Goal: Task Accomplishment & Management: Manage account settings

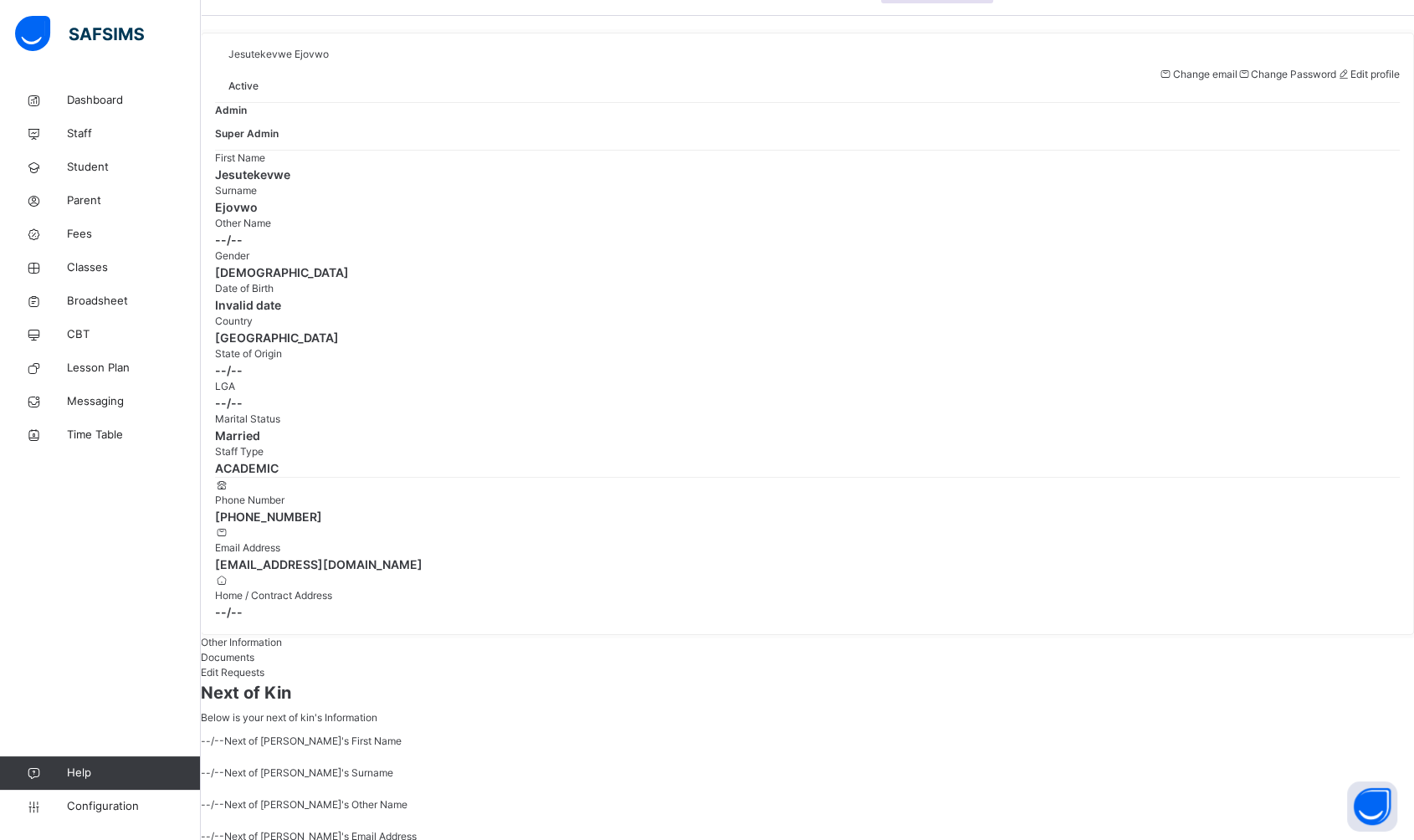
scroll to position [117, 0]
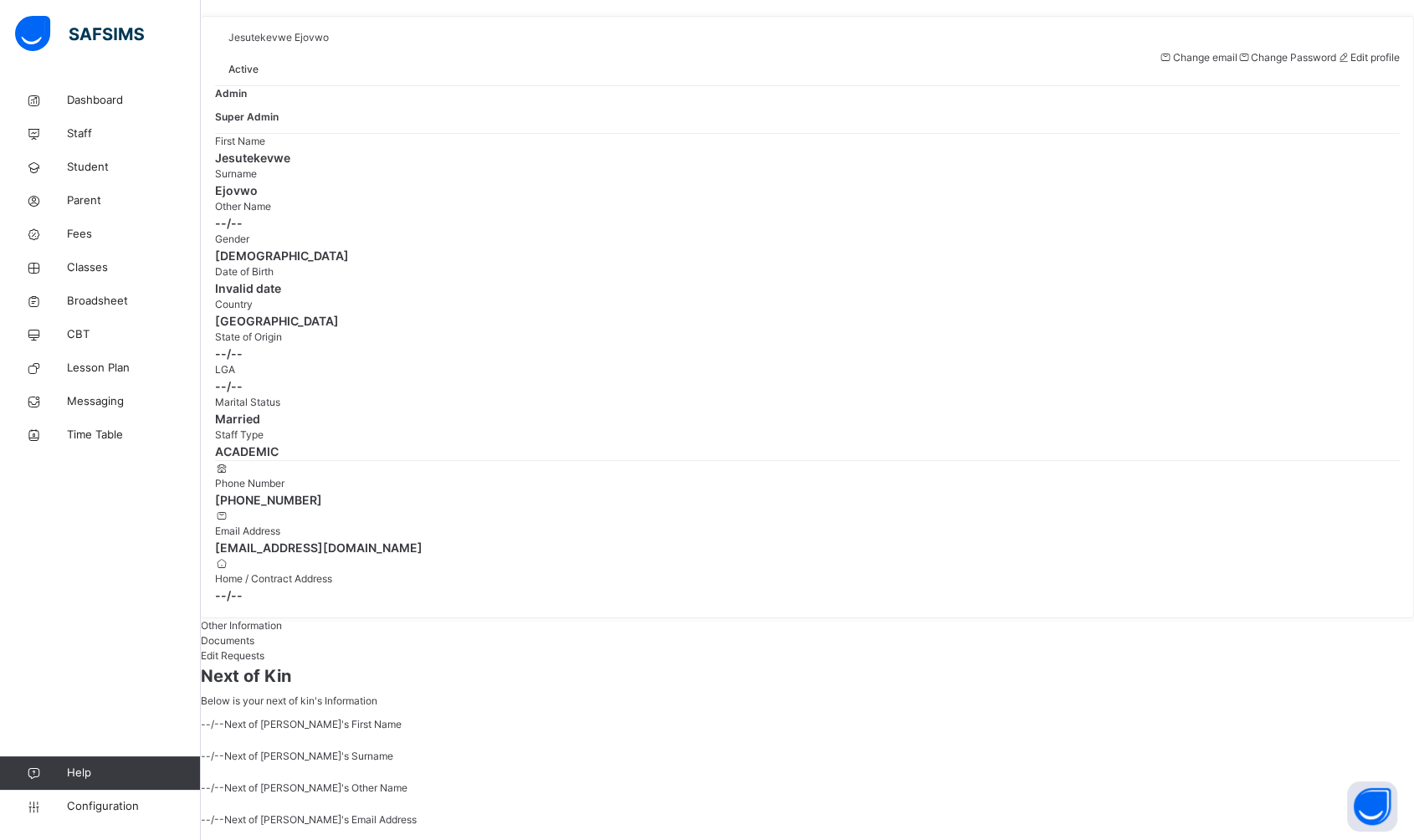
click at [95, 803] on span "Configuration" at bounding box center [133, 806] width 133 height 17
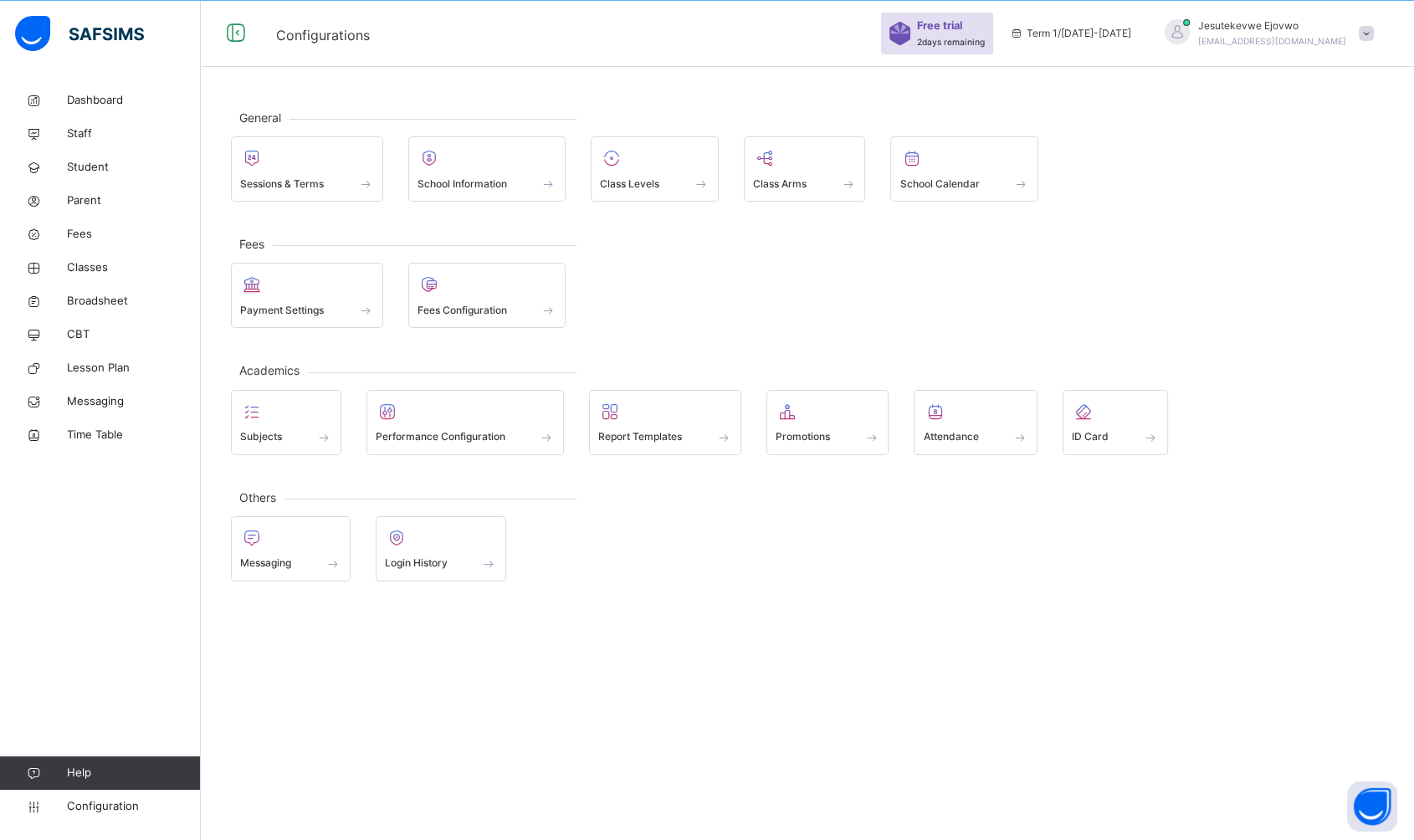
scroll to position [50, 0]
click at [440, 425] on span at bounding box center [465, 426] width 180 height 4
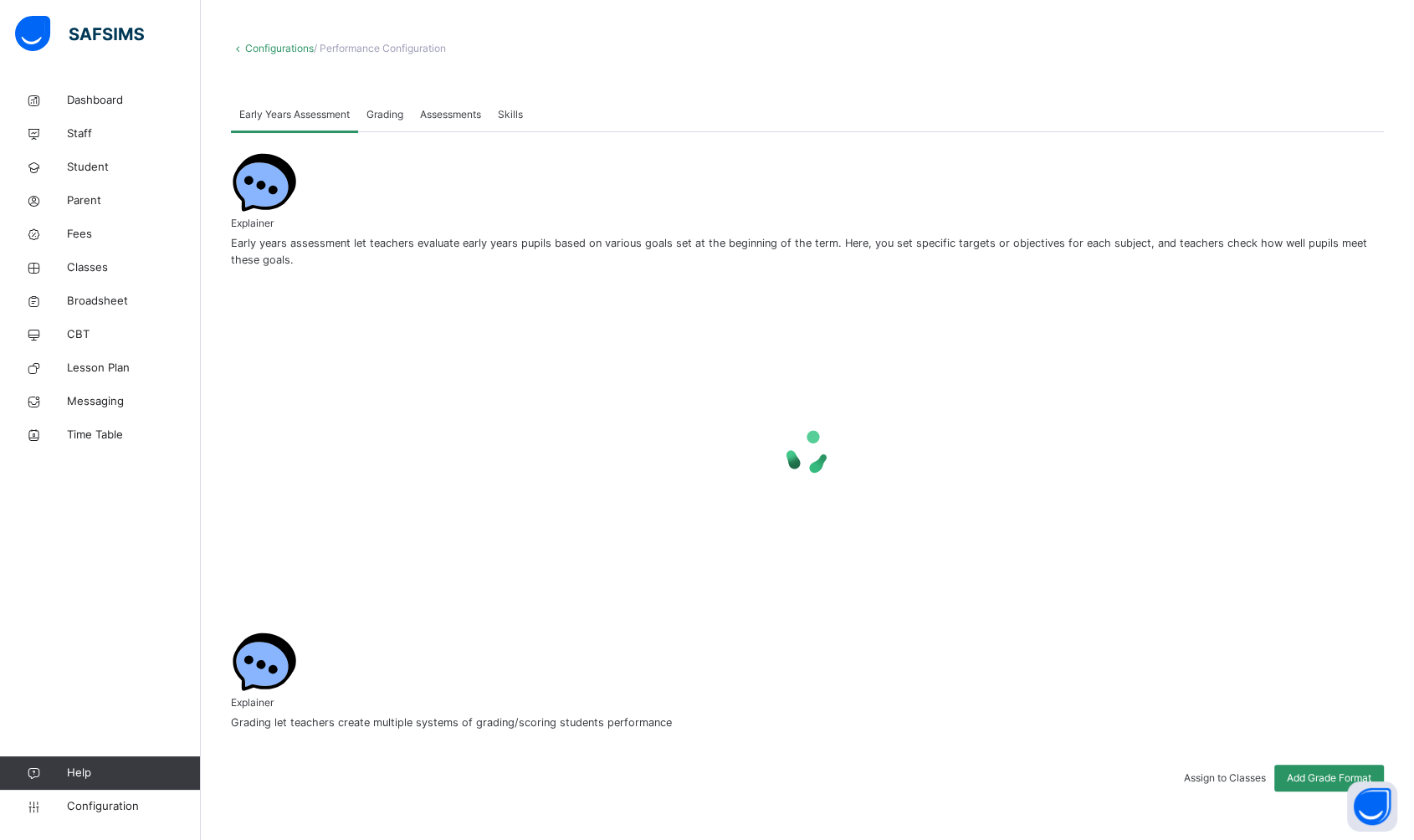
scroll to position [50, 0]
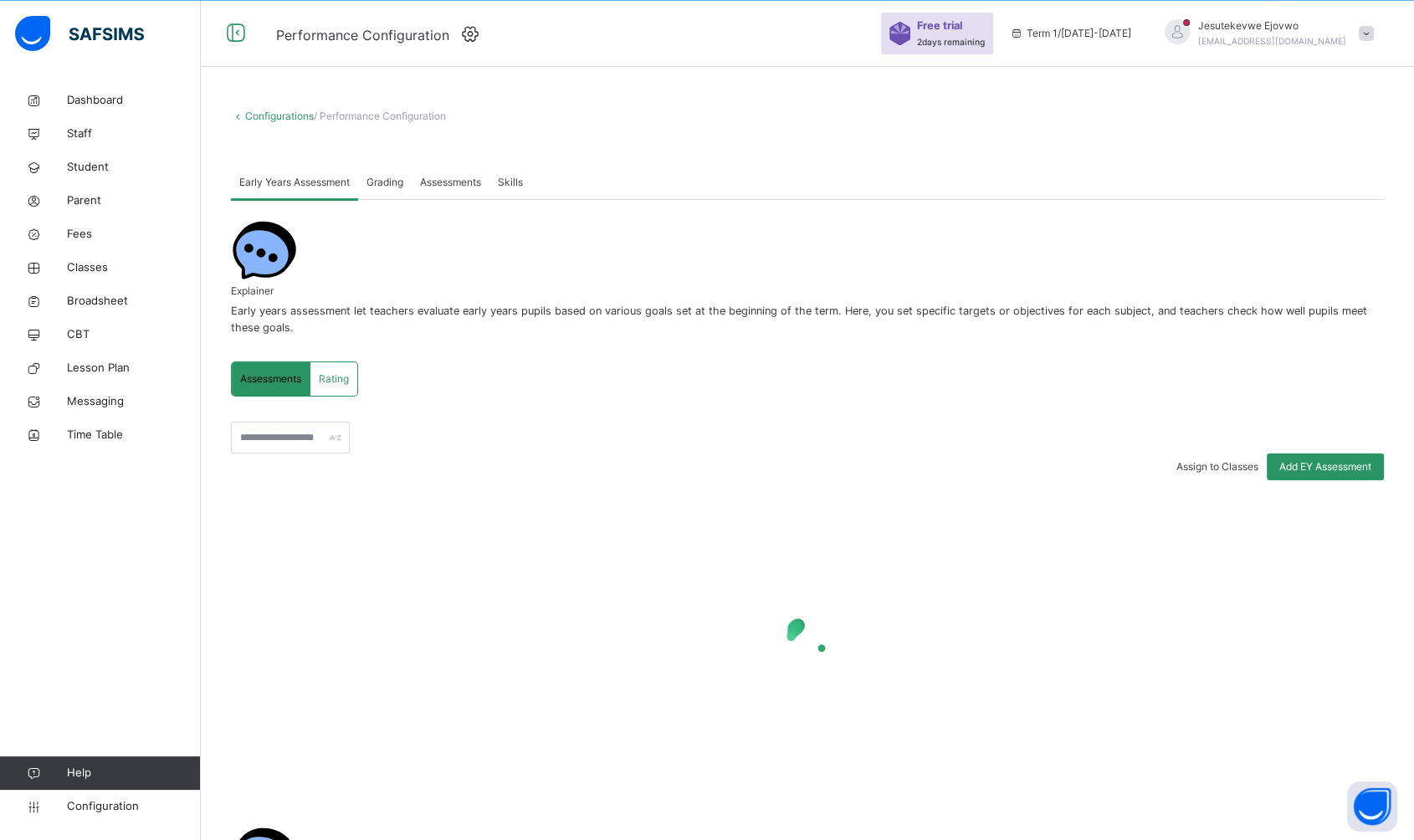
click at [290, 118] on link "Configurations" at bounding box center [279, 115] width 69 height 13
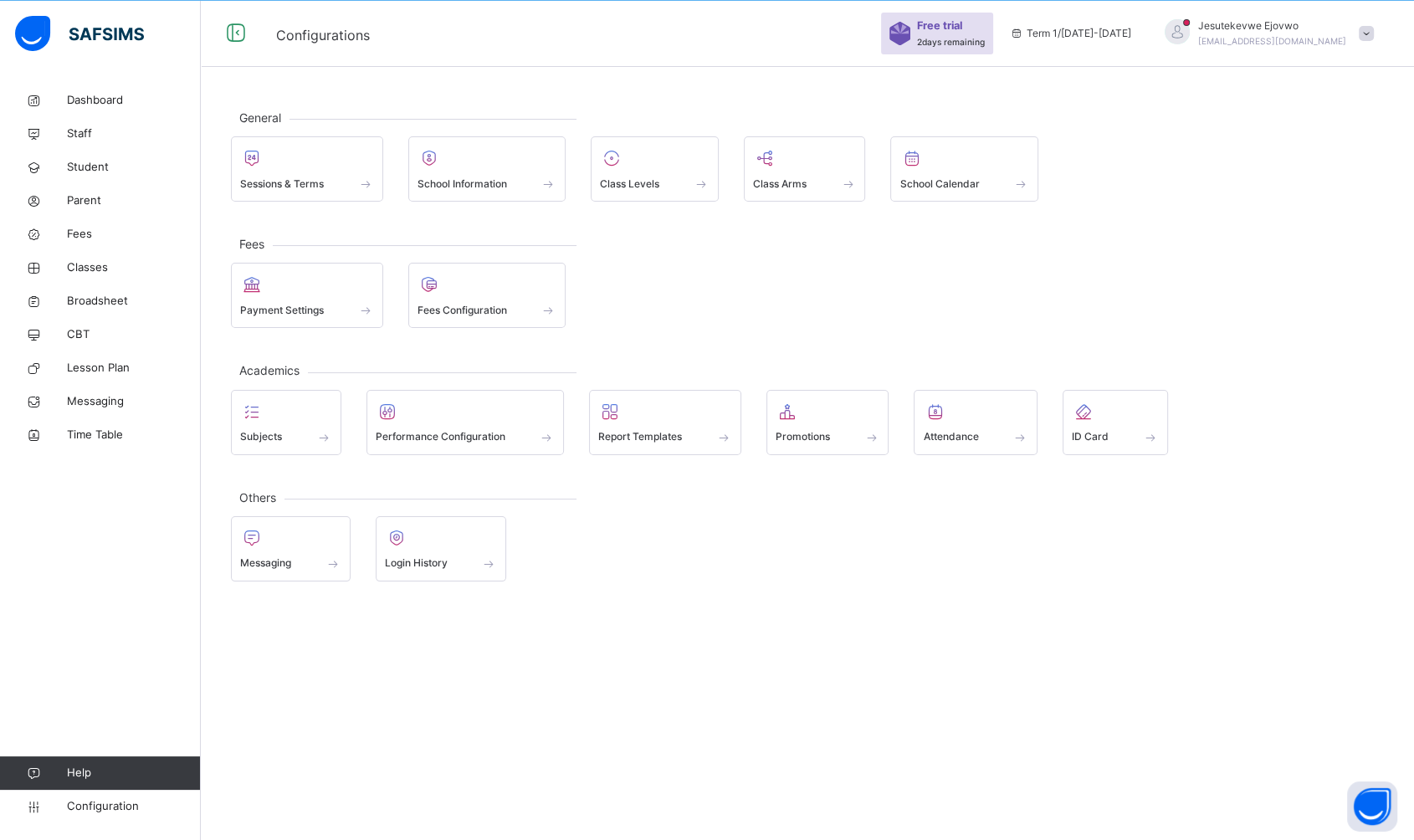
click at [710, 437] on div "Report Templates" at bounding box center [665, 437] width 133 height 18
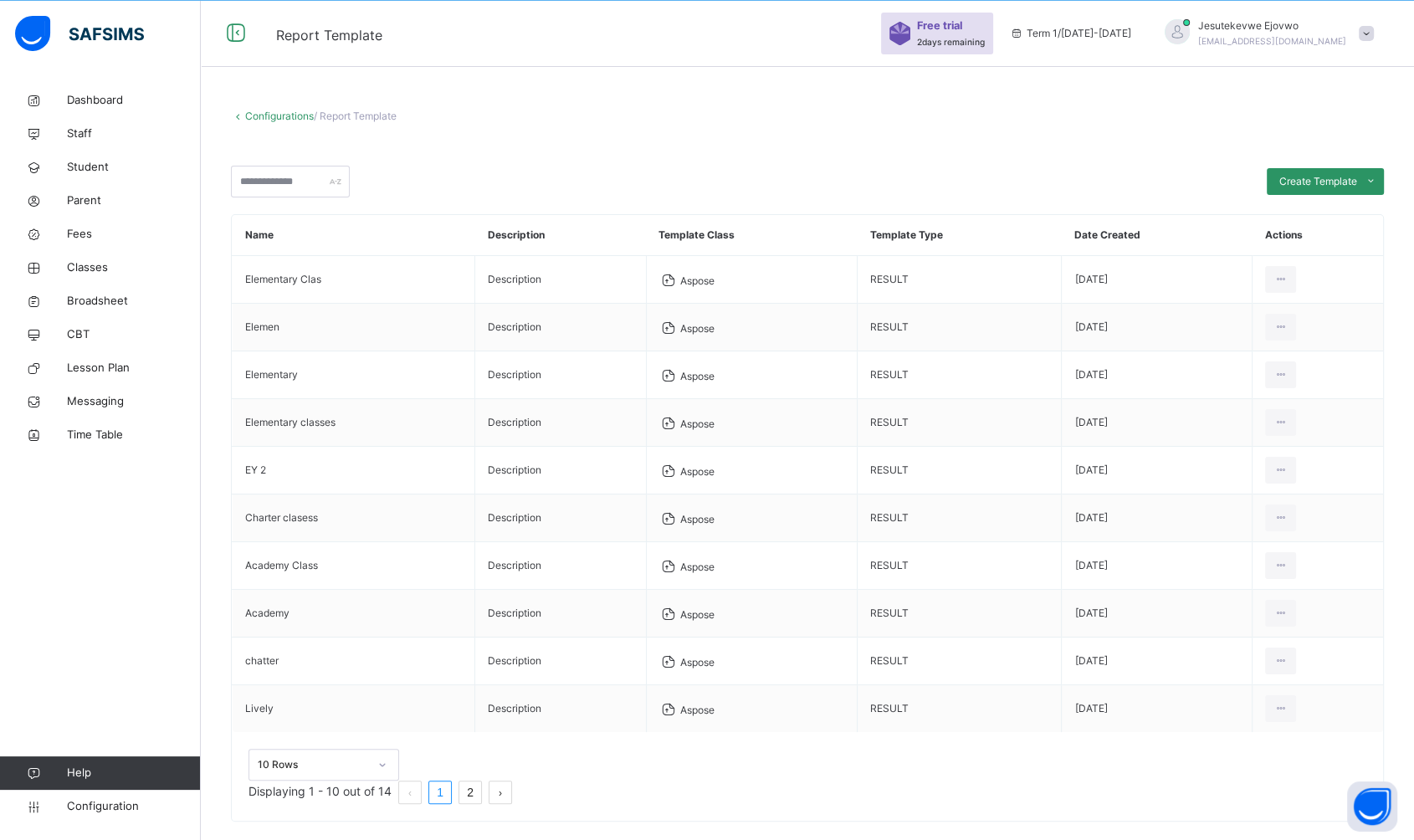
click at [0, 0] on ul "Download Template Delete Template" at bounding box center [0, 0] width 0 height 0
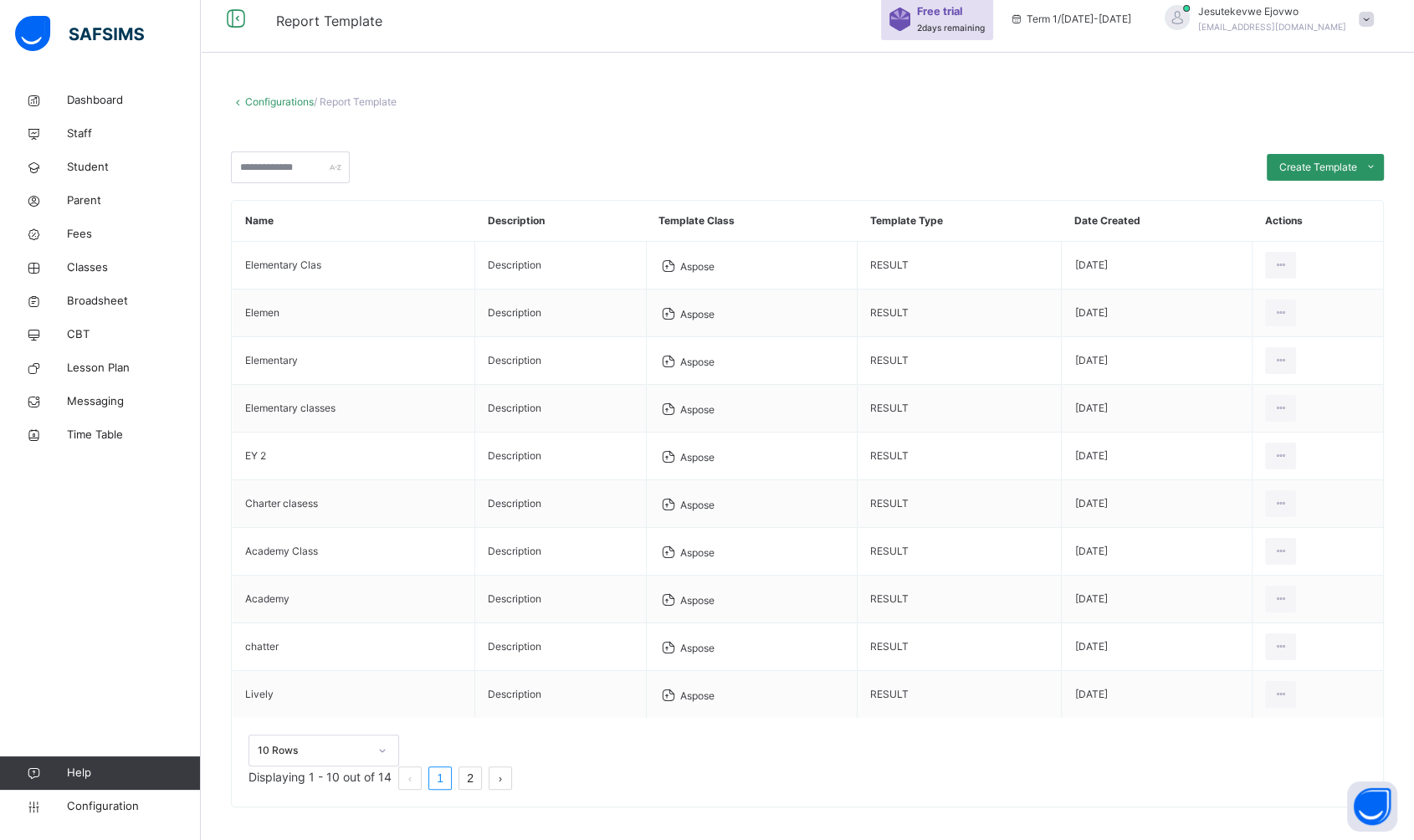
scroll to position [67, 0]
click at [0, 0] on div "Download Template" at bounding box center [0, 0] width 0 height 0
click at [120, 300] on span "Broadsheet" at bounding box center [133, 301] width 133 height 17
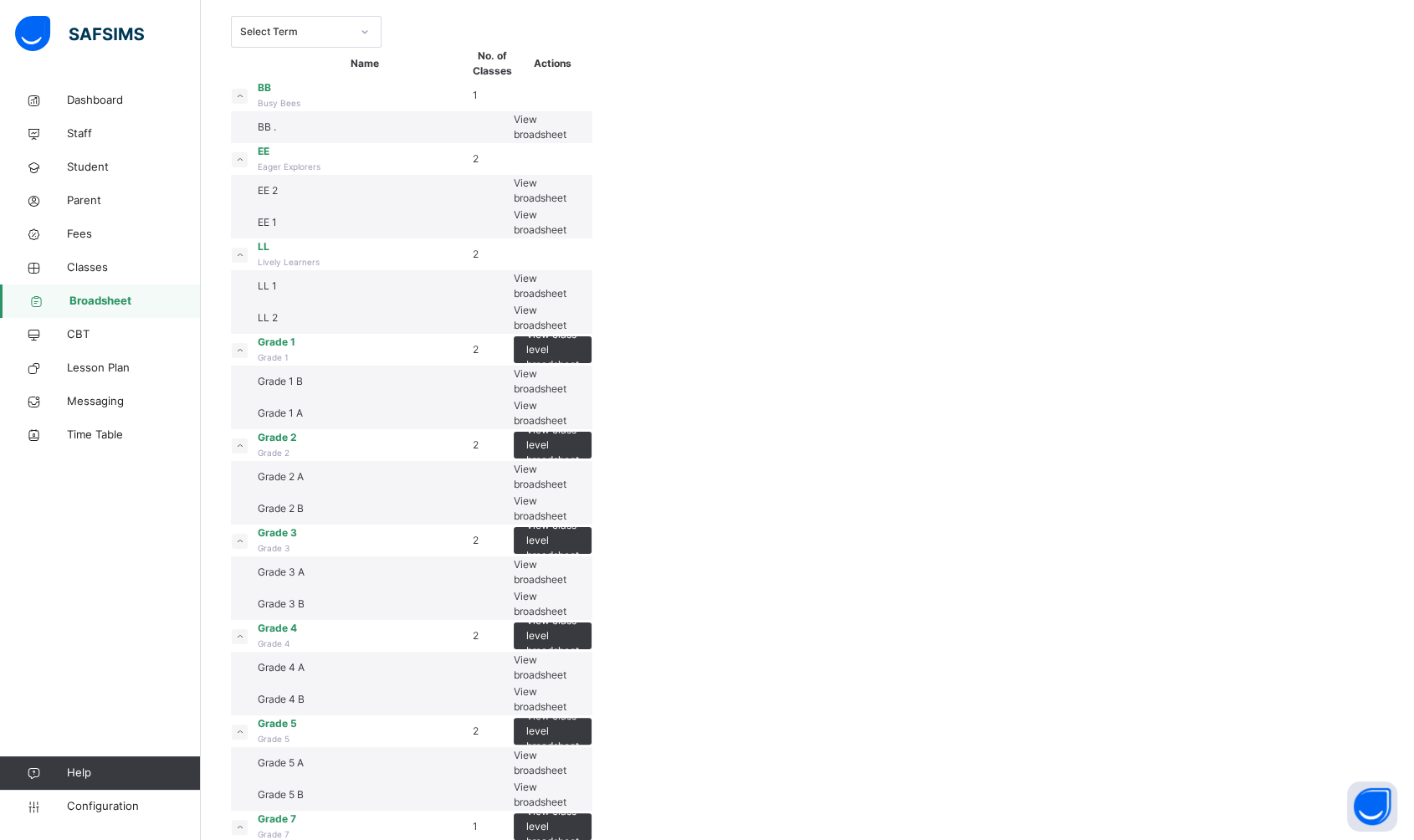
scroll to position [254, 0]
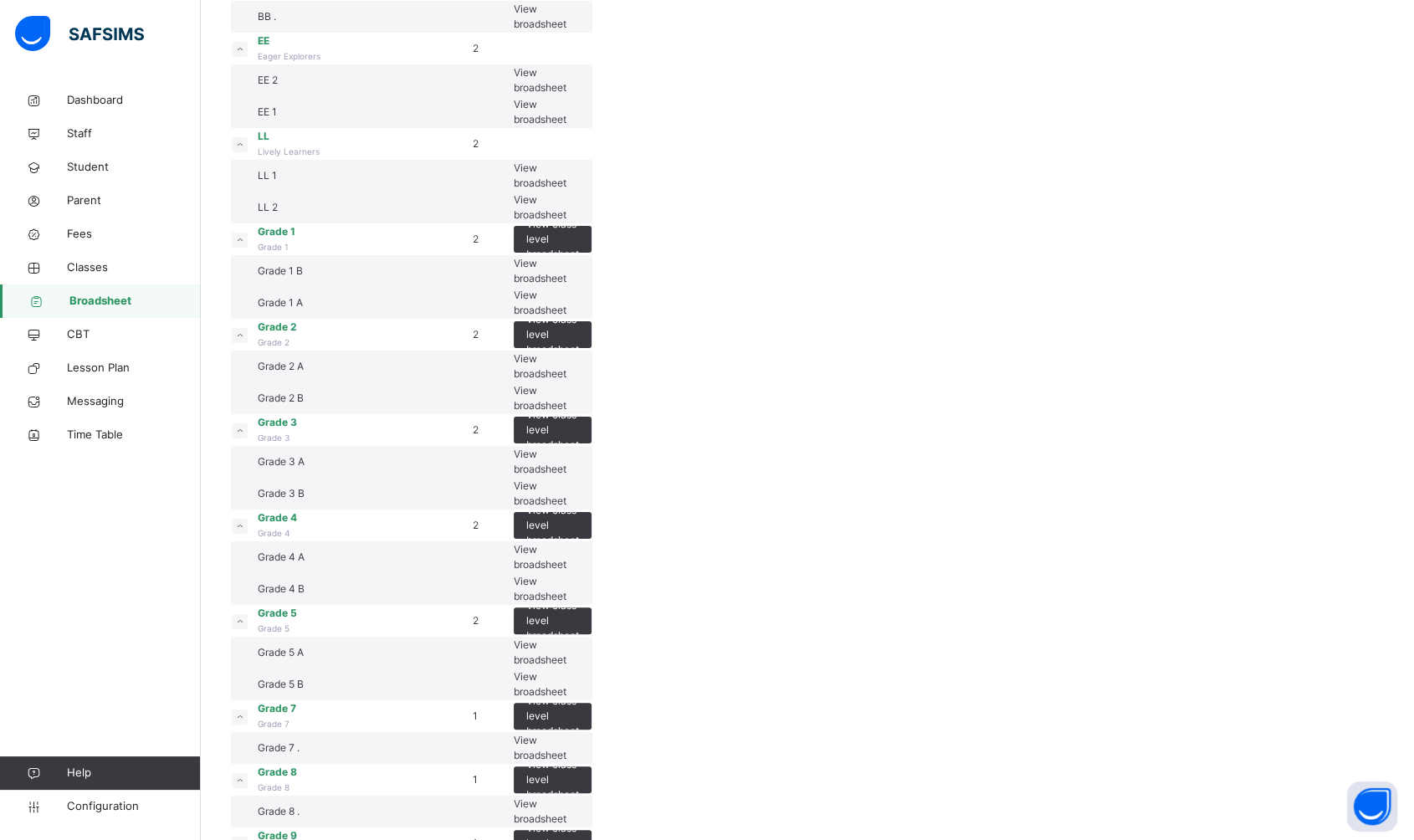
click at [567, 316] on span "View broadsheet" at bounding box center [540, 303] width 53 height 28
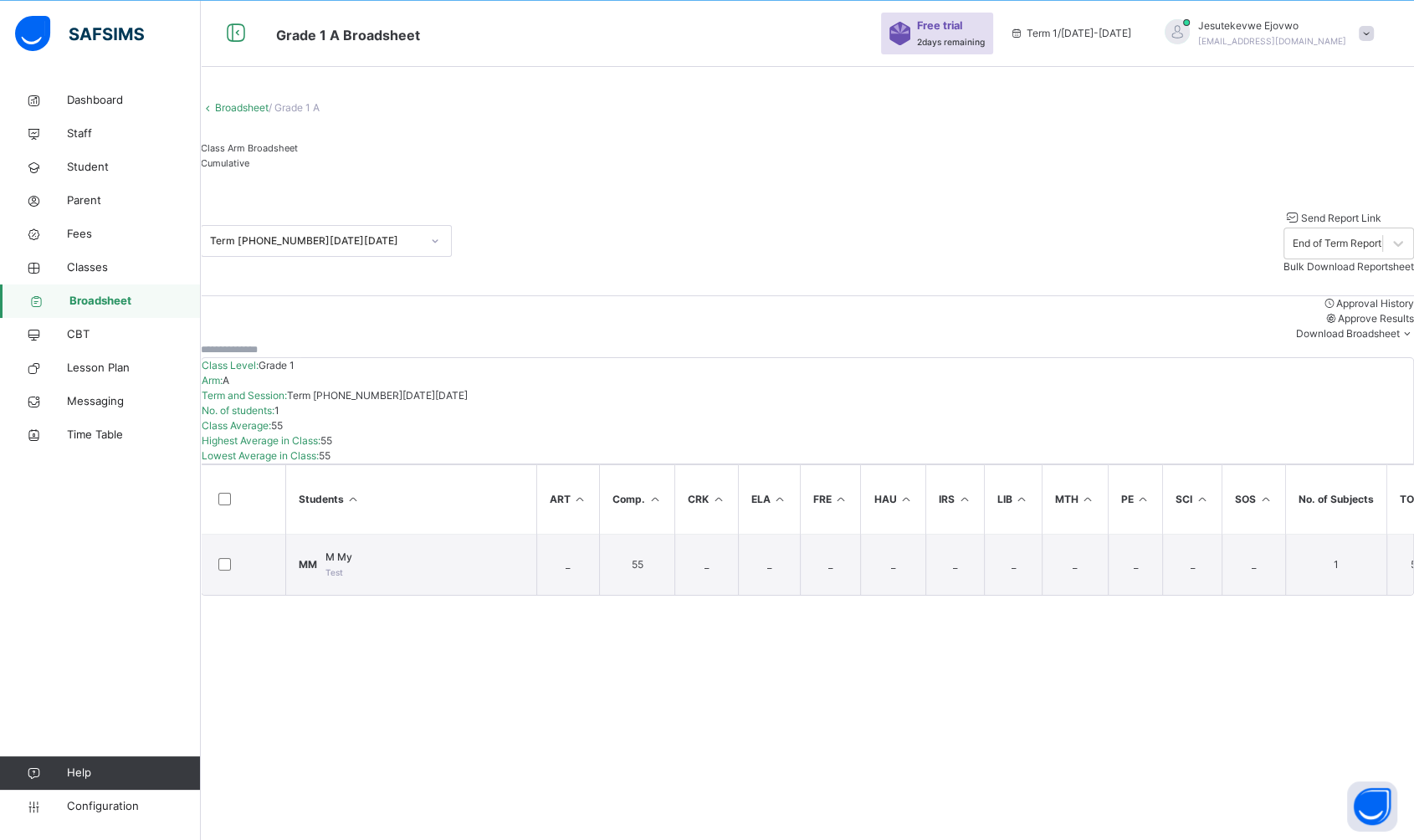
click at [349, 560] on span "M My" at bounding box center [339, 556] width 27 height 15
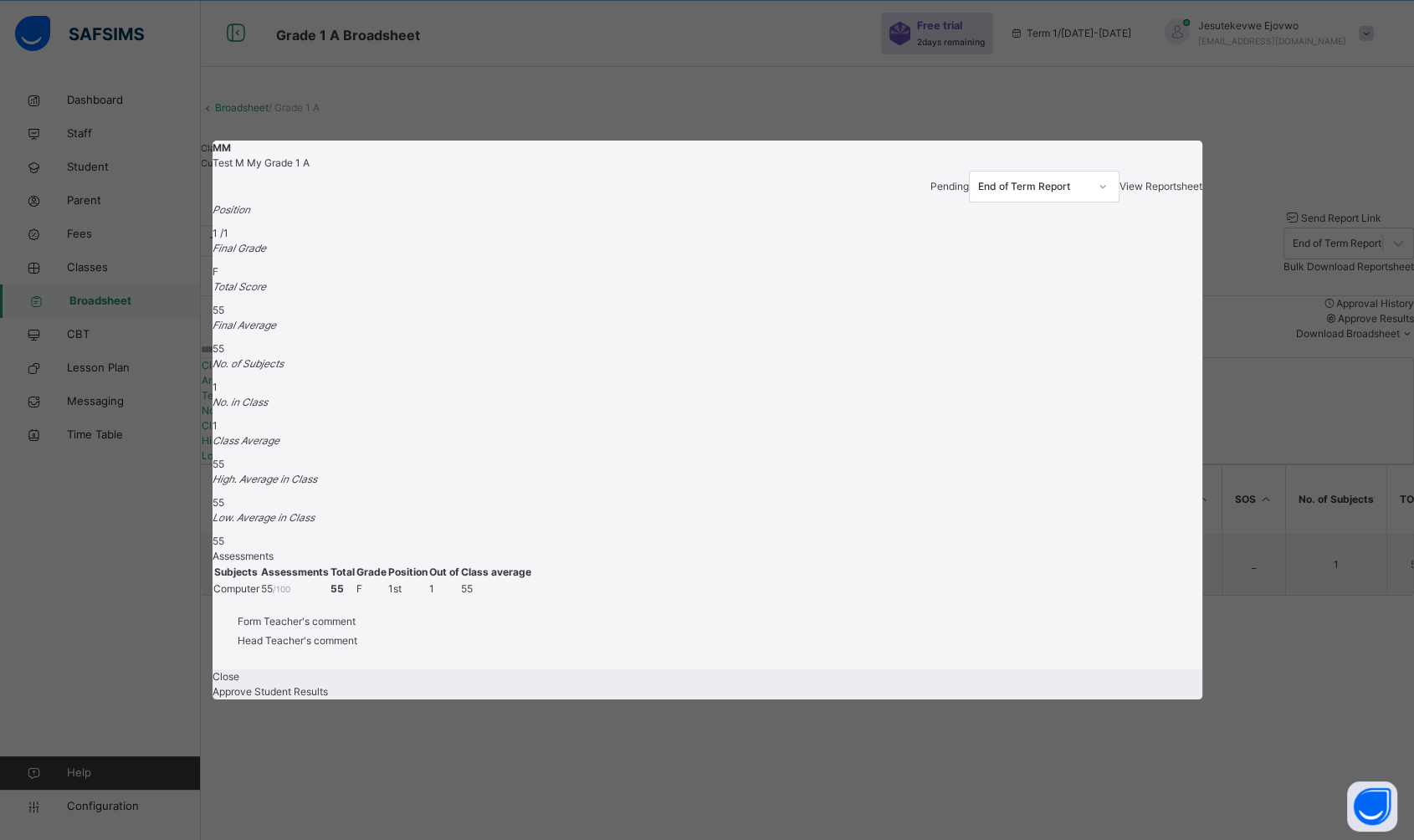
click at [1119, 190] on span "View Reportsheet" at bounding box center [1160, 186] width 83 height 13
drag, startPoint x: 413, startPoint y: 179, endPoint x: 581, endPoint y: 172, distance: 168.1
click at [581, 172] on div "MM Test M My Grade 1 A Pending End of Term Report View Reportsheet" at bounding box center [707, 171] width 990 height 62
click at [166, 484] on div "MM Test M My Grade 1 A Pending End of Term Report View Reportsheet Position 1 /…" at bounding box center [707, 420] width 1414 height 840
click at [239, 670] on span "Close" at bounding box center [225, 676] width 27 height 13
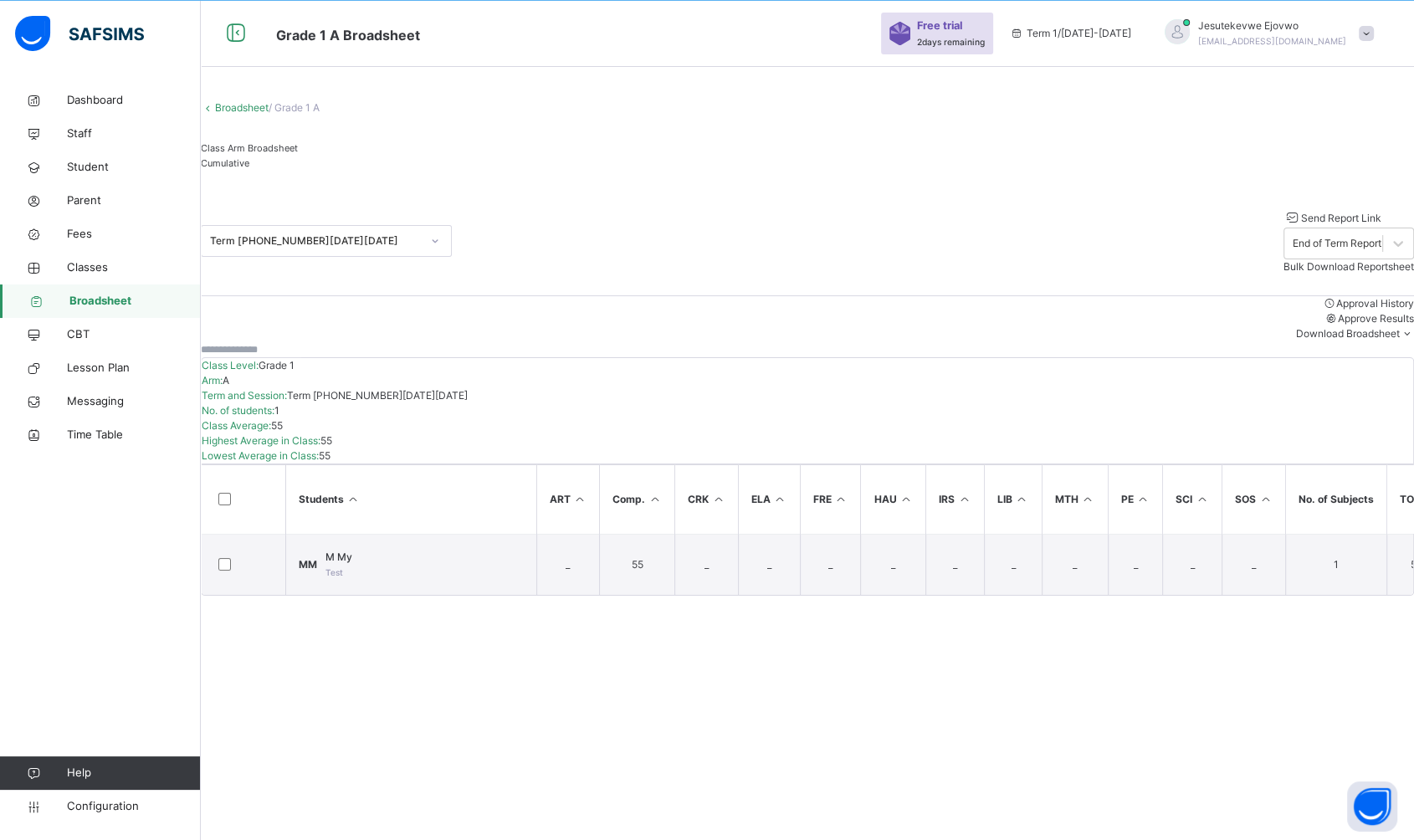
click at [94, 307] on span "Broadsheet" at bounding box center [135, 301] width 131 height 17
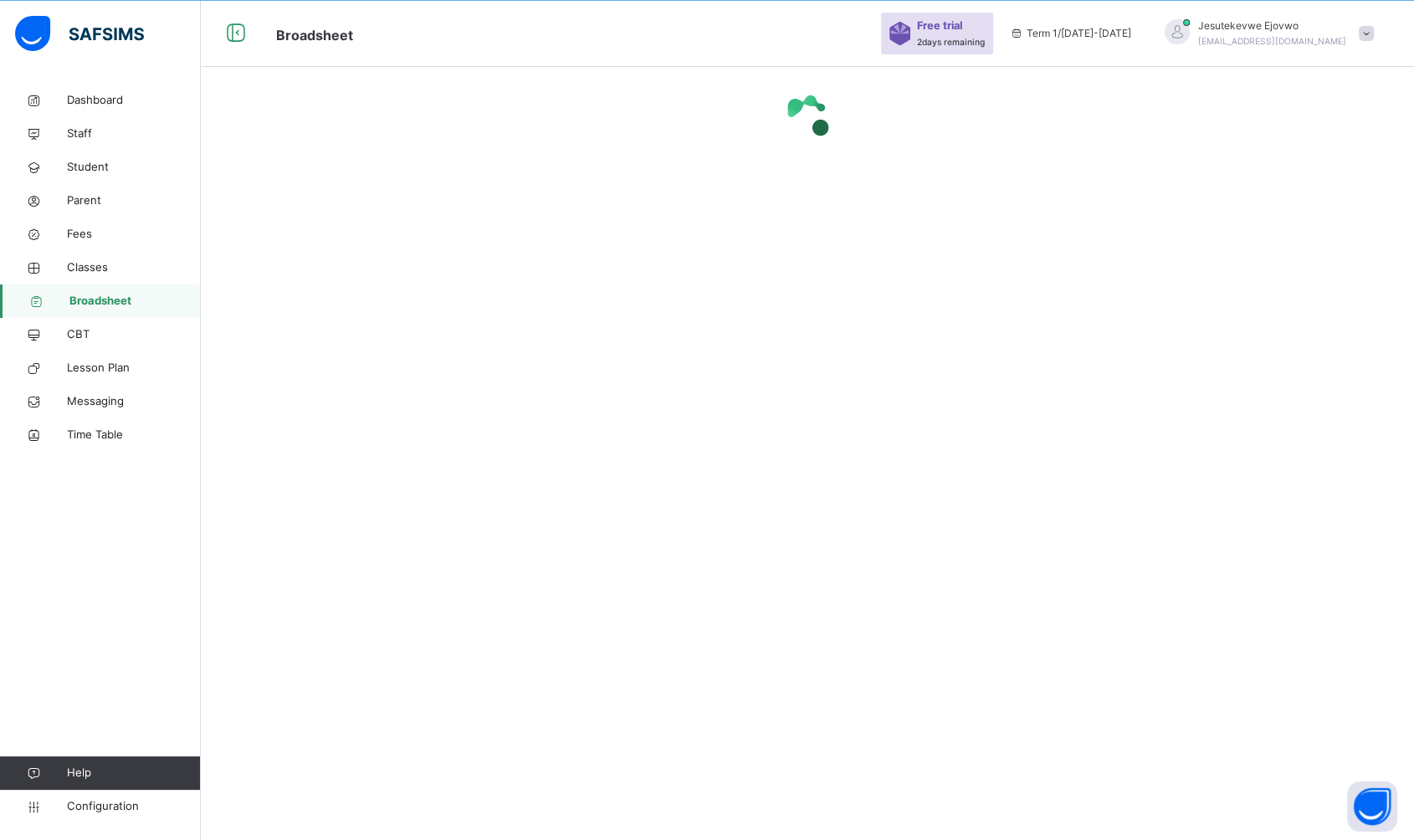
click at [91, 171] on span "Student" at bounding box center [133, 167] width 133 height 17
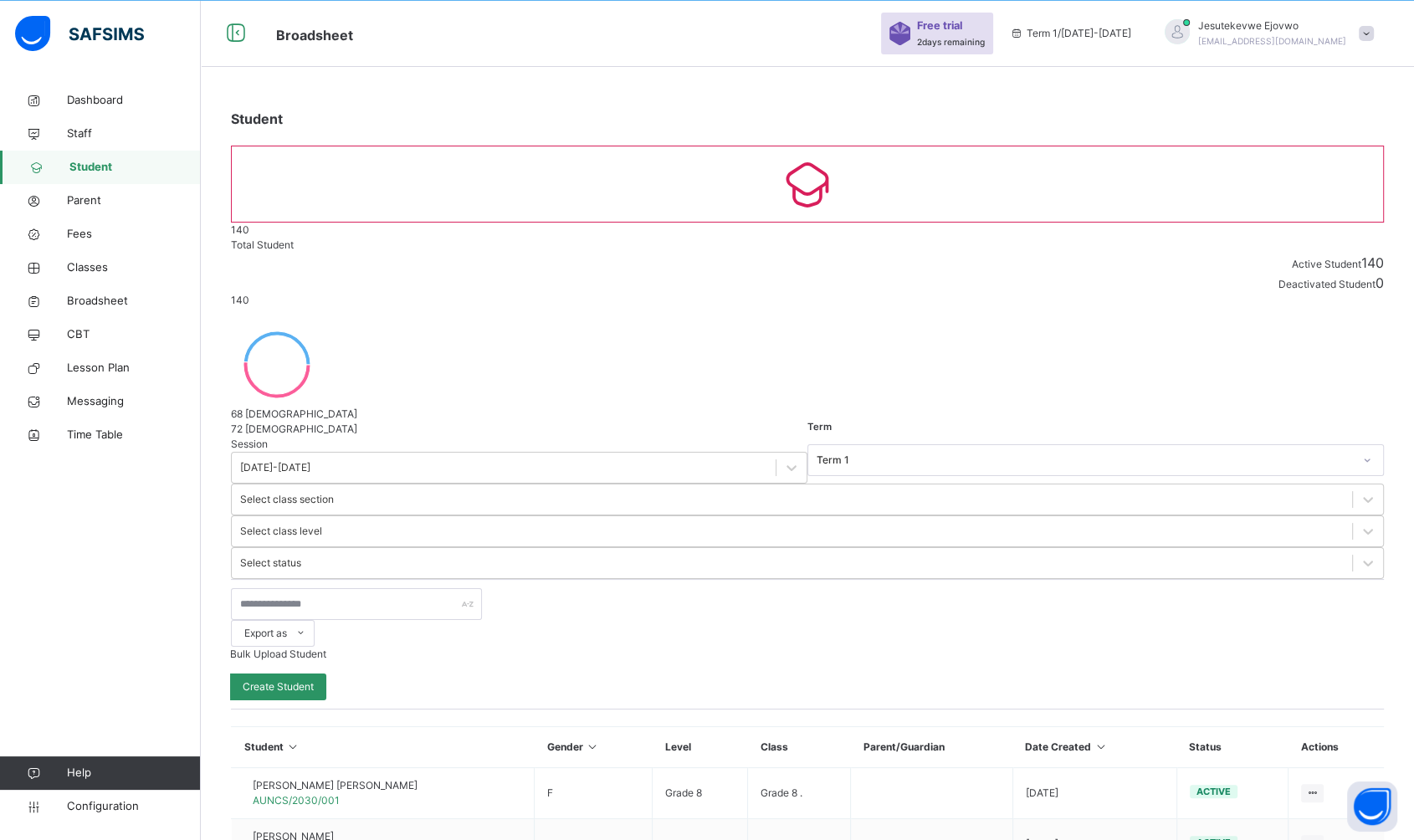
click at [87, 167] on span "Student" at bounding box center [135, 167] width 131 height 17
click at [358, 588] on input "text" at bounding box center [356, 604] width 251 height 32
click at [360, 588] on input "text" at bounding box center [356, 604] width 251 height 32
click at [556, 578] on div "Export as Pdf Report Excel Report Excel Report (LMS) Bulk Upload Student Create…" at bounding box center [808, 643] width 1153 height 130
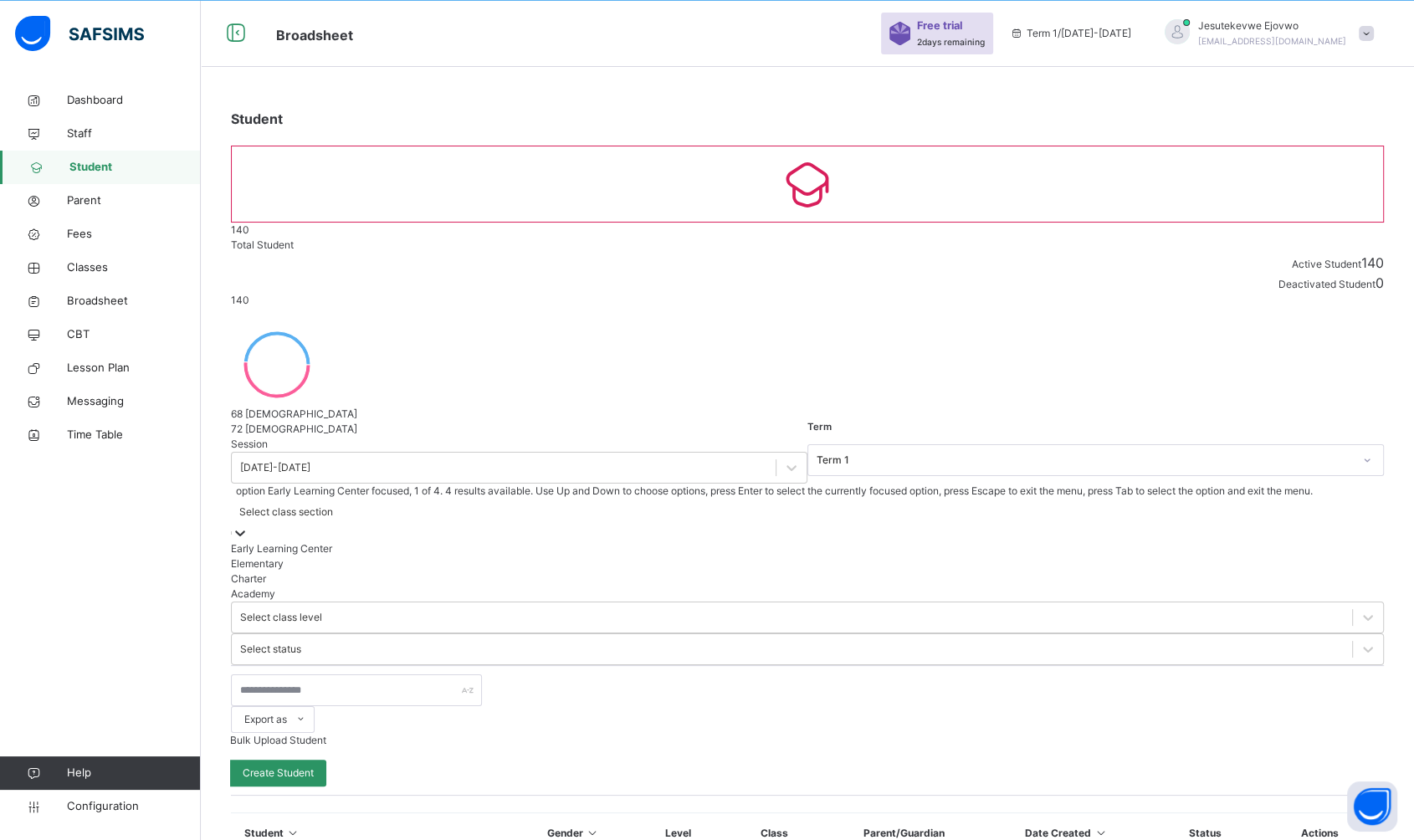
click at [249, 525] on icon at bounding box center [240, 532] width 17 height 17
click at [554, 556] on div "Elementary" at bounding box center [808, 563] width 1153 height 15
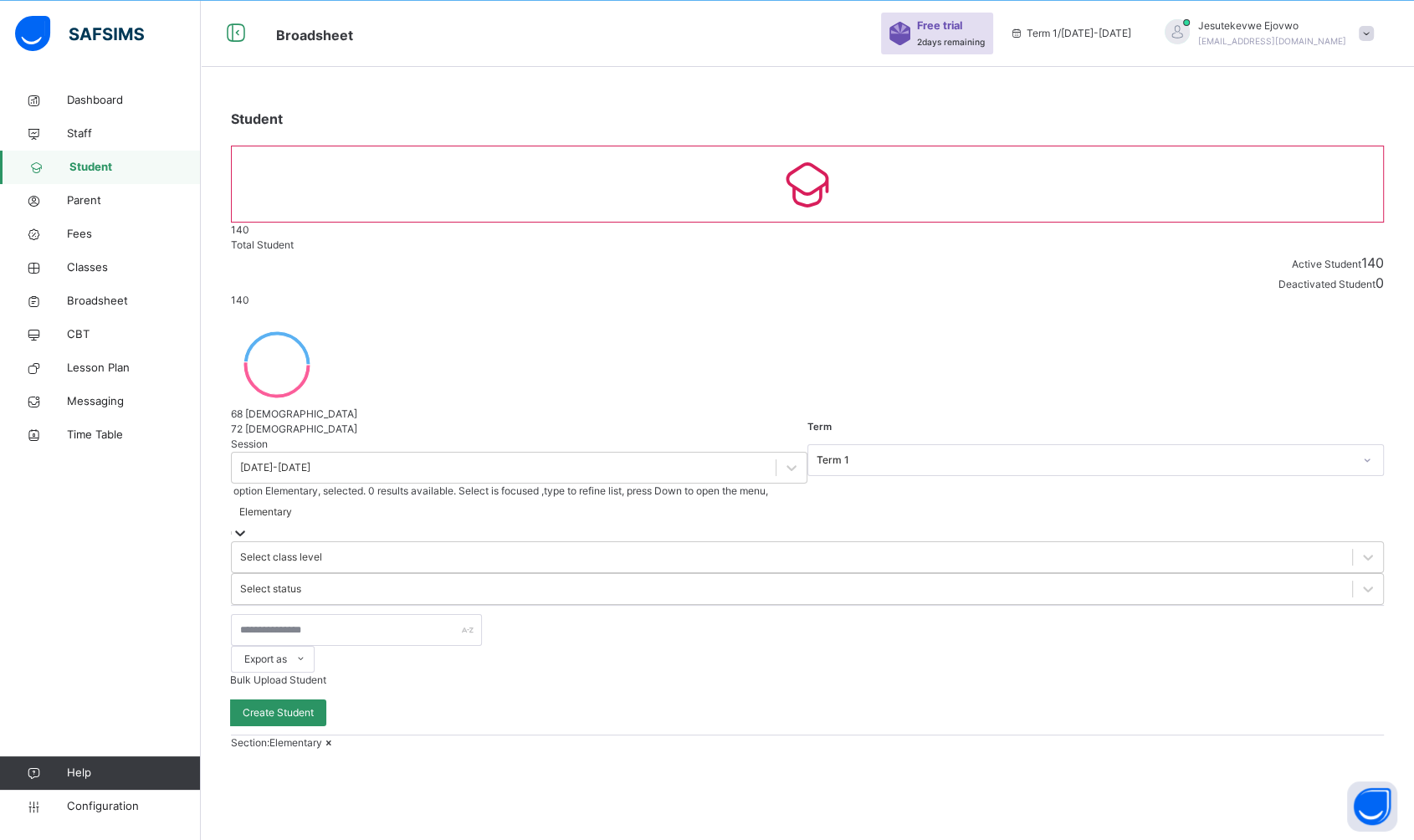
click at [322, 549] on div "Select class level" at bounding box center [281, 556] width 82 height 15
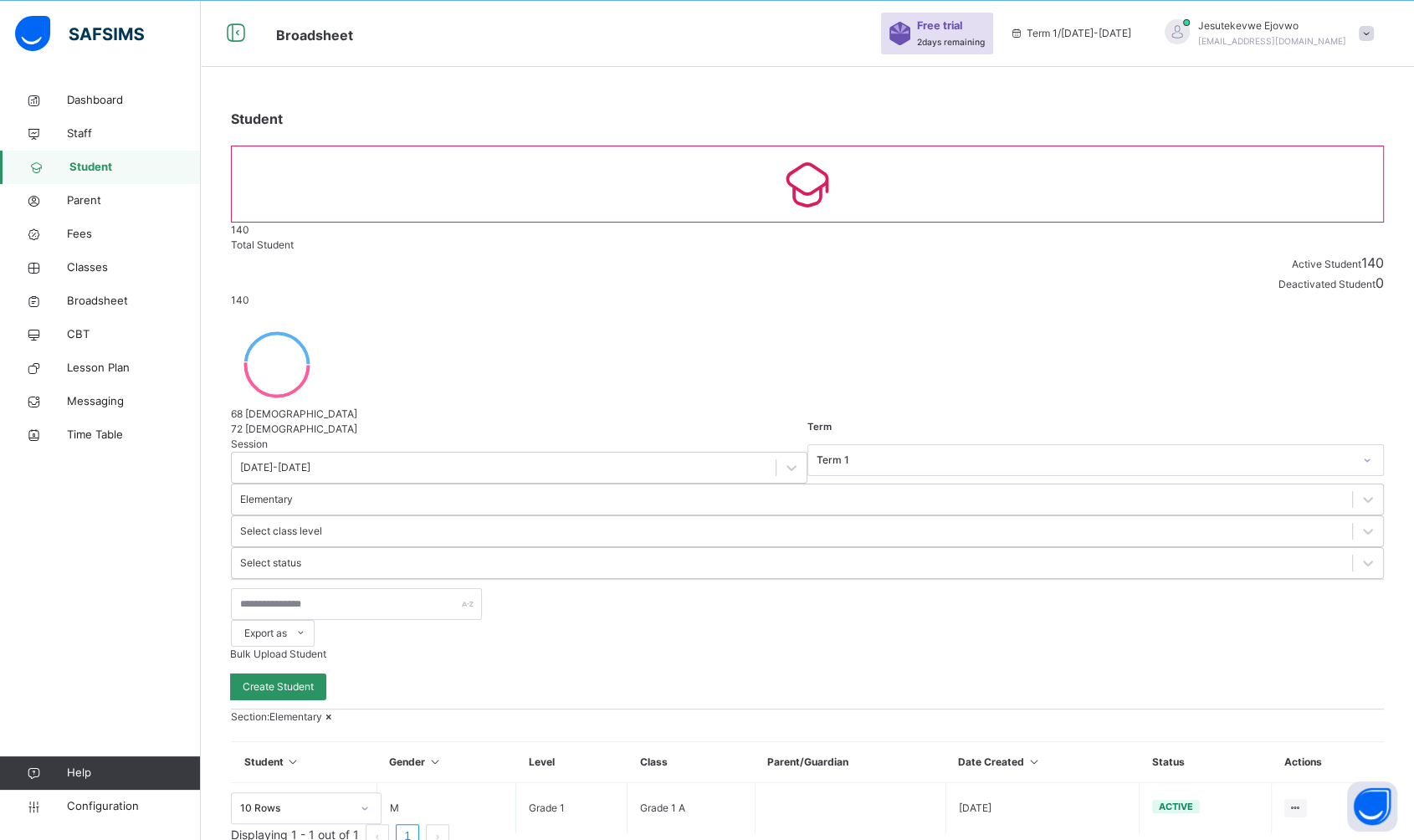
drag, startPoint x: 545, startPoint y: 662, endPoint x: 899, endPoint y: 656, distance: 354.1
click at [545, 662] on div "Student 140 Total Student Active Student 140 Deactivated Student 0 140 Total st…" at bounding box center [808, 478] width 1213 height 788
click at [1296, 798] on div at bounding box center [1296, 807] width 23 height 18
click at [0, 0] on div "Edit Student" at bounding box center [0, 0] width 0 height 0
select select "**"
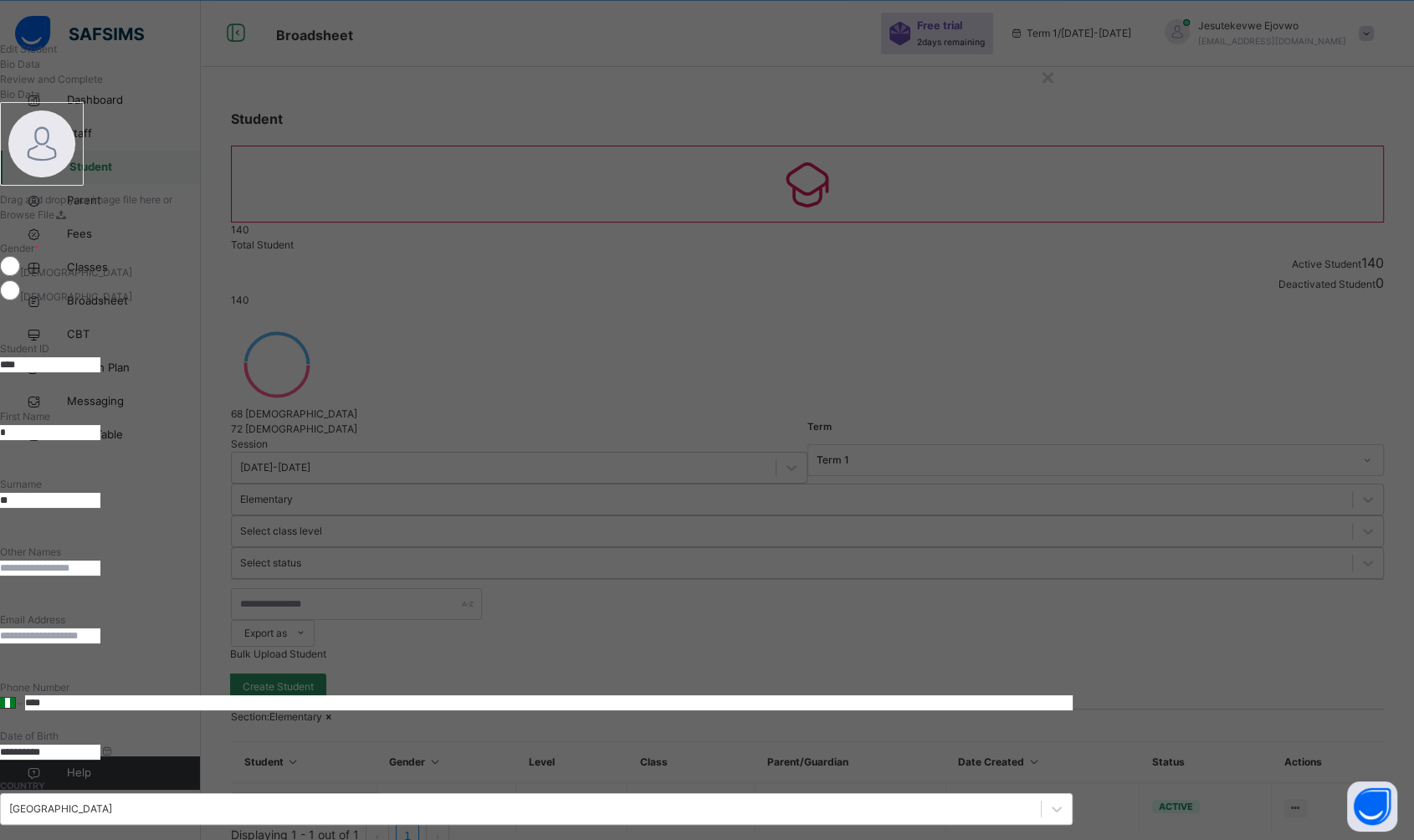
click at [1056, 77] on div "×" at bounding box center [1048, 76] width 16 height 35
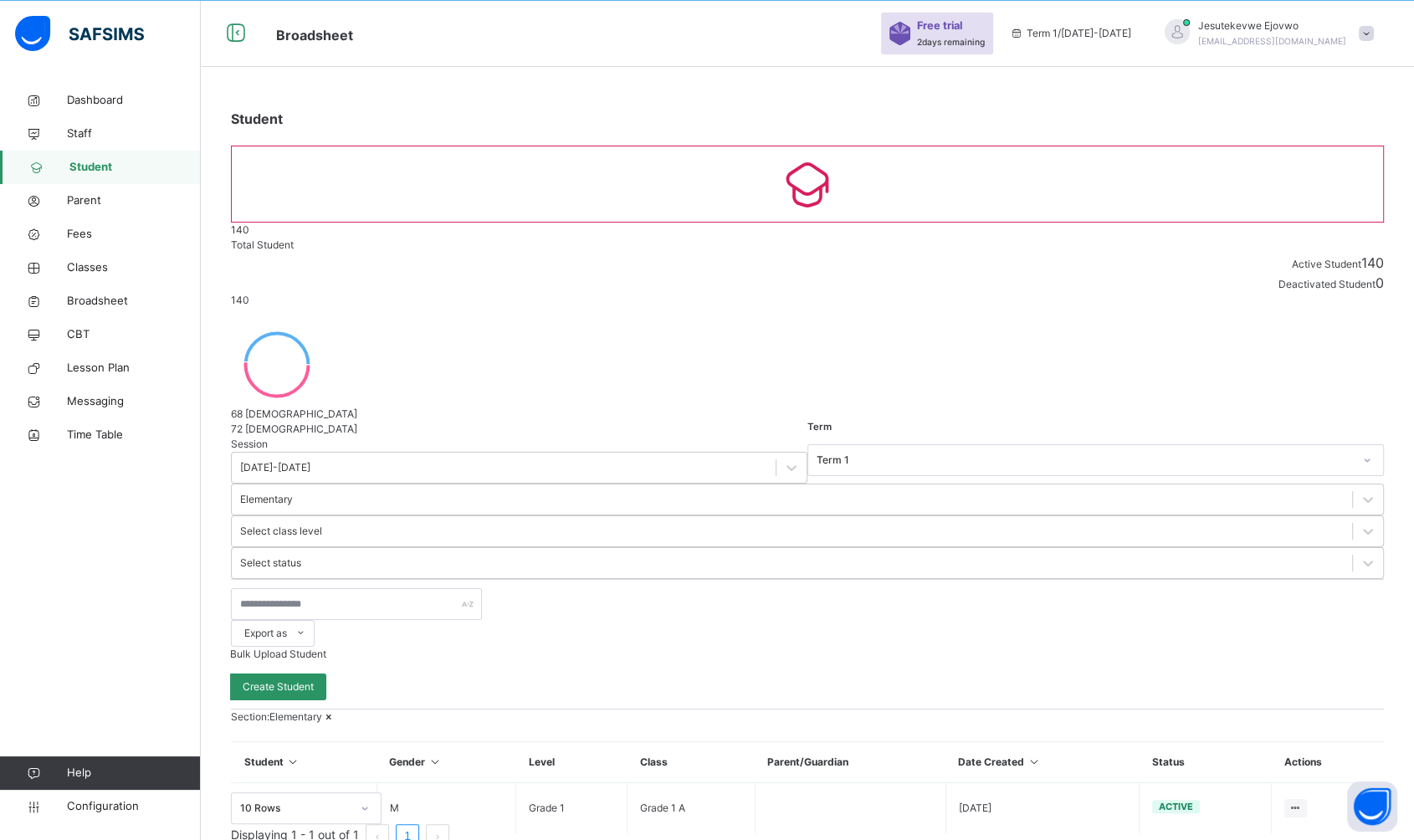
click at [244, 808] on div at bounding box center [244, 808] width 0 height 0
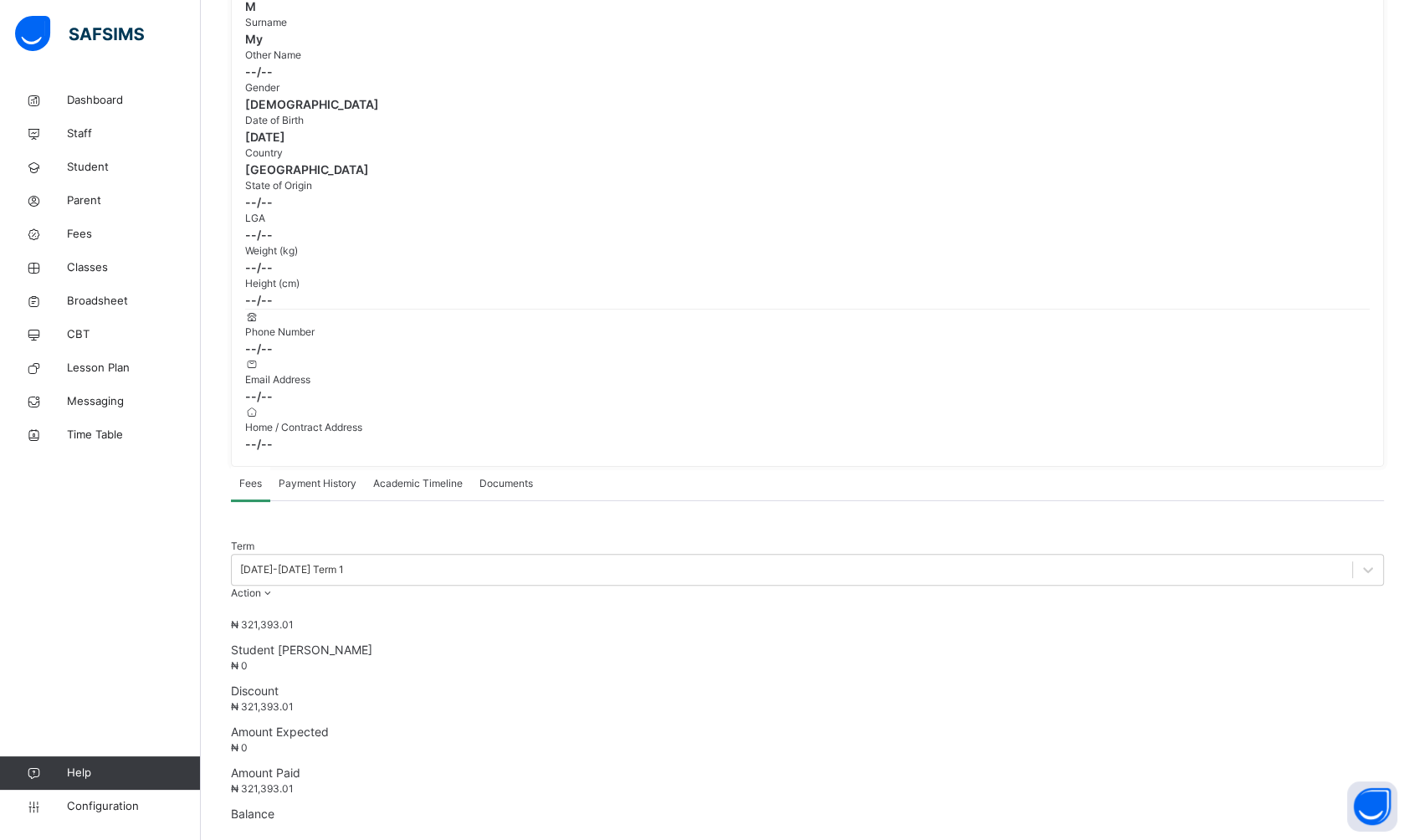
scroll to position [301, 0]
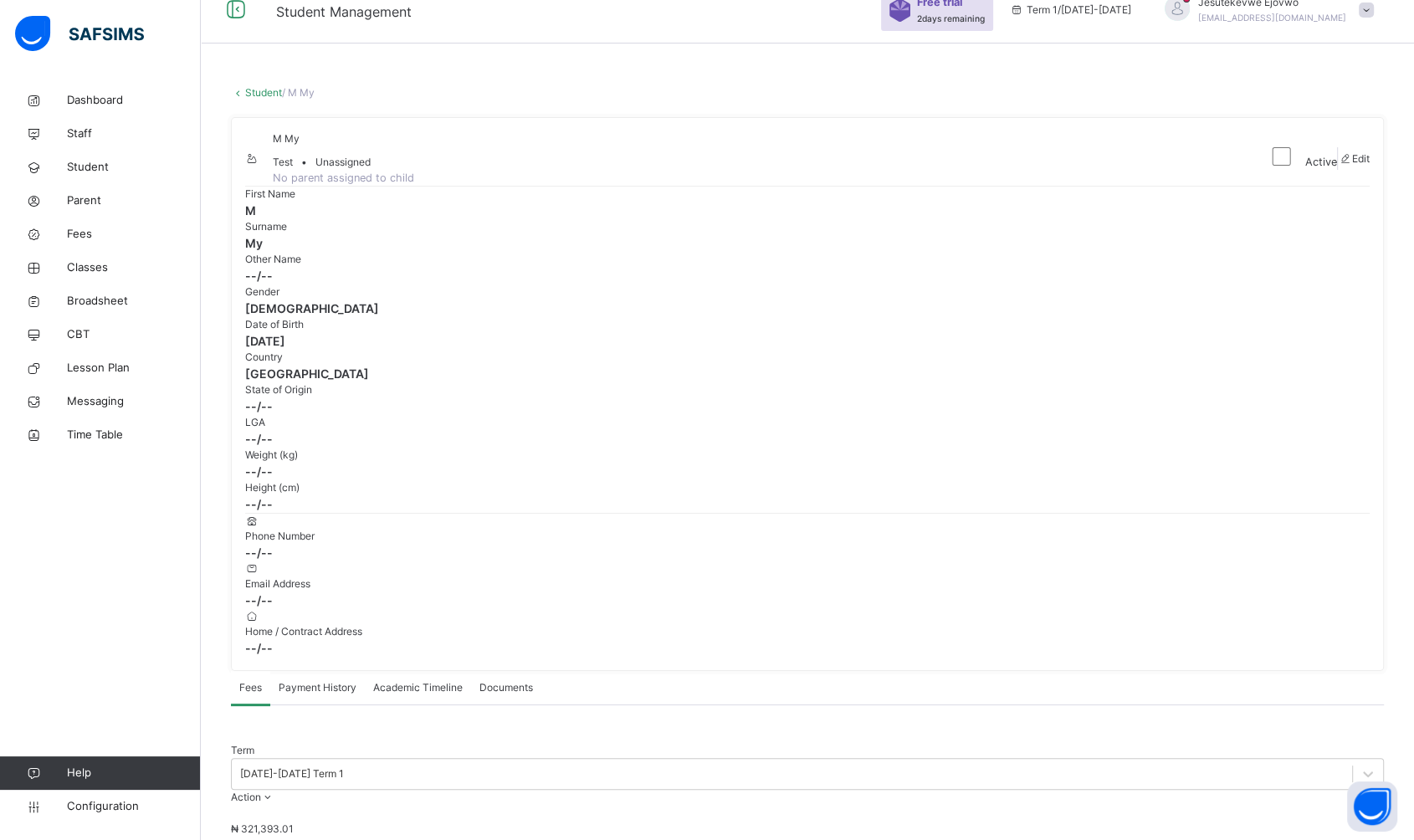
scroll to position [0, 0]
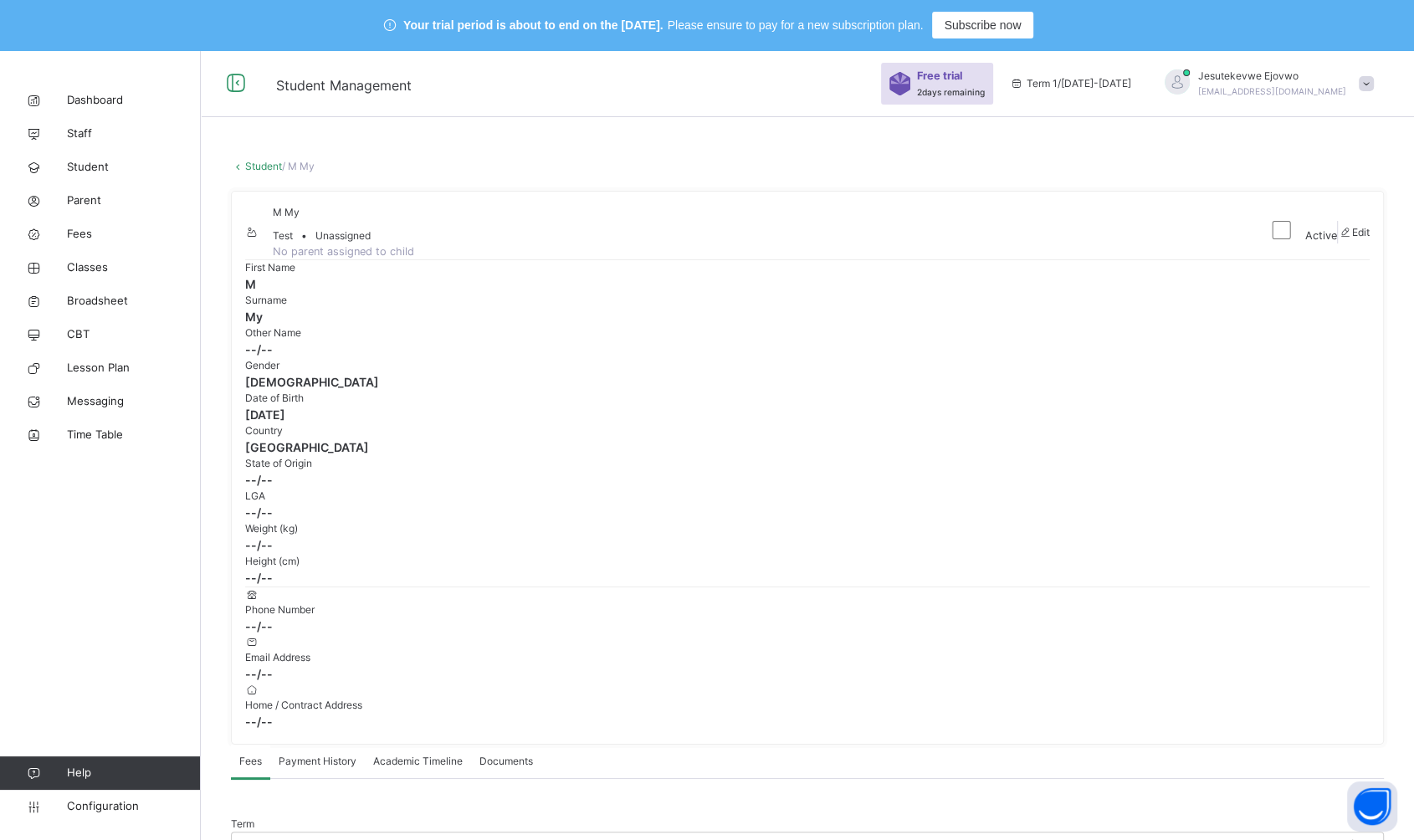
click at [91, 273] on span "Classes" at bounding box center [133, 267] width 133 height 17
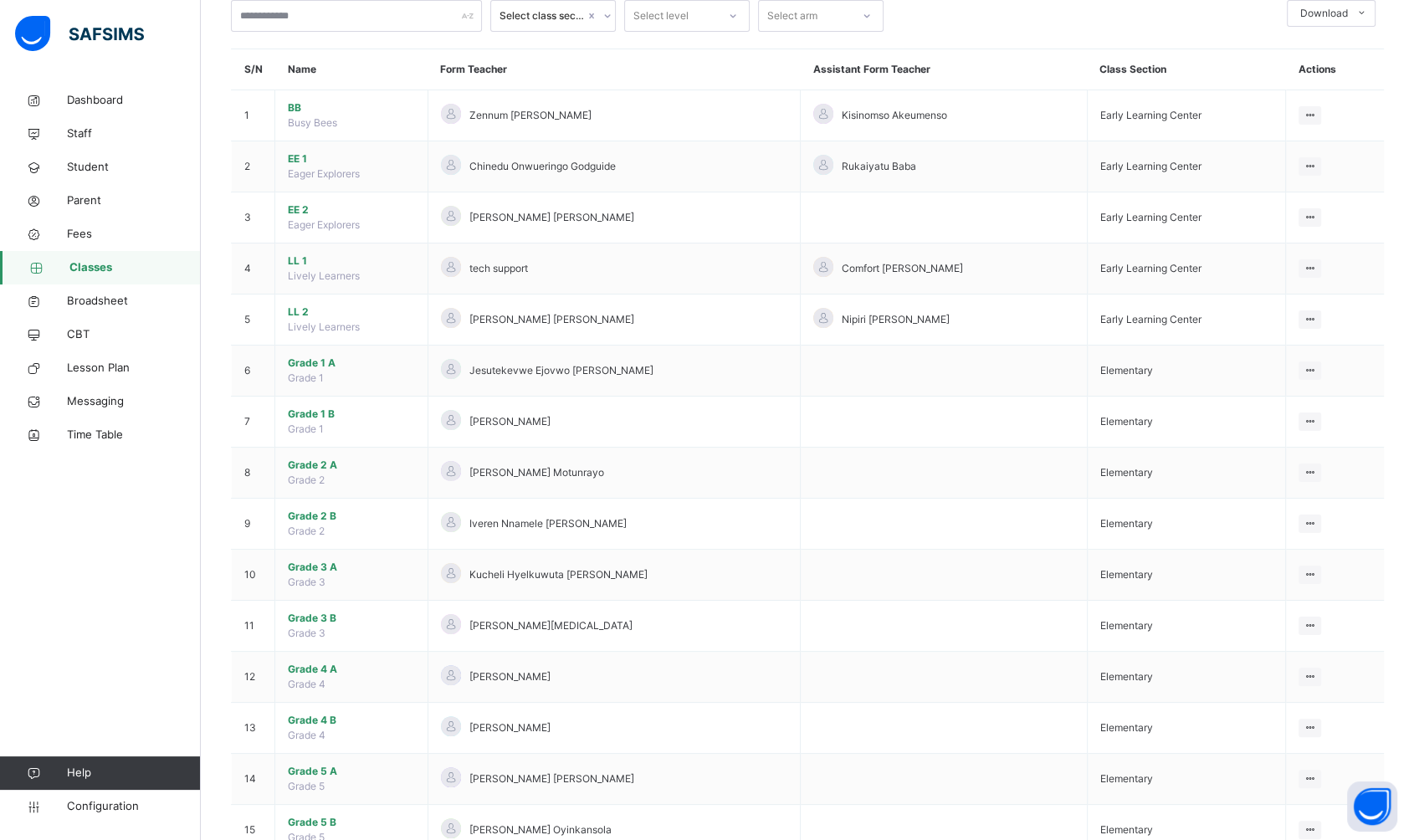
scroll to position [371, 0]
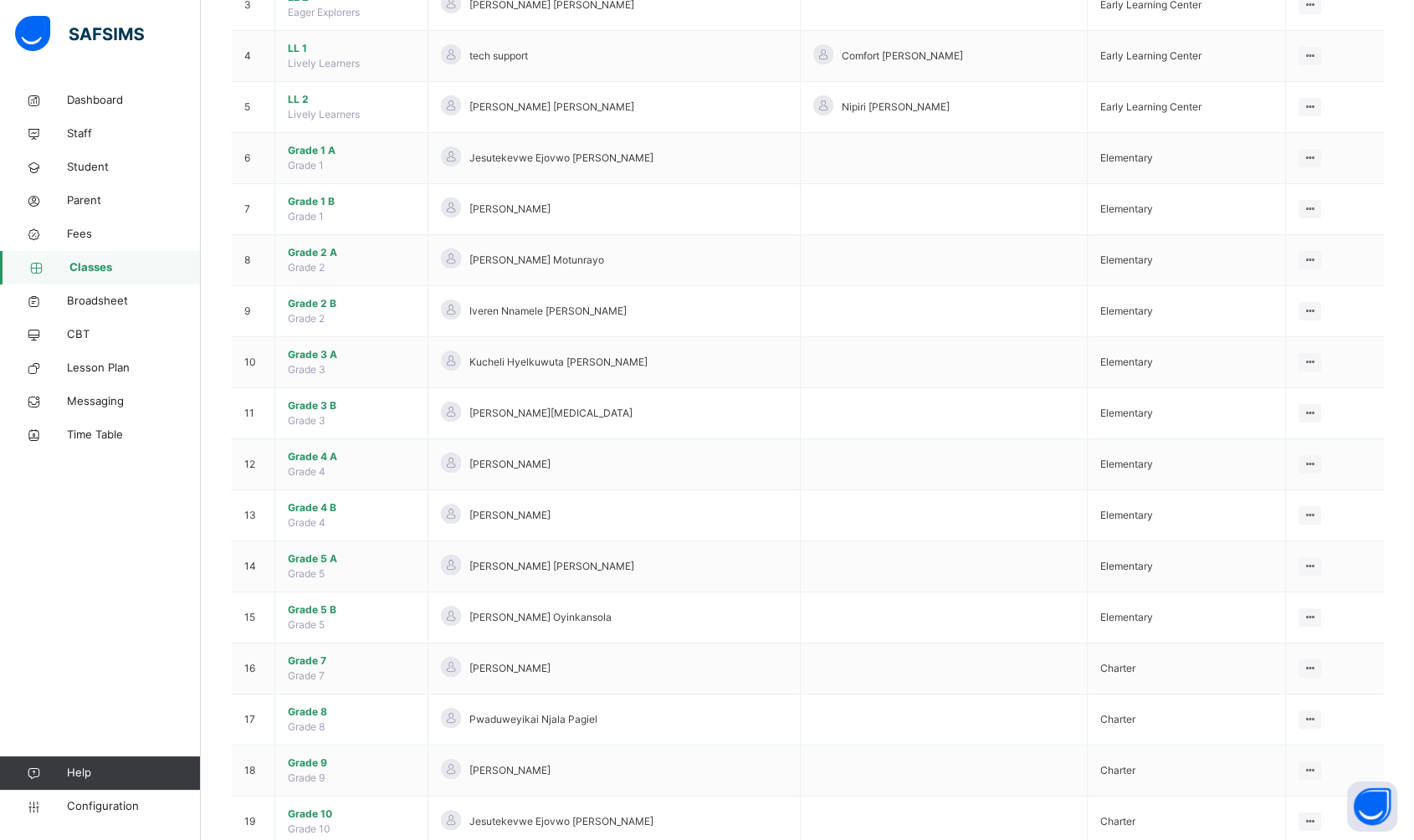
click at [335, 151] on span "Grade 1 A" at bounding box center [352, 150] width 127 height 15
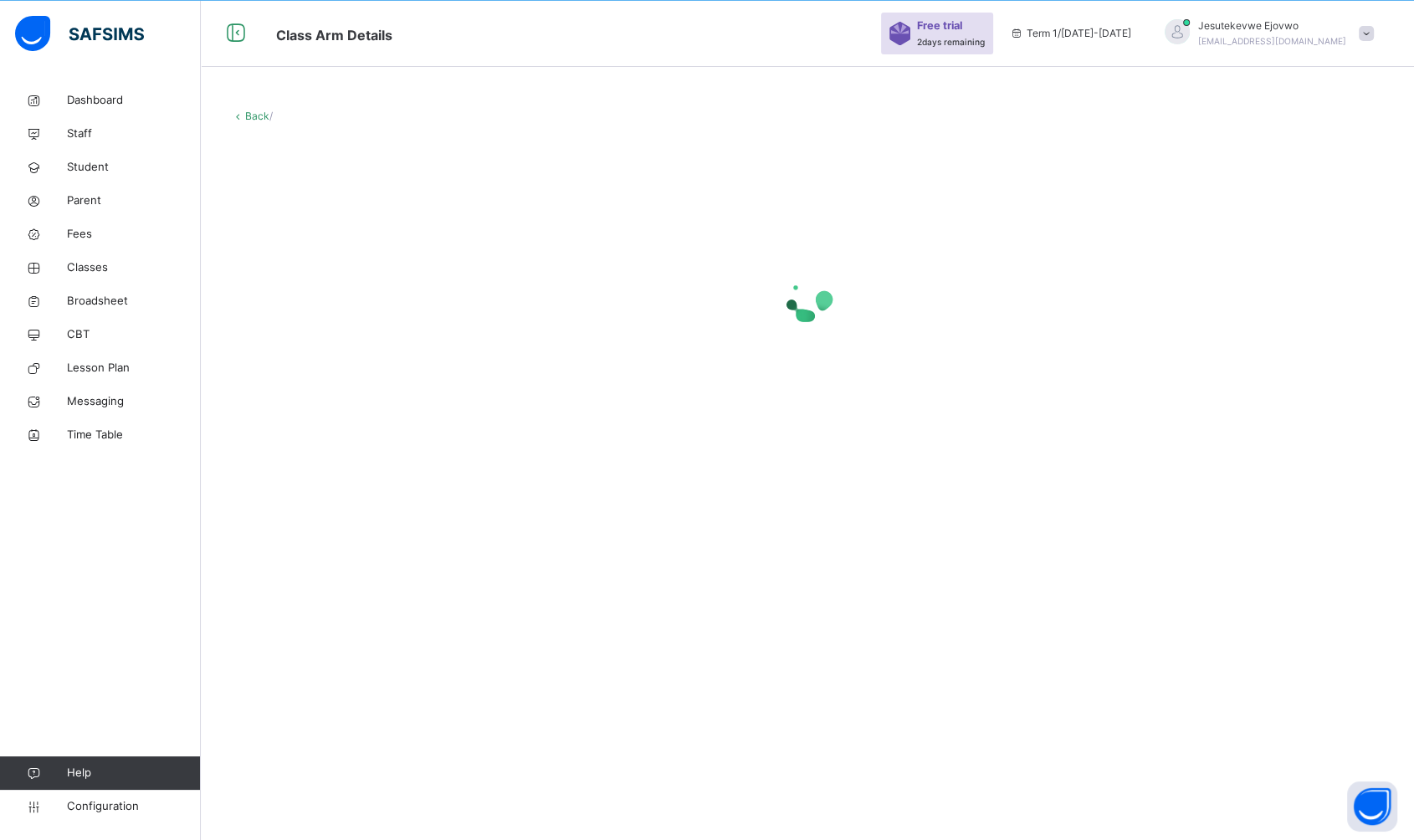
scroll to position [50, 0]
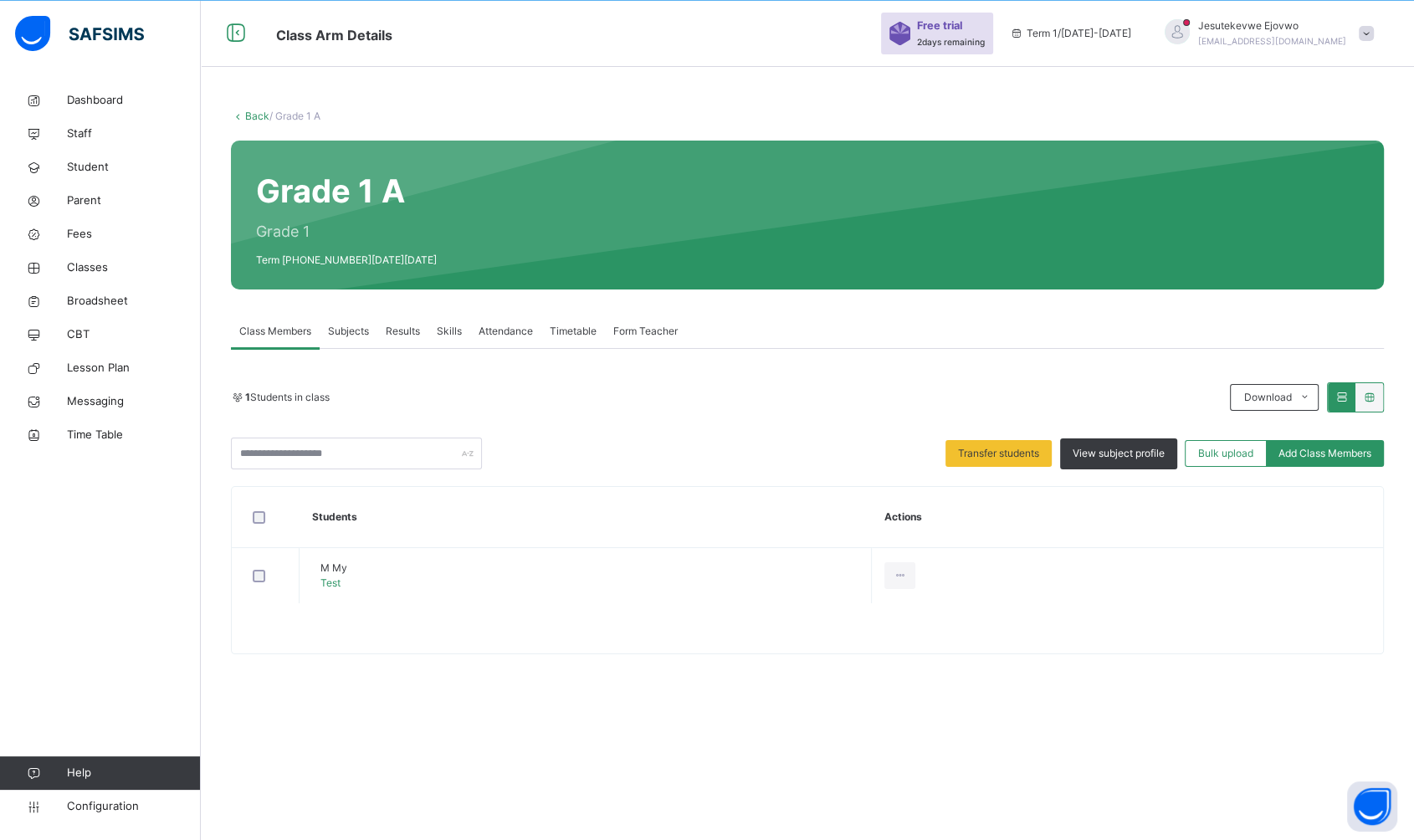
click at [1002, 459] on span "Transfer students" at bounding box center [999, 453] width 82 height 15
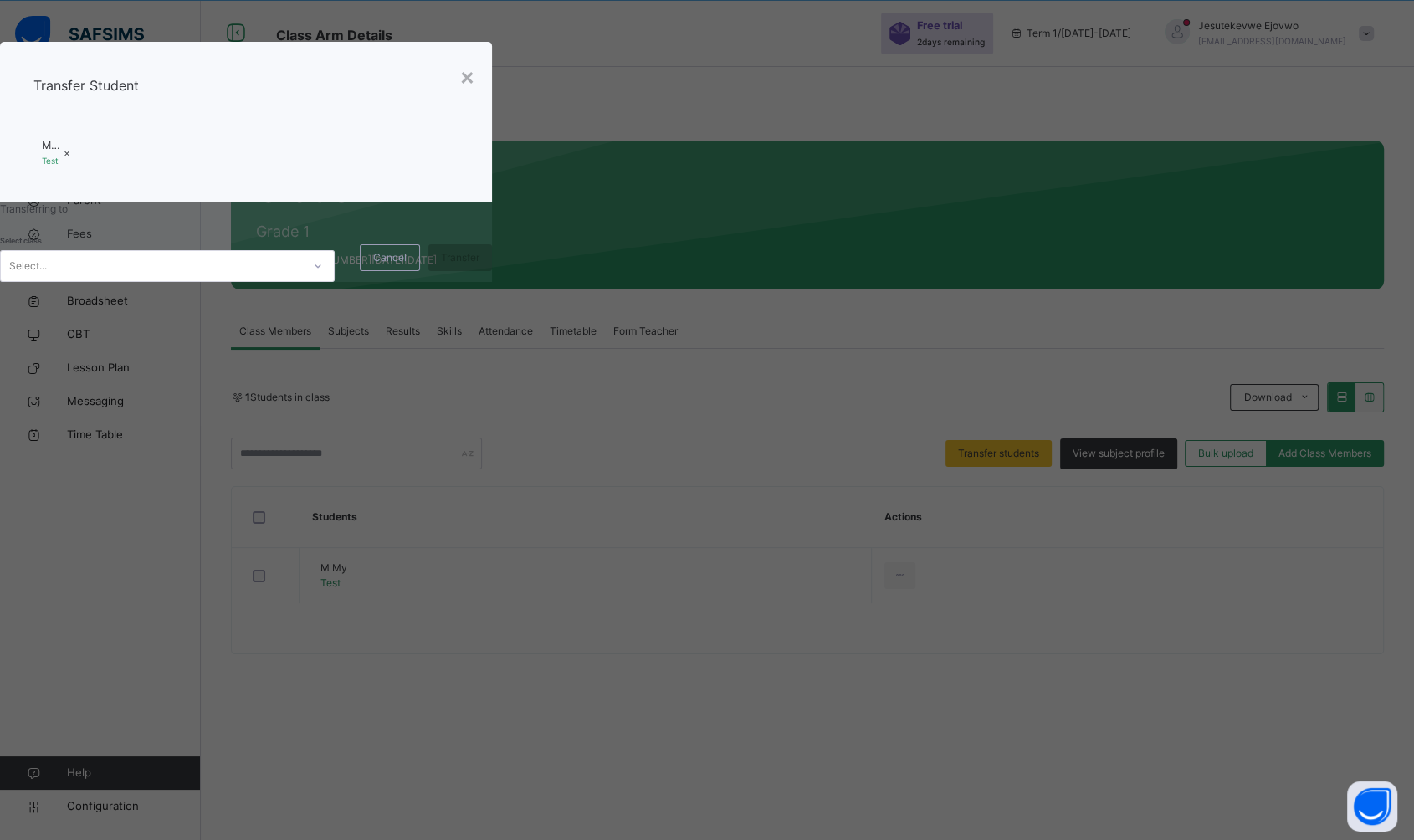
click at [302, 280] on div "Select..." at bounding box center [151, 267] width 301 height 26
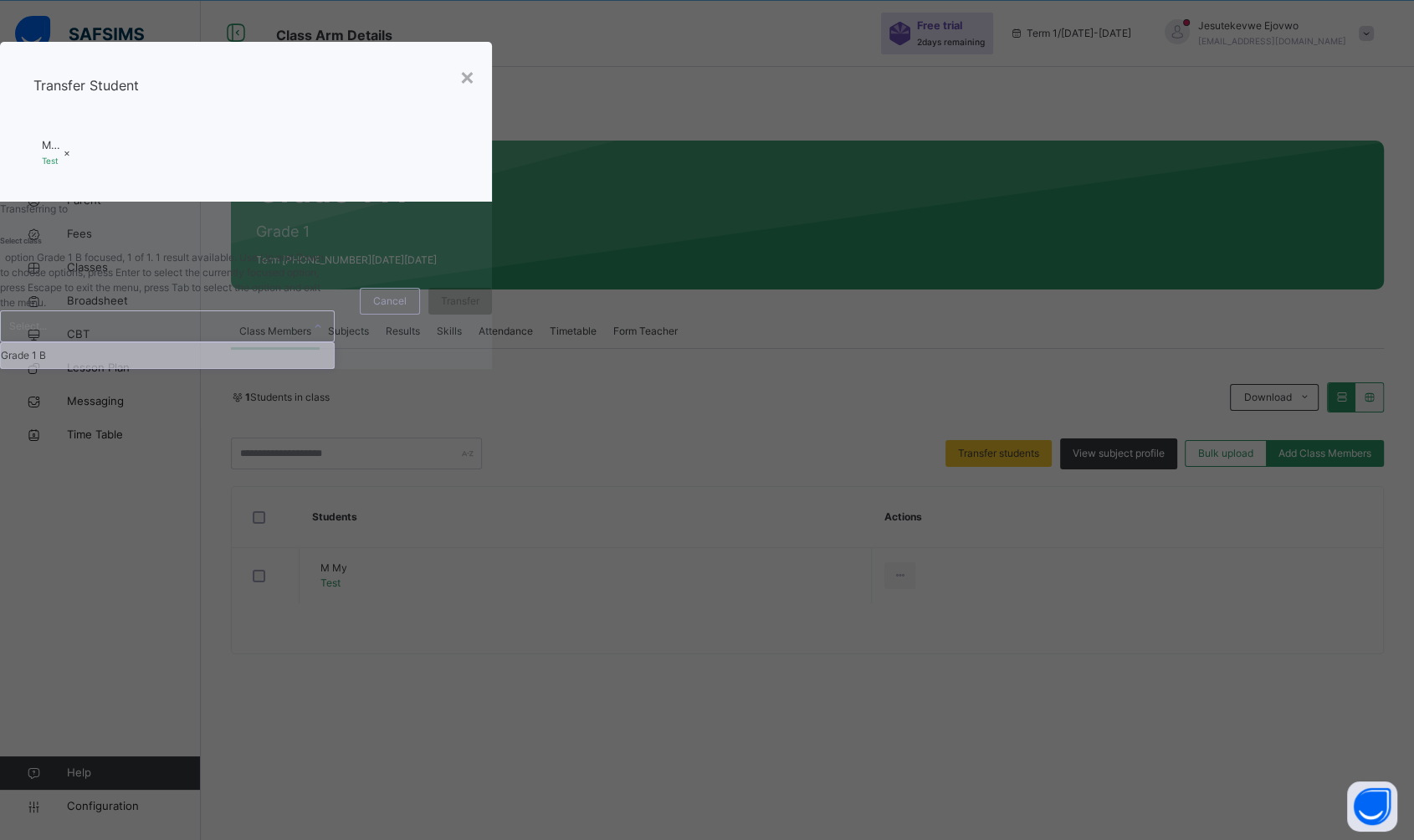
click at [420, 315] on div "Cancel" at bounding box center [389, 301] width 60 height 27
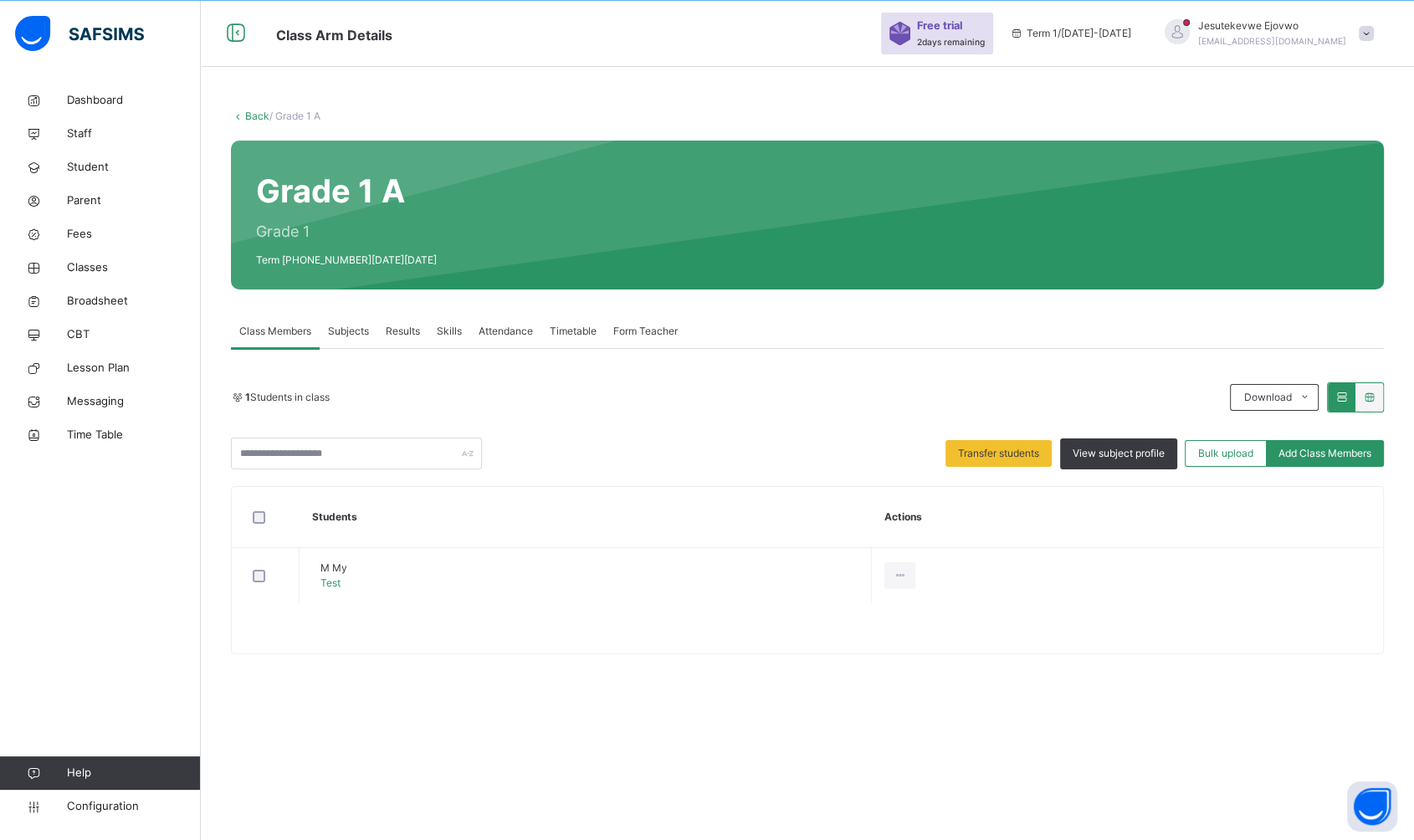
click at [872, 532] on th "Students" at bounding box center [586, 517] width 573 height 61
click at [90, 162] on span "Student" at bounding box center [133, 167] width 133 height 17
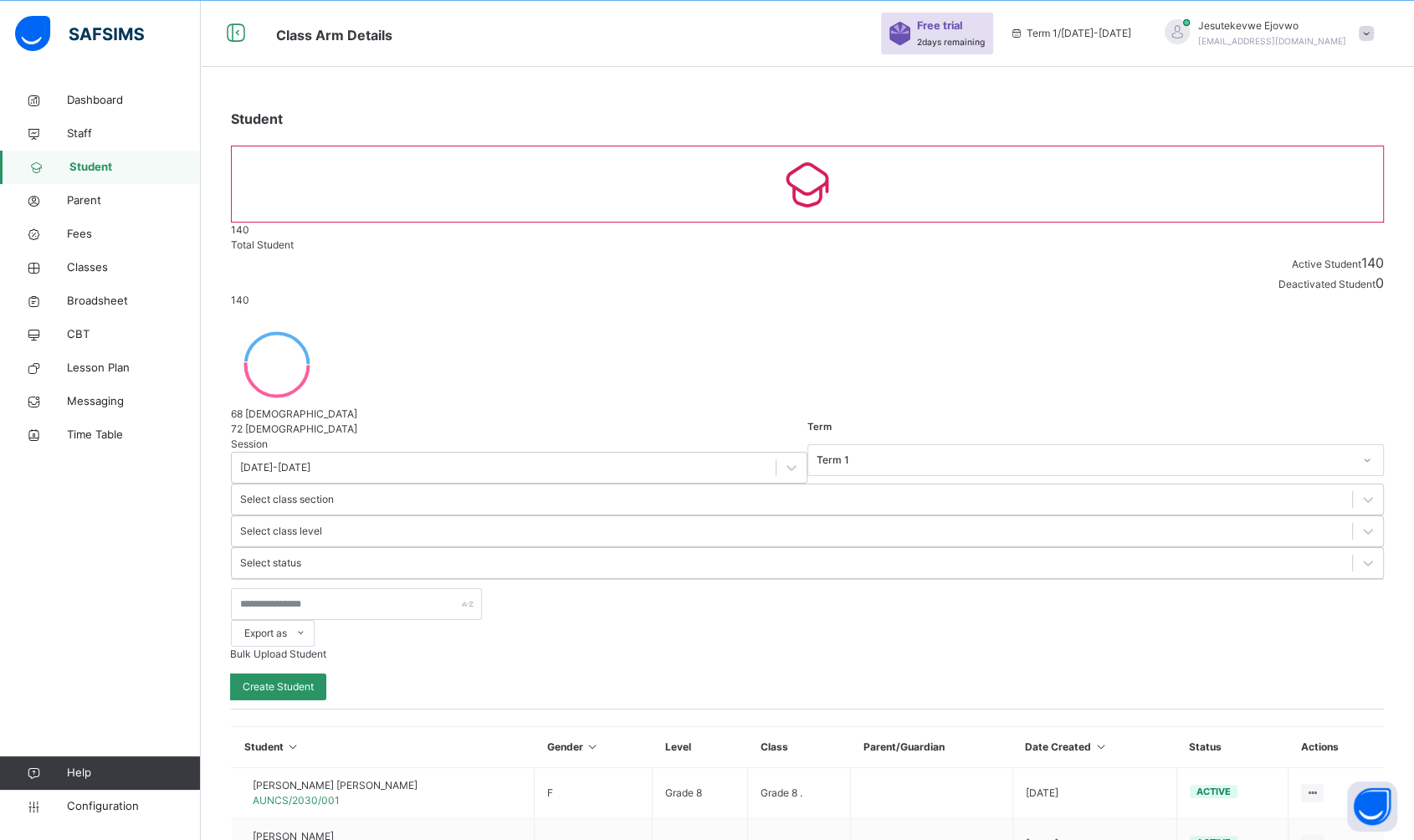
click at [314, 679] on span "Create Student" at bounding box center [278, 686] width 71 height 15
select select "**"
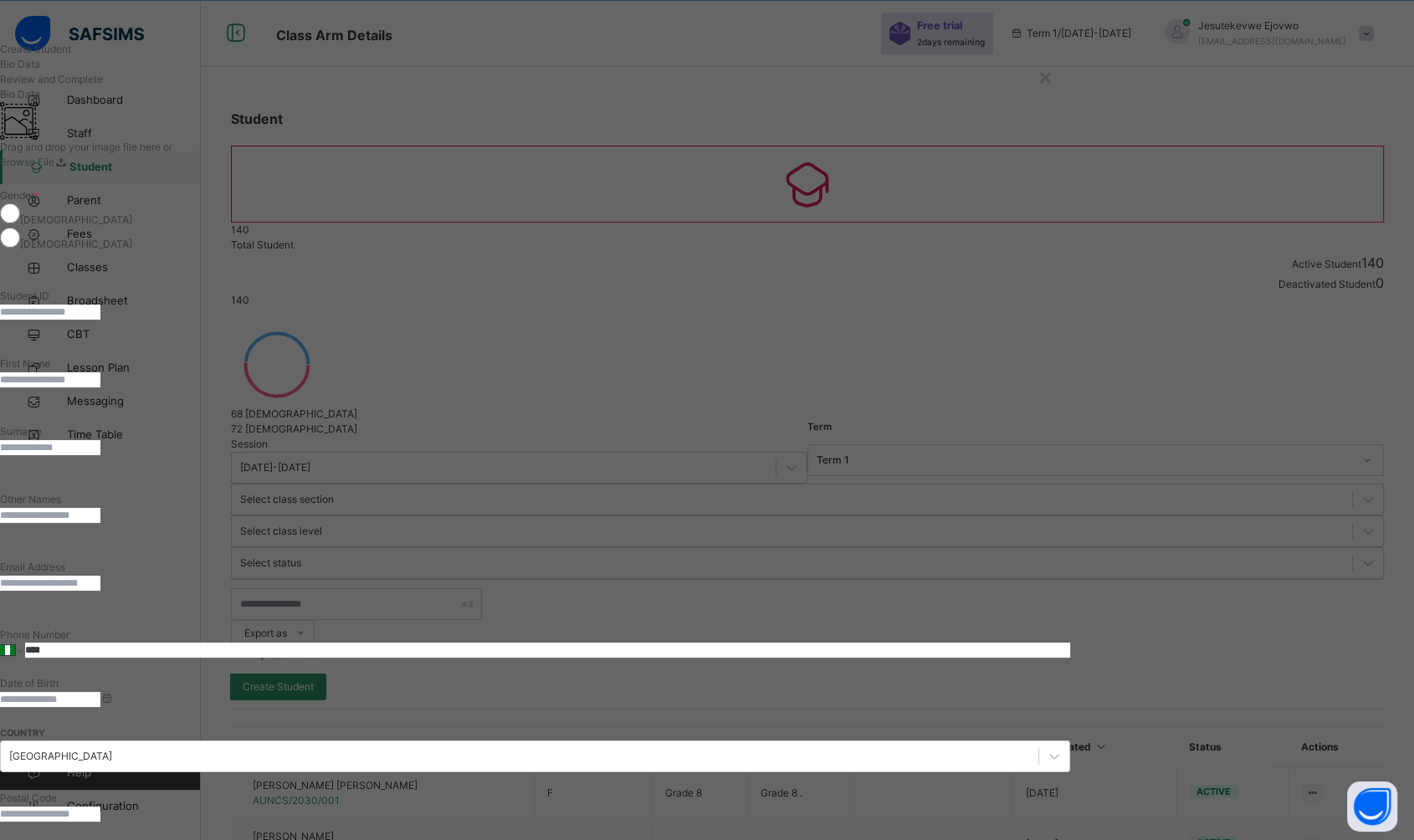
click at [101, 319] on input "text" at bounding box center [50, 312] width 101 height 15
type input "**"
click at [101, 387] on input "text" at bounding box center [50, 379] width 101 height 15
type input "***"
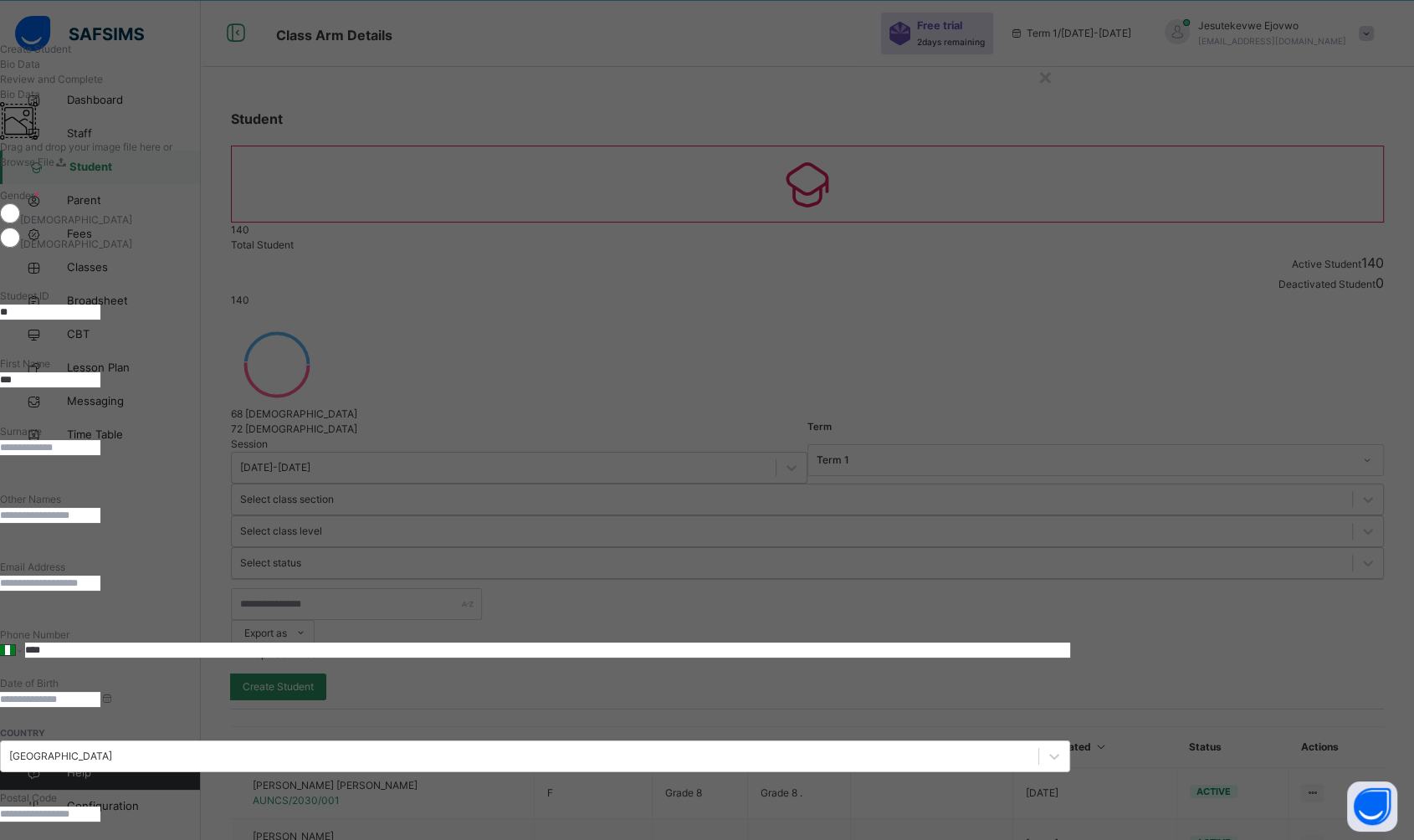
click at [101, 440] on input "text" at bounding box center [50, 447] width 101 height 15
type input "***"
click at [101, 692] on input at bounding box center [50, 699] width 101 height 15
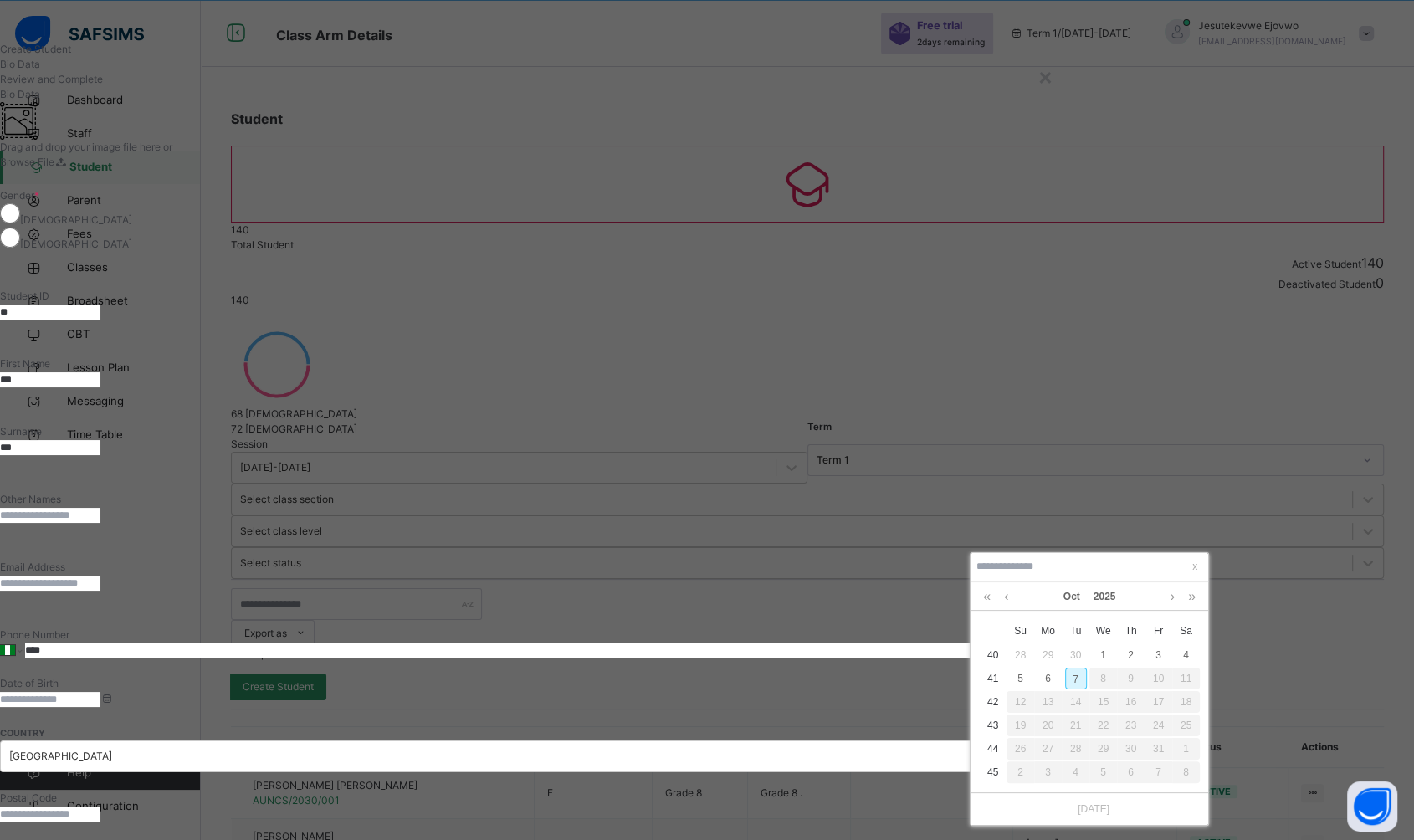
click at [1070, 674] on div "7" at bounding box center [1076, 679] width 22 height 22
type input "**********"
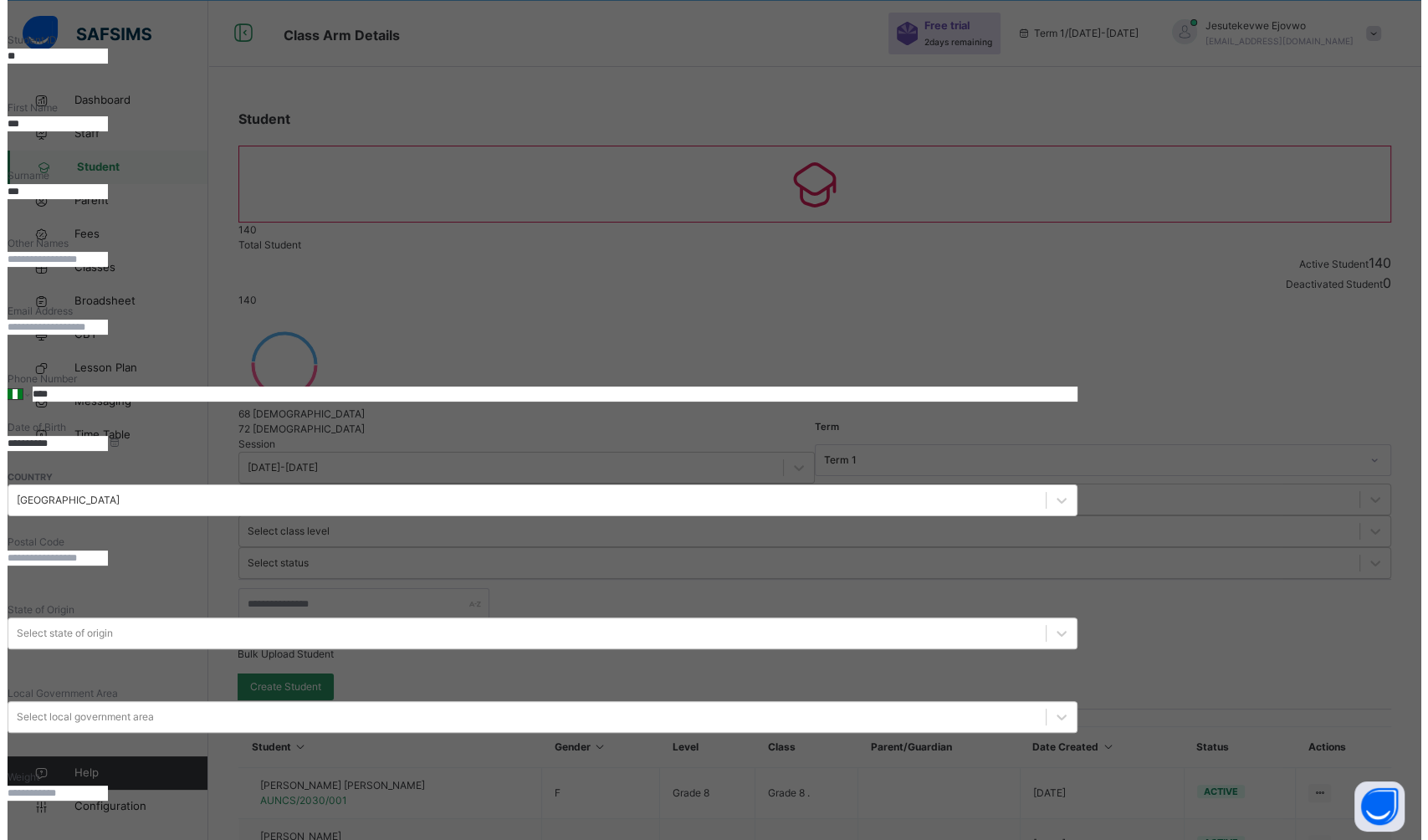
scroll to position [279, 0]
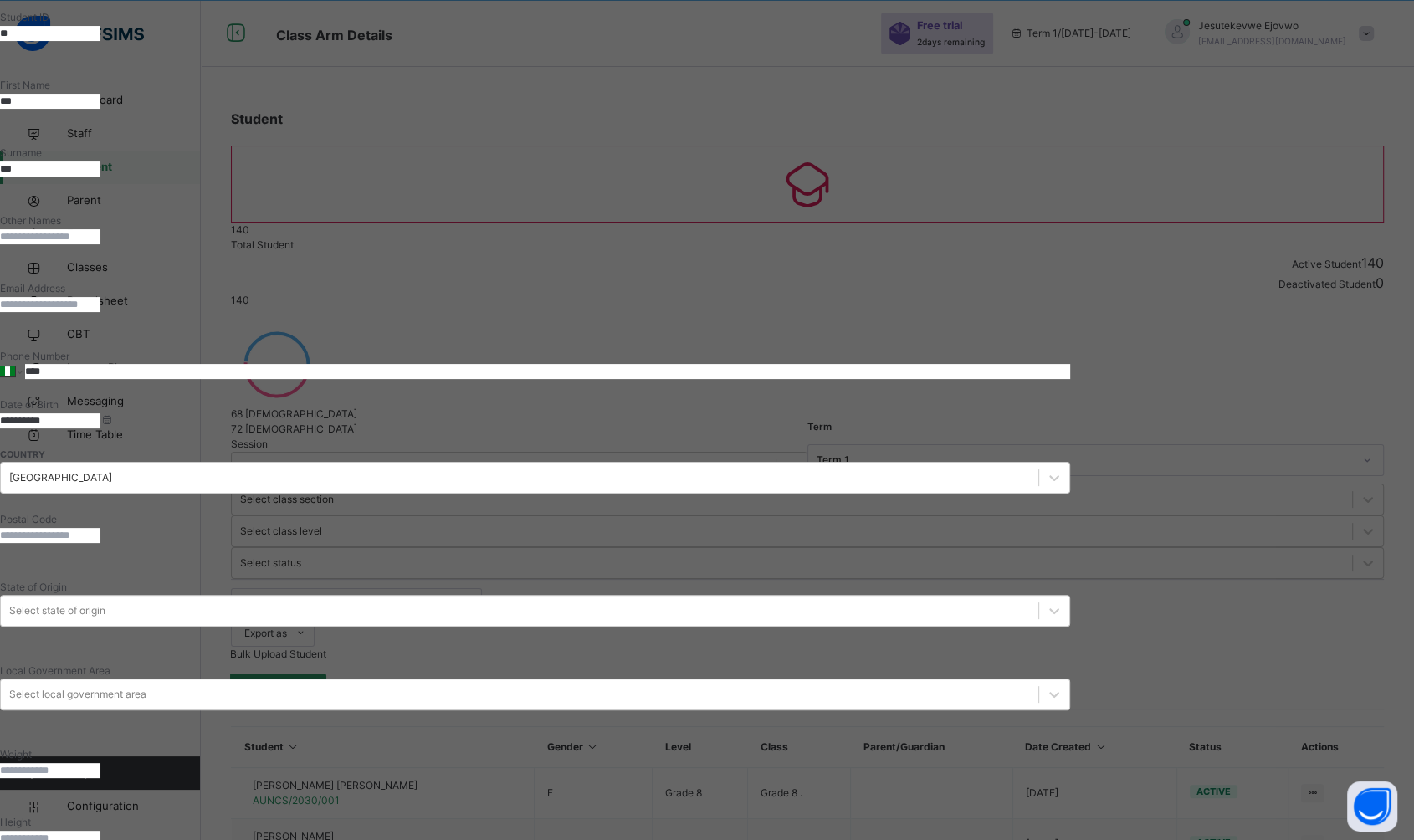
drag, startPoint x: 634, startPoint y: 108, endPoint x: 610, endPoint y: 108, distance: 24.0
click at [610, 108] on div "**********" at bounding box center [535, 394] width 1070 height 1142
type input "****"
drag, startPoint x: 1008, startPoint y: 122, endPoint x: 898, endPoint y: 119, distance: 110.0
click at [898, 119] on div "**********" at bounding box center [535, 377] width 1070 height 972
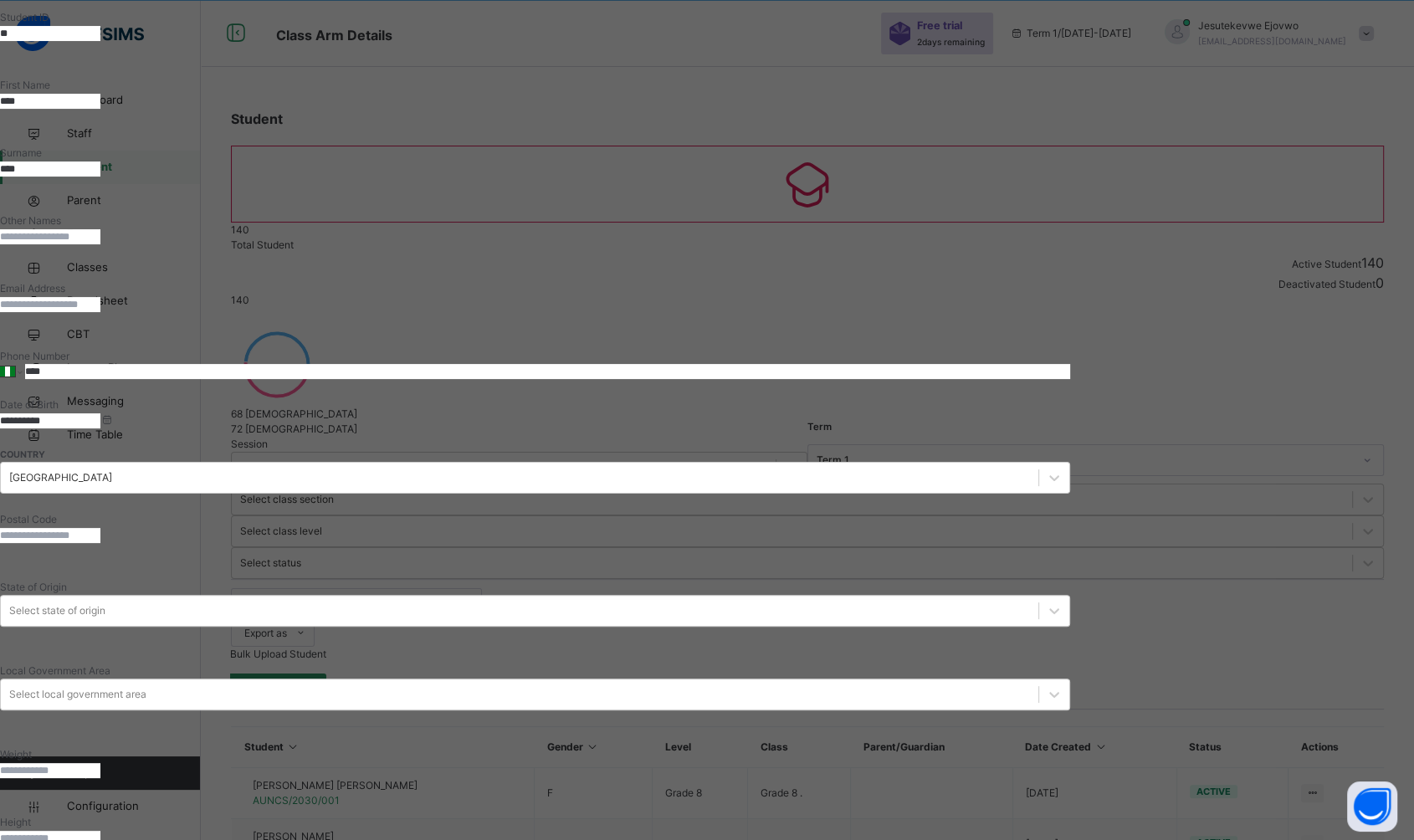
type input "****"
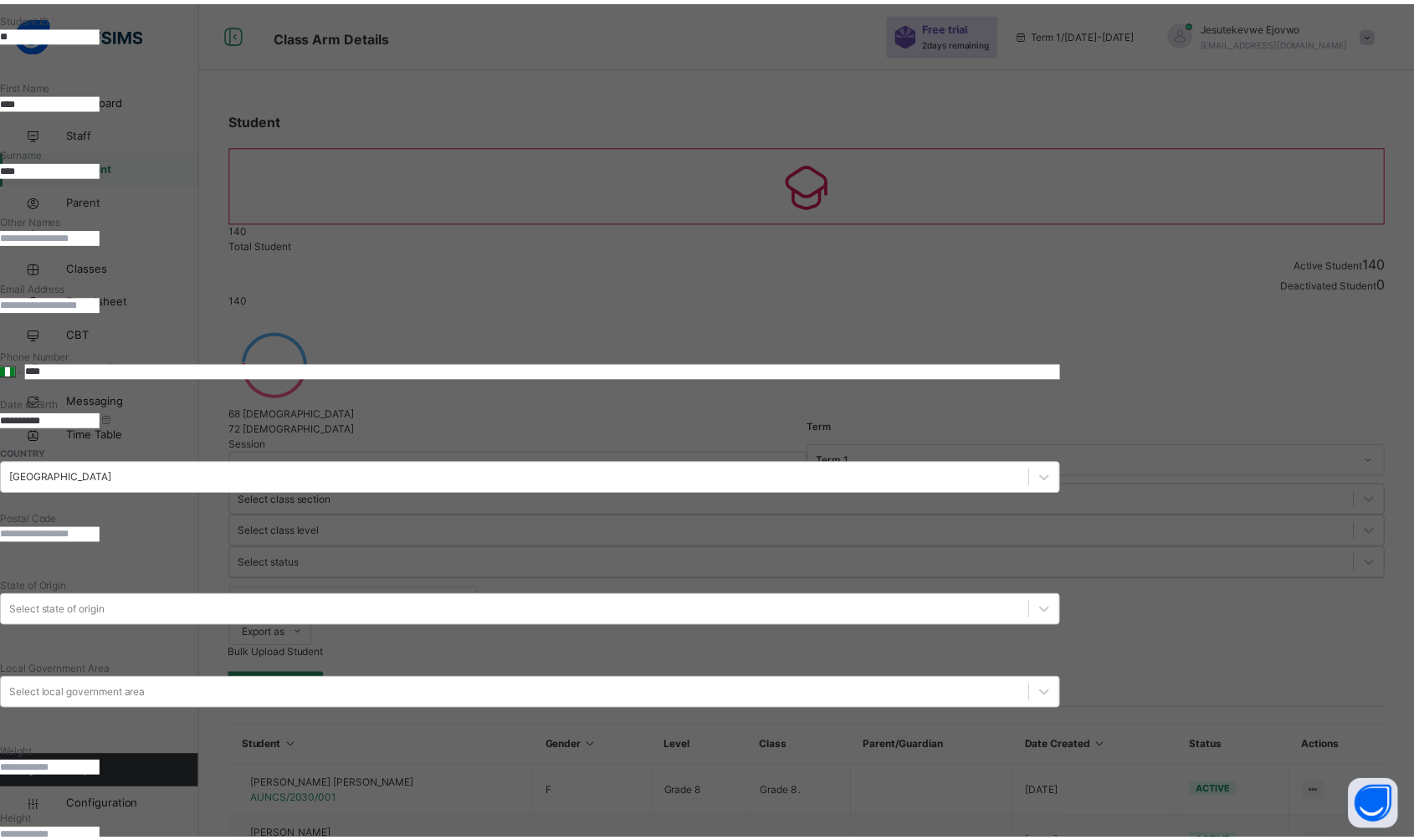
scroll to position [81, 0]
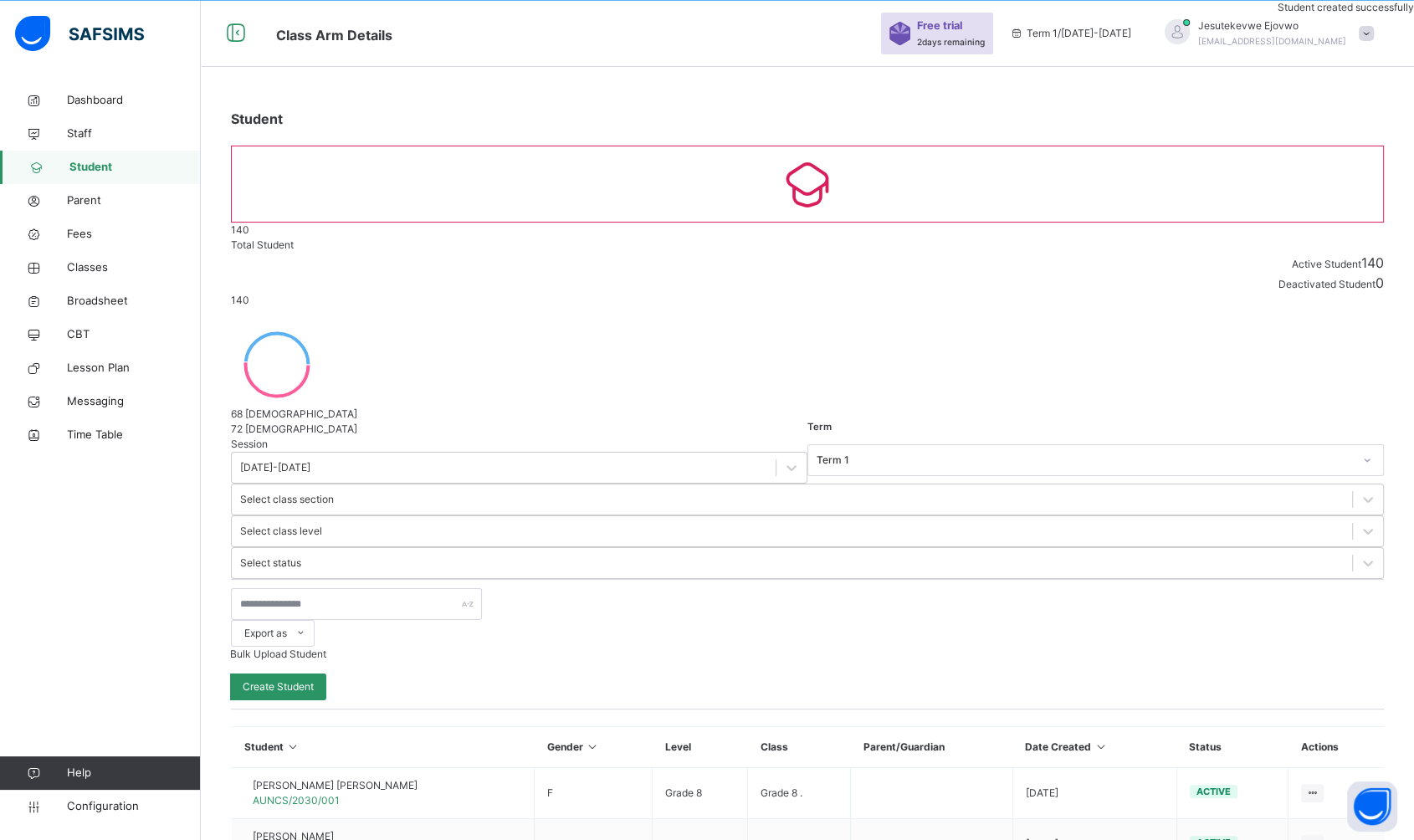
click at [83, 254] on link "Classes" at bounding box center [101, 268] width 201 height 34
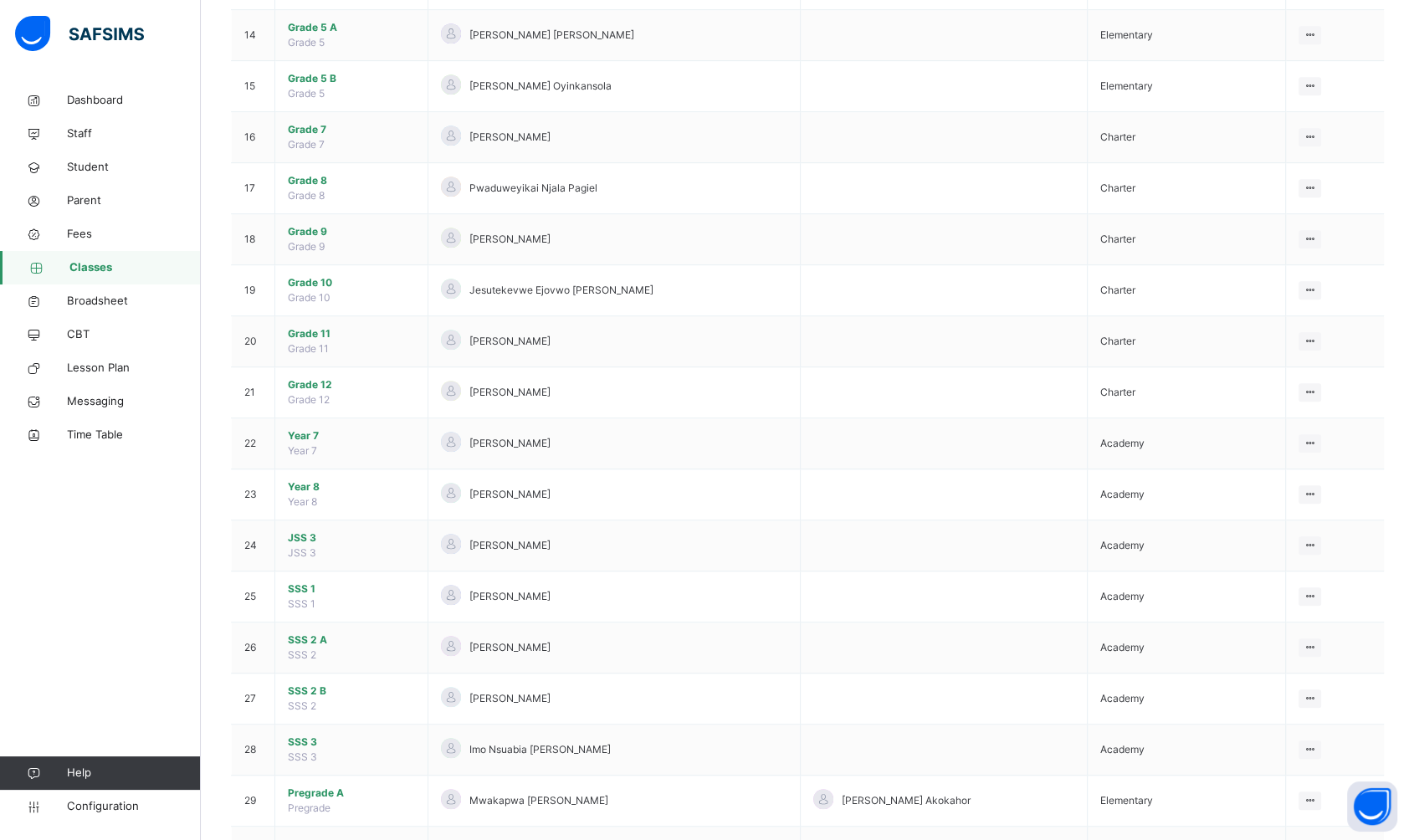
scroll to position [978, 0]
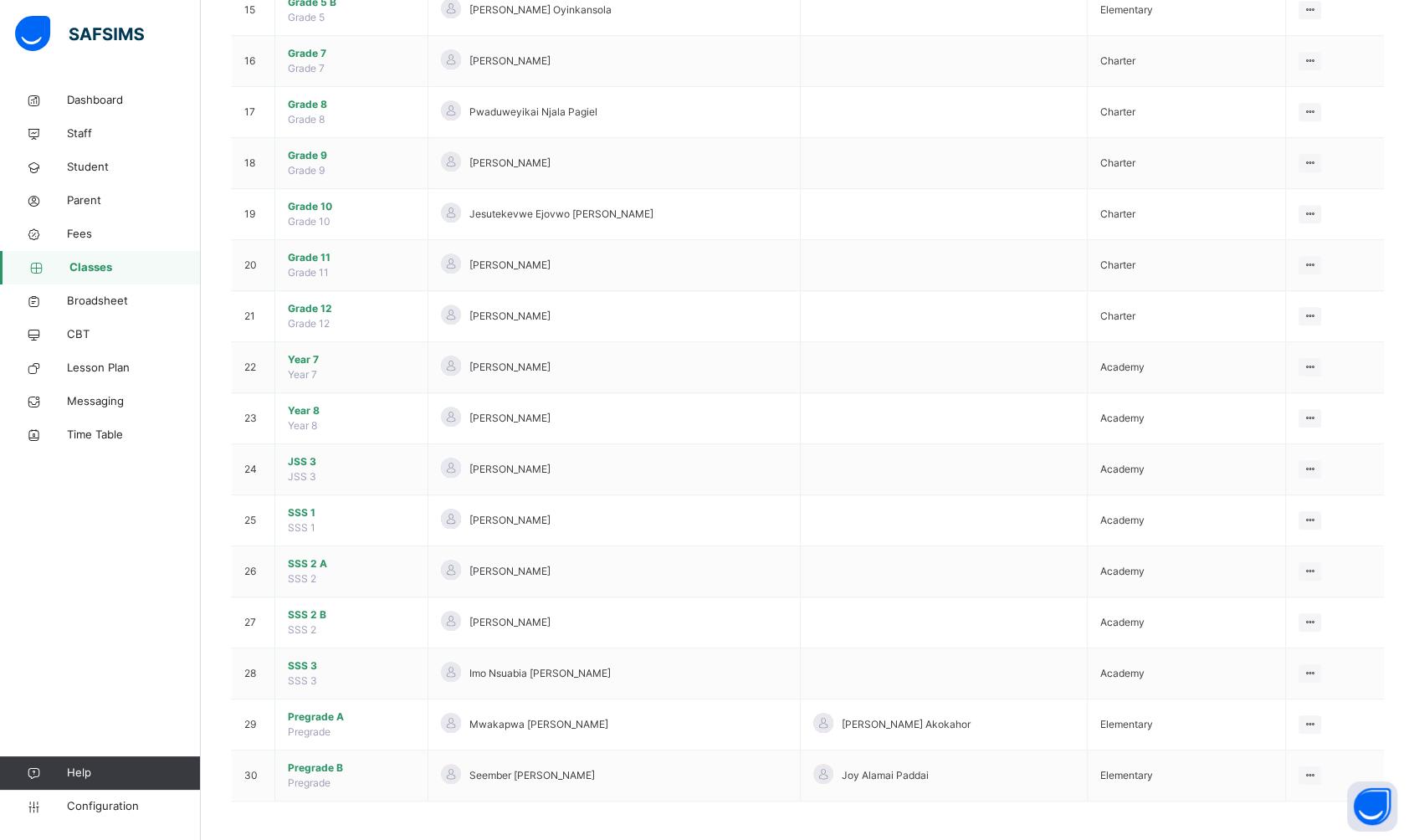
click at [323, 718] on span "Pregrade A" at bounding box center [352, 717] width 127 height 15
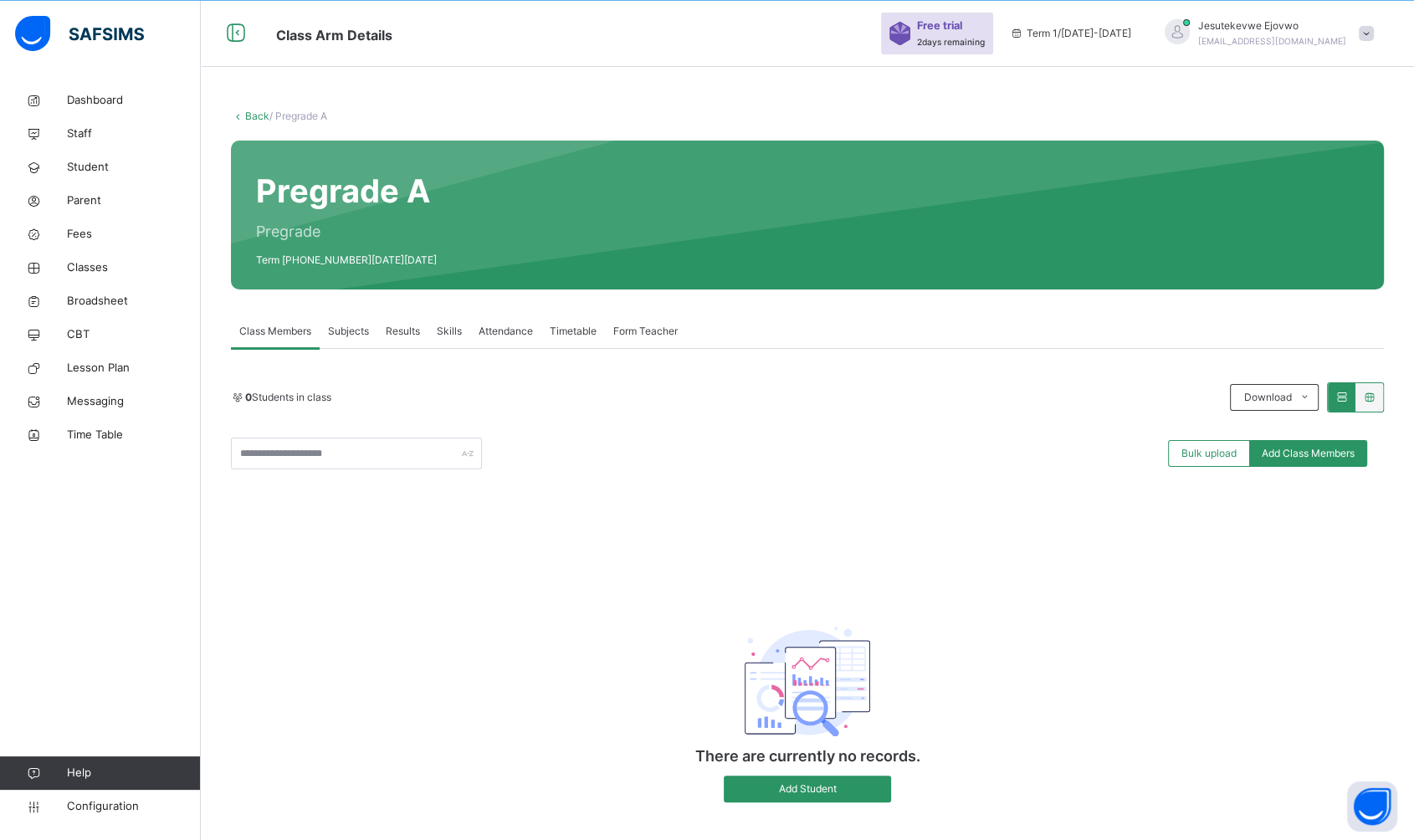
scroll to position [73, 0]
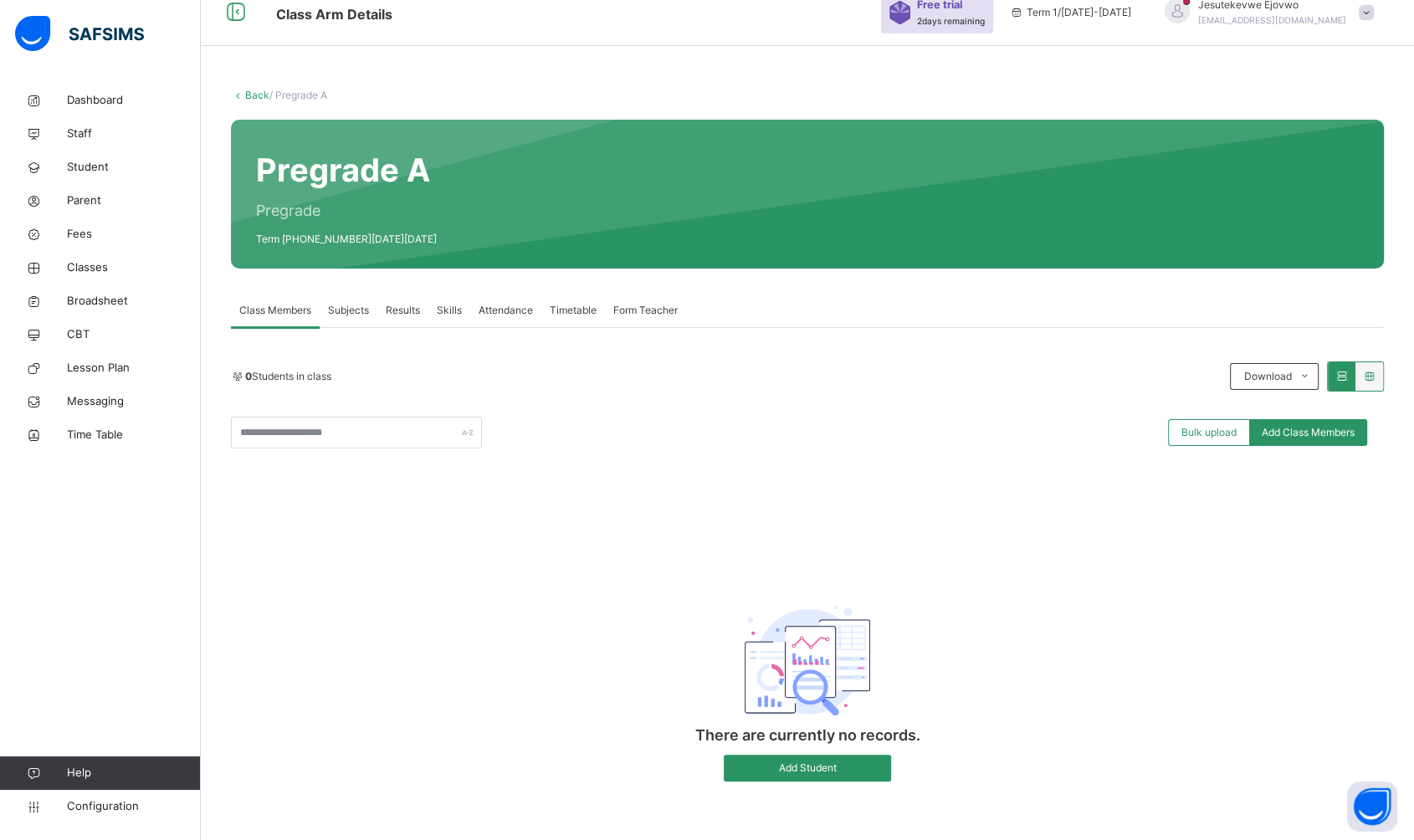
click at [820, 770] on span "Add Student" at bounding box center [807, 767] width 142 height 15
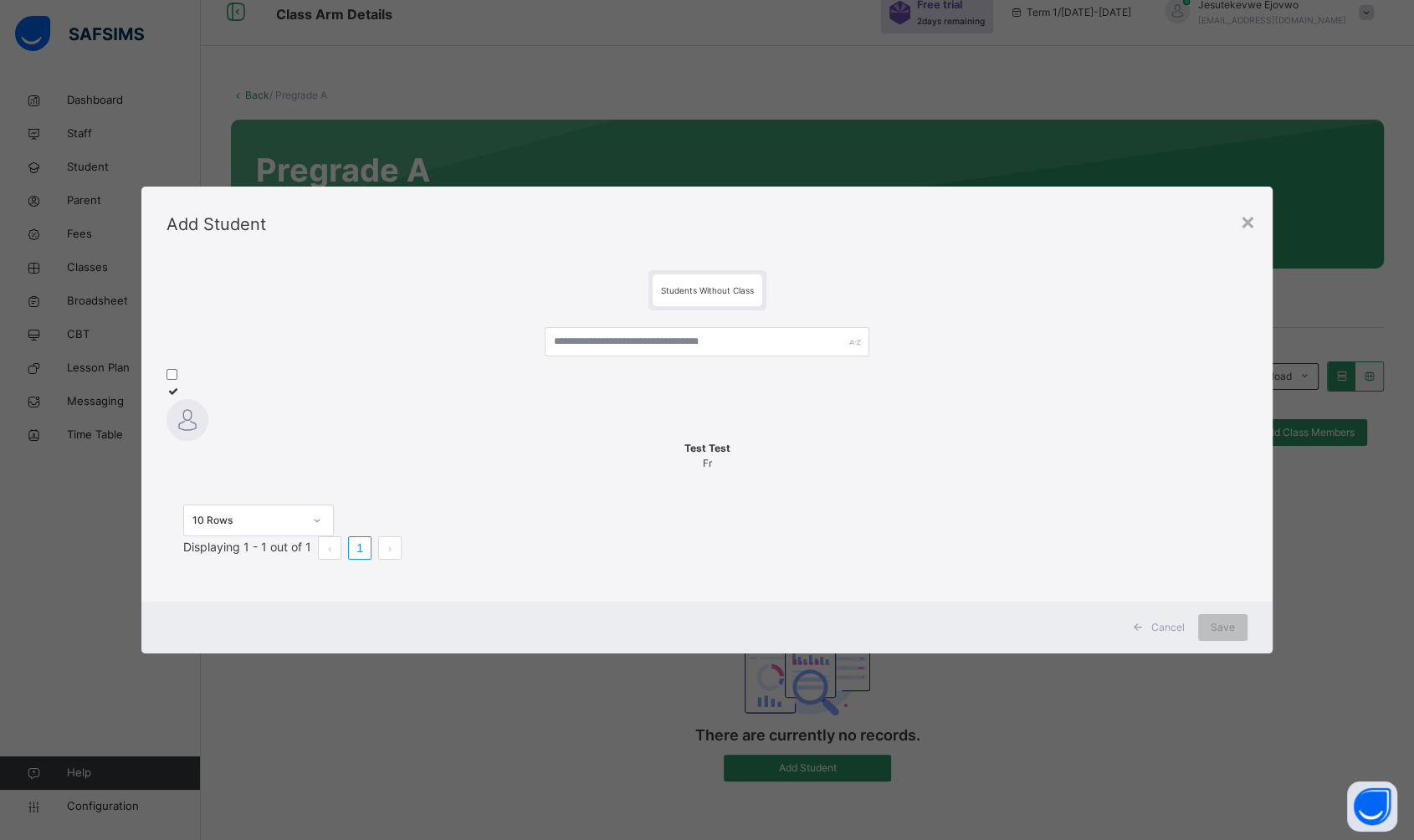
click at [208, 431] on img at bounding box center [187, 420] width 42 height 42
click at [1235, 635] on span "Save" at bounding box center [1223, 627] width 24 height 15
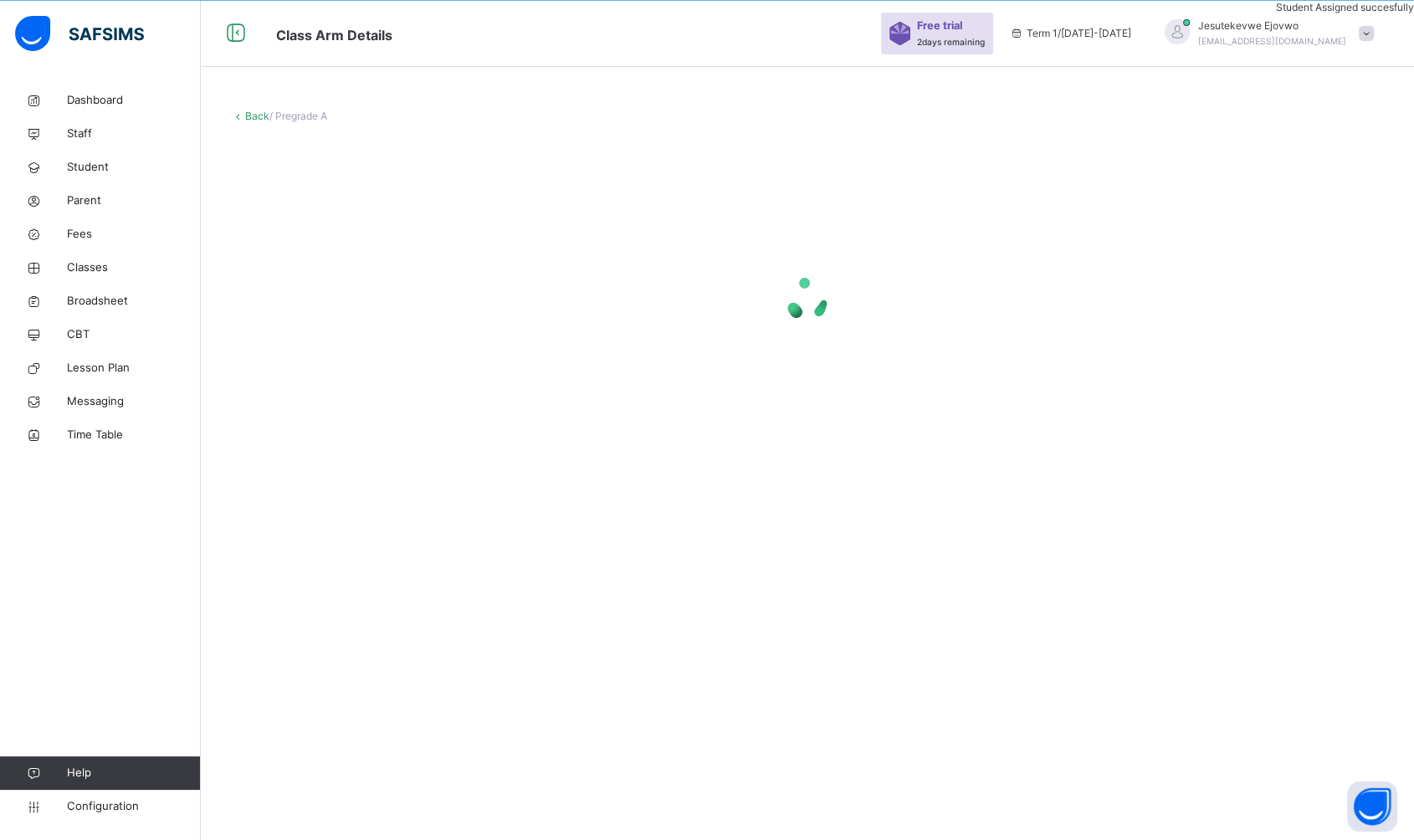
scroll to position [50, 0]
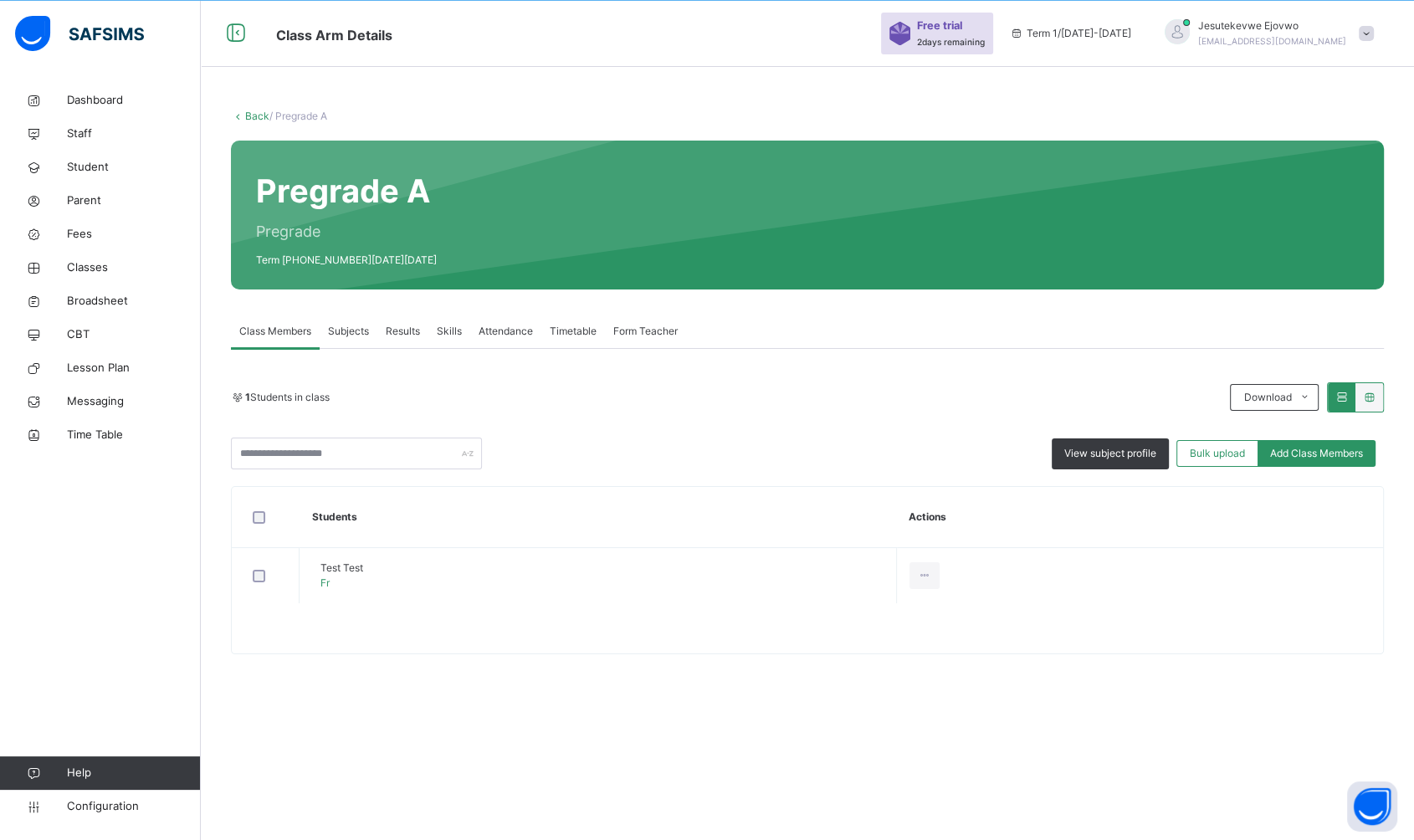
click at [354, 337] on span "Subjects" at bounding box center [348, 330] width 41 height 15
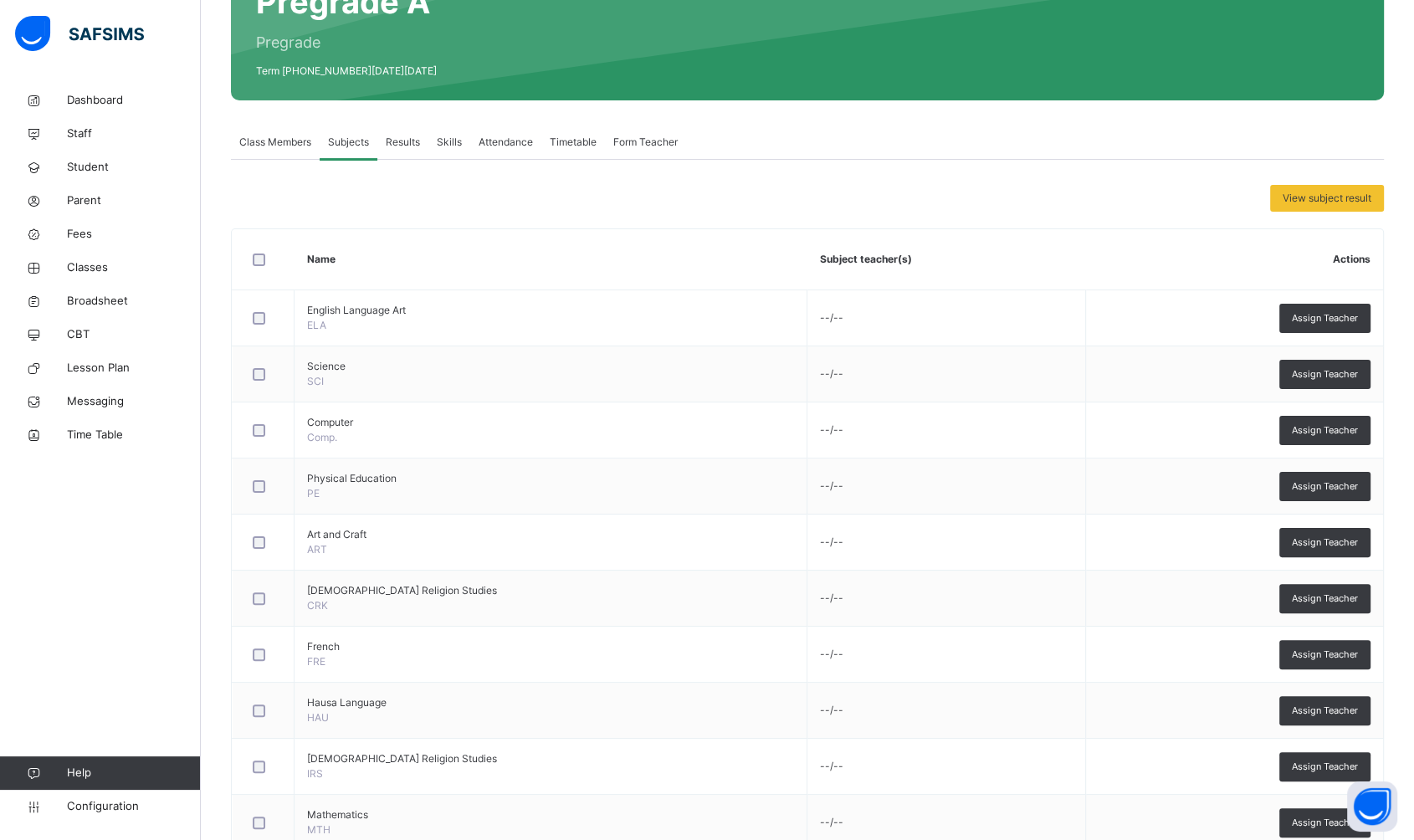
scroll to position [347, 0]
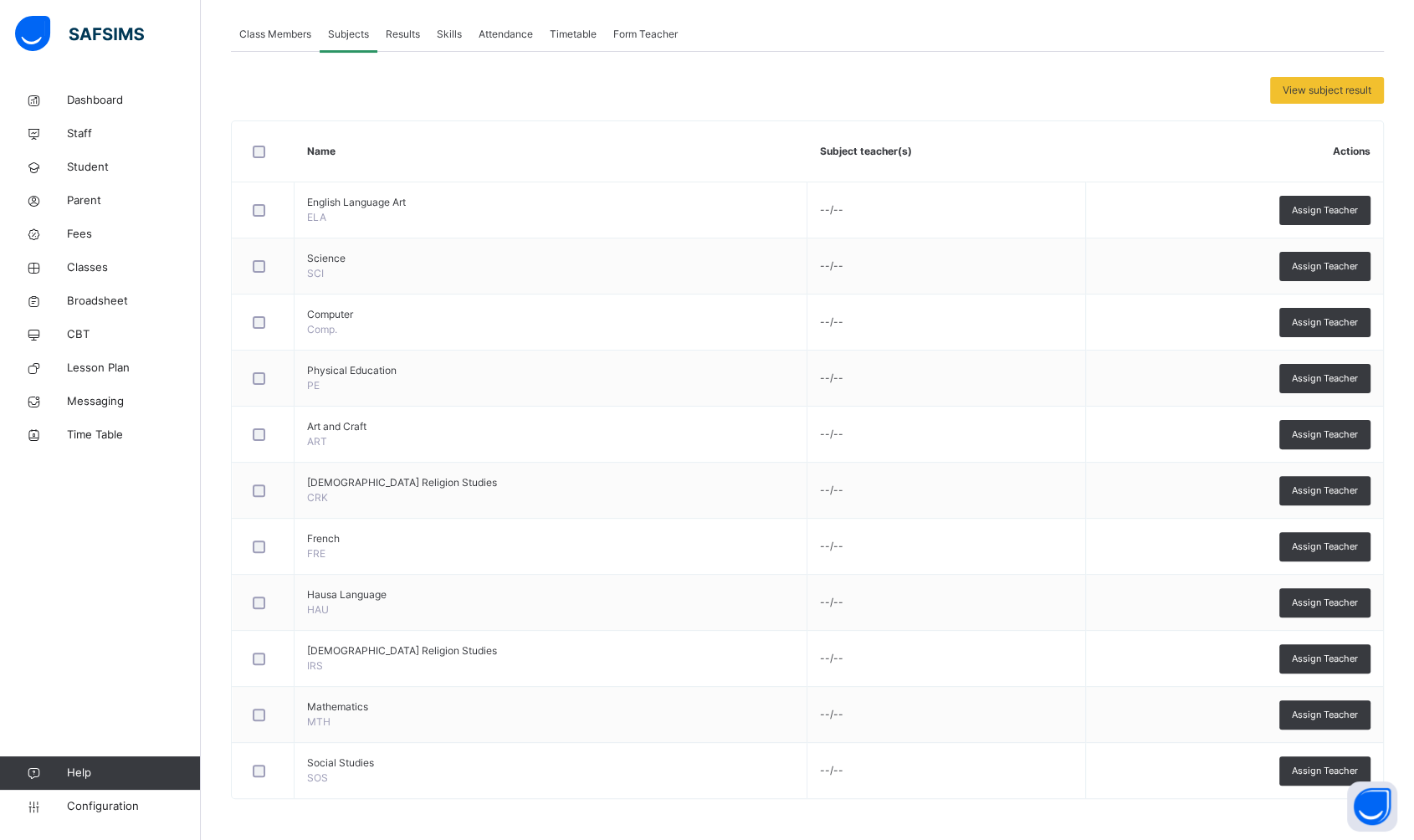
click at [1325, 327] on span "Assign Teacher" at bounding box center [1324, 322] width 66 height 14
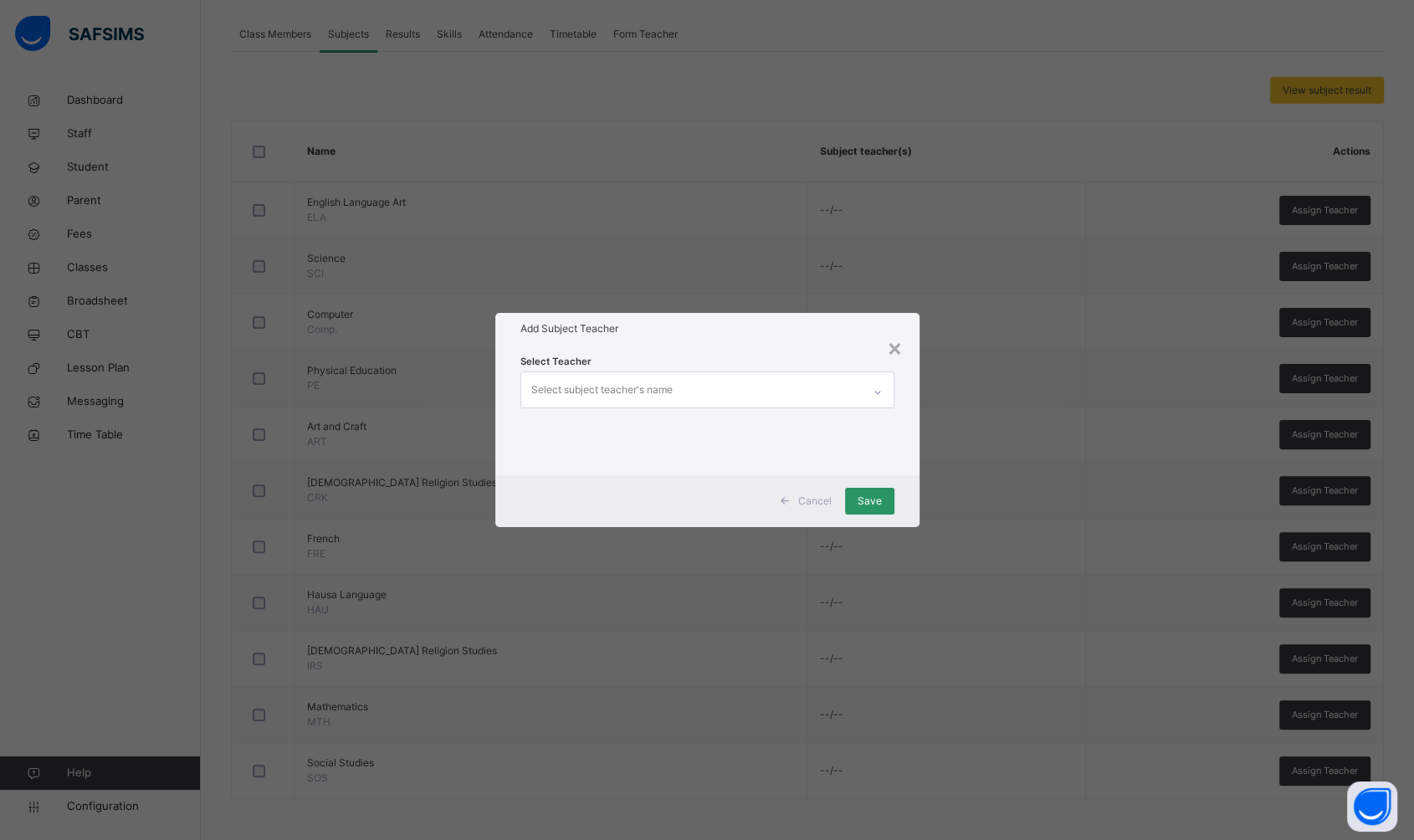
click at [765, 390] on div "Select subject teacher's name" at bounding box center [691, 389] width 341 height 35
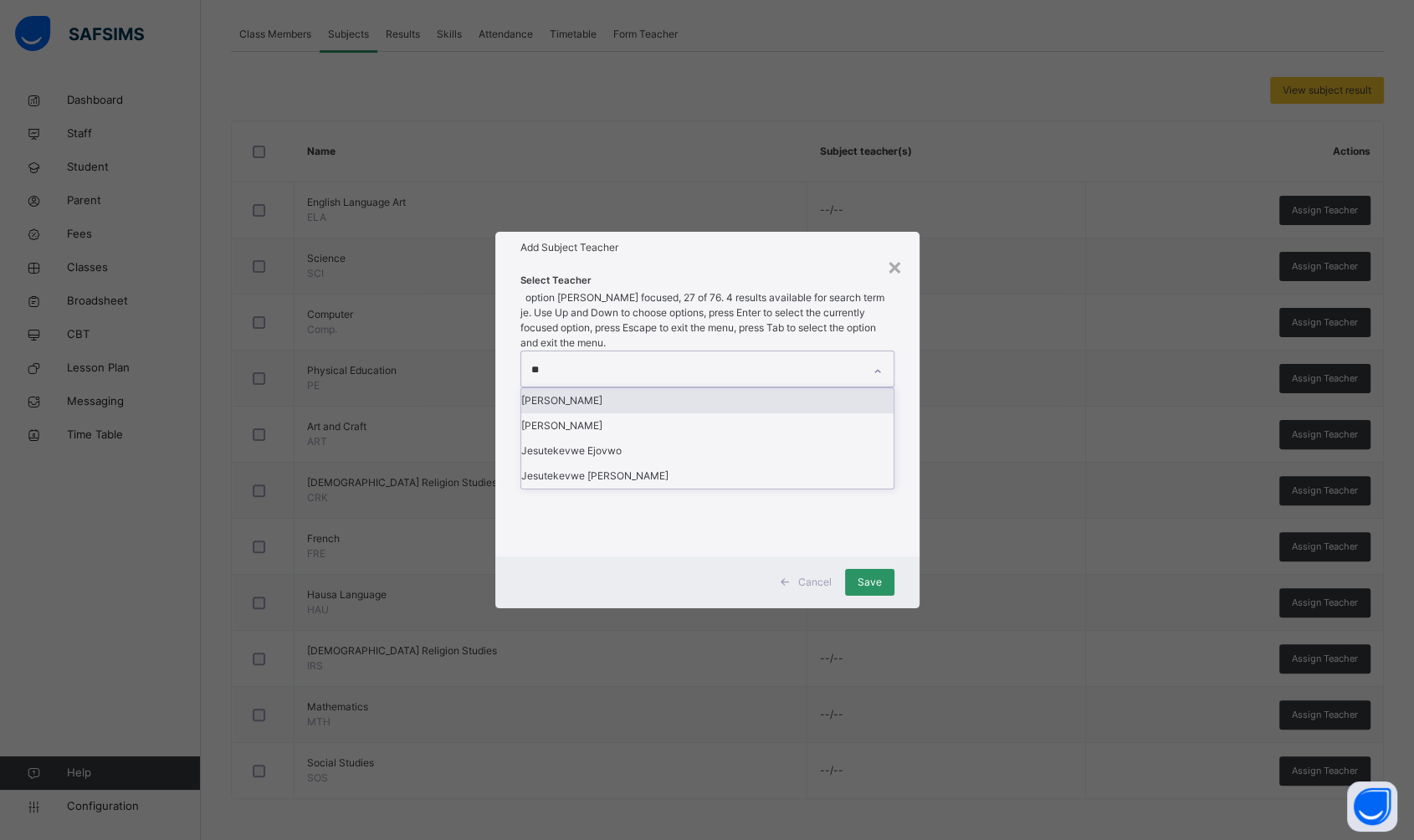
scroll to position [0, 0]
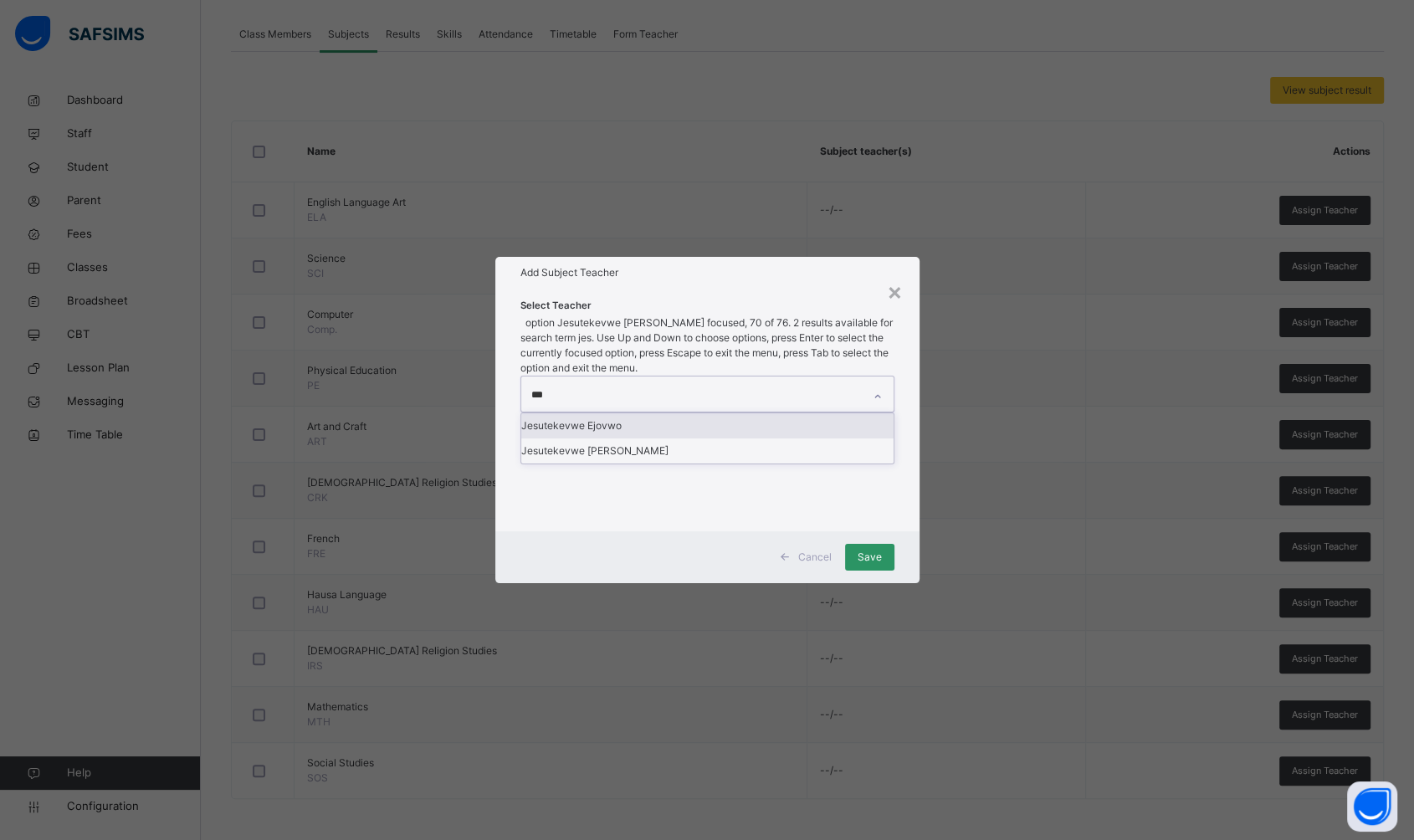
type input "****"
click at [695, 427] on div "Jesutekevwe Ejovwo" at bounding box center [707, 425] width 372 height 25
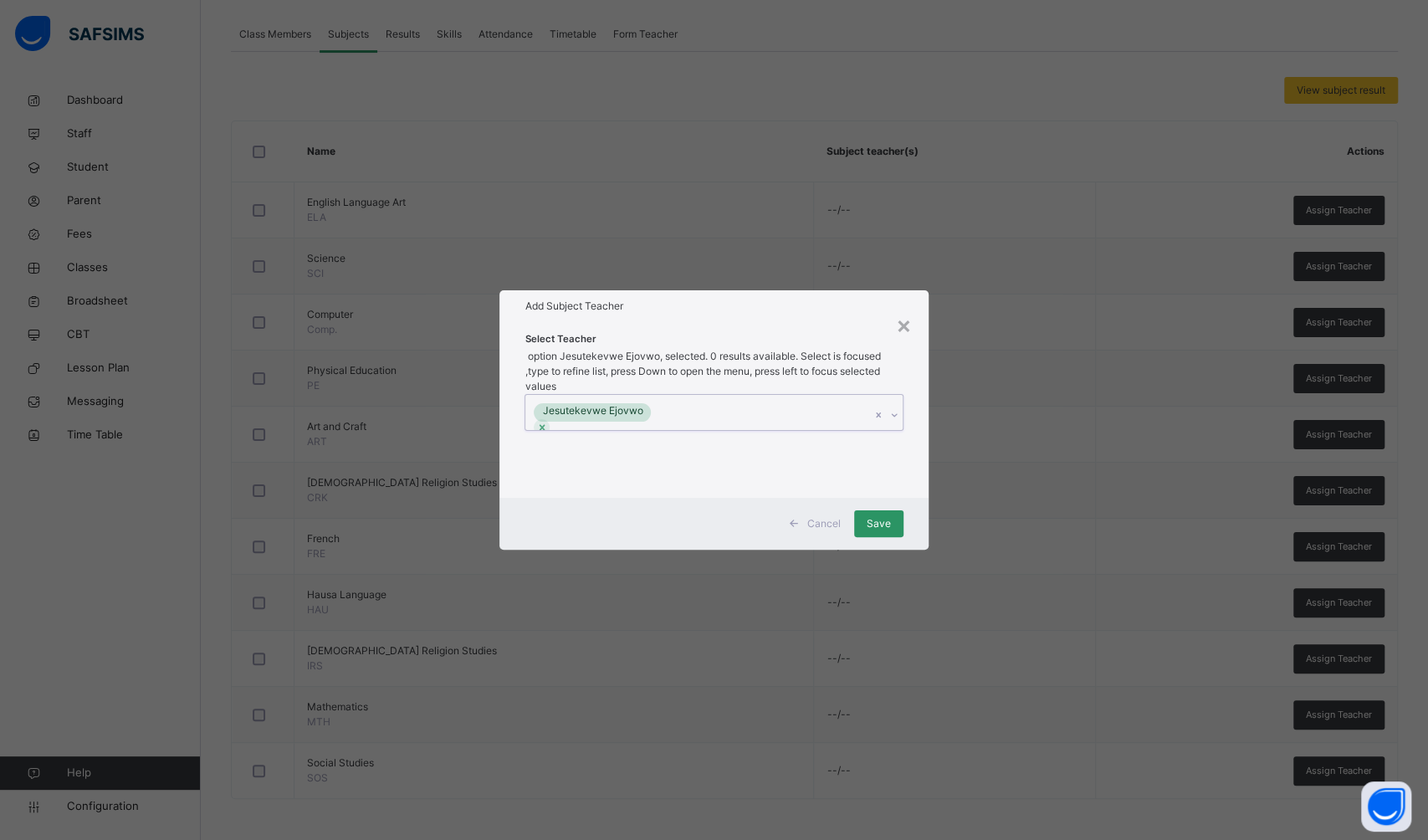
click at [756, 395] on div "Jesutekevwe Ejovwo" at bounding box center [698, 412] width 345 height 35
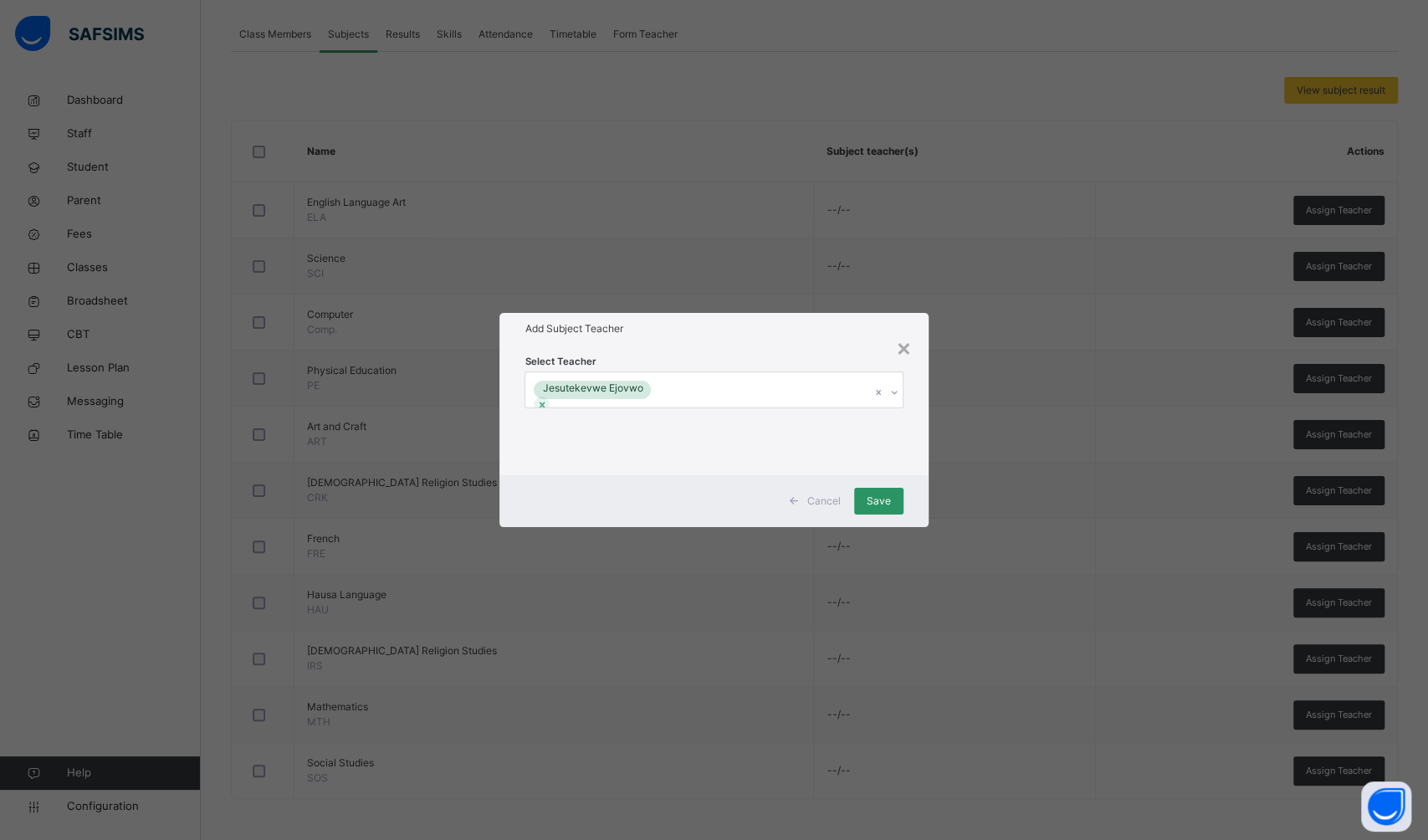
click at [877, 506] on span "Save" at bounding box center [878, 501] width 24 height 15
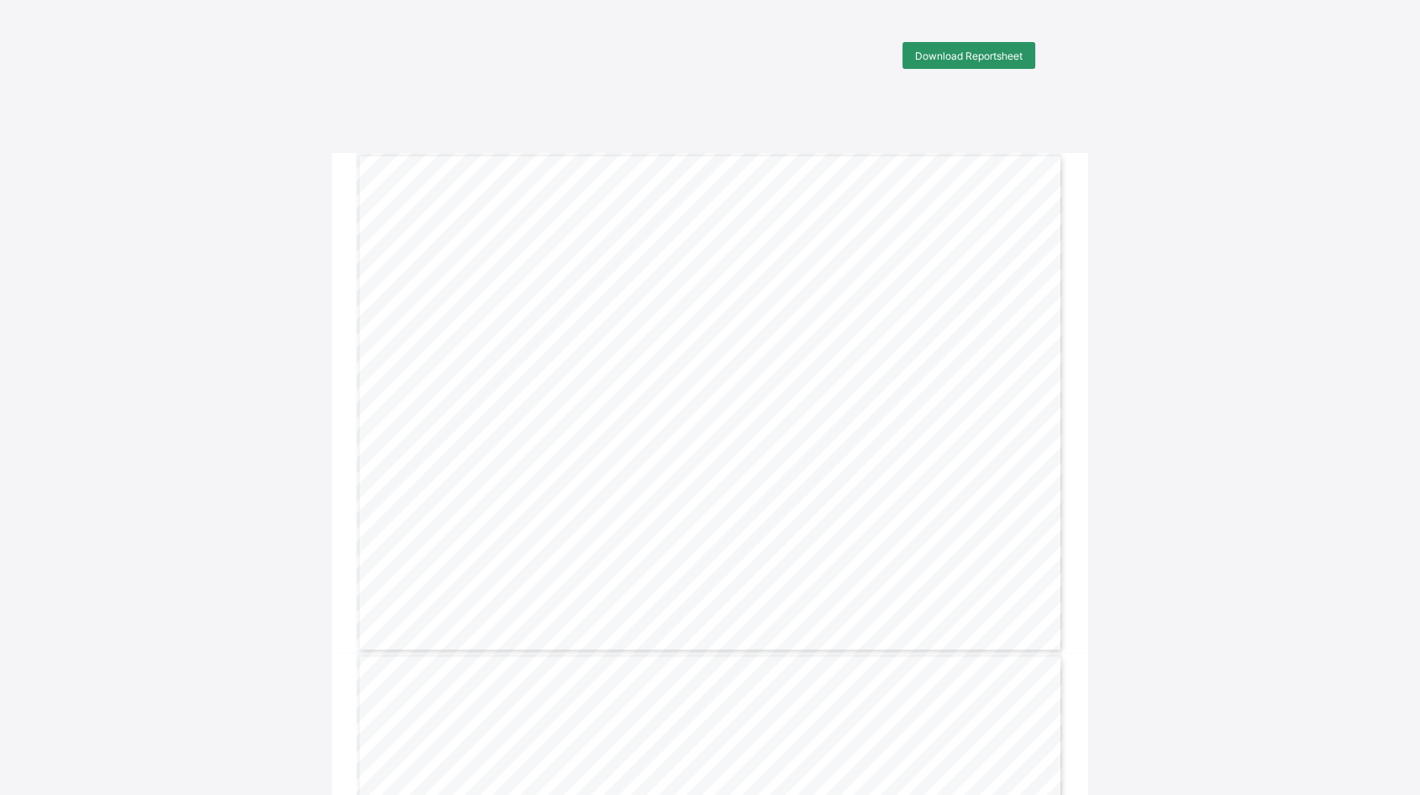
click at [1008, 52] on span "Download Reportsheet" at bounding box center [969, 56] width 108 height 13
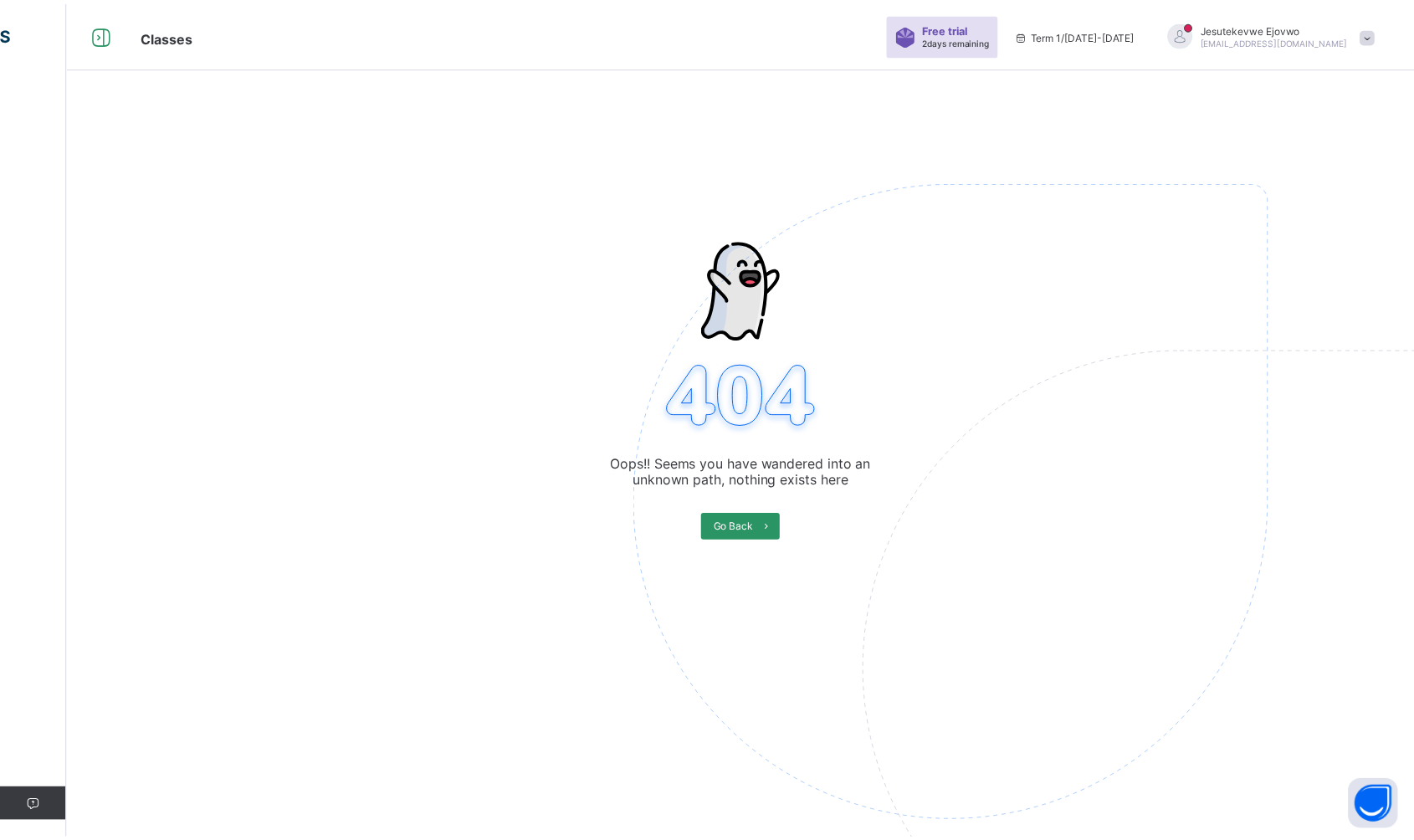
scroll to position [50, 0]
click at [1373, 37] on span at bounding box center [1366, 34] width 15 height 15
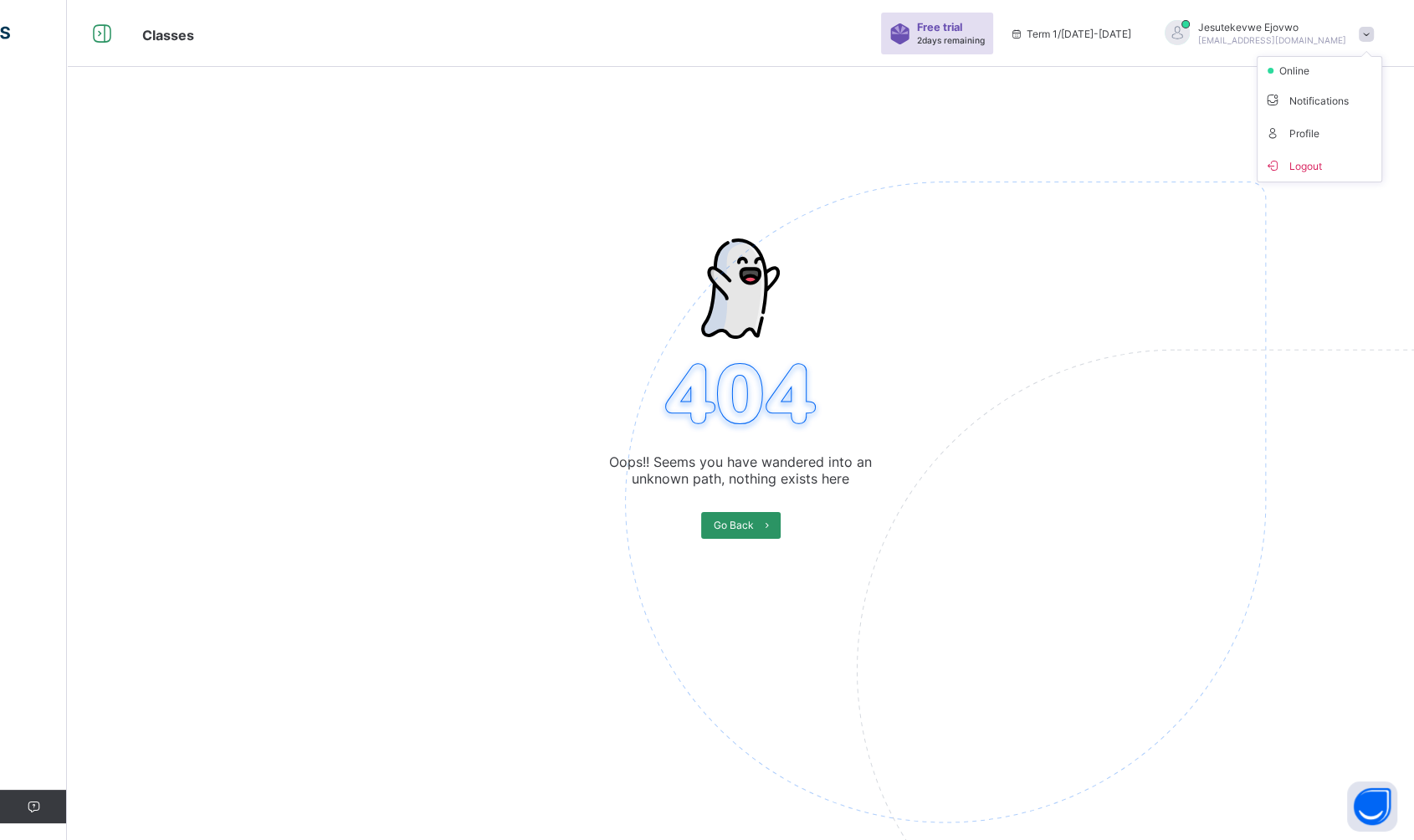
click at [1322, 163] on span "Logout" at bounding box center [1319, 164] width 111 height 19
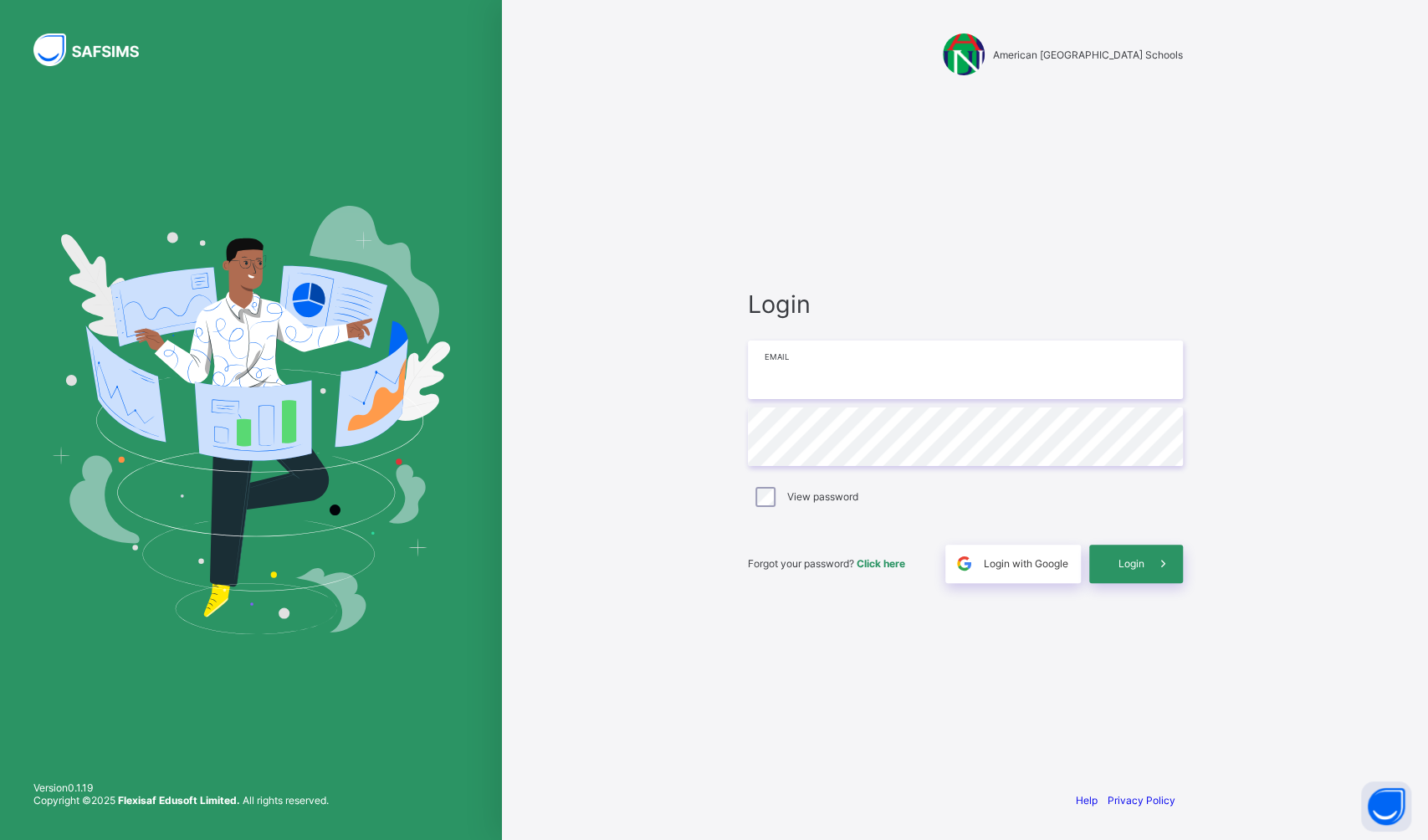
type input "**********"
click at [1134, 568] on div "Login" at bounding box center [1136, 563] width 94 height 39
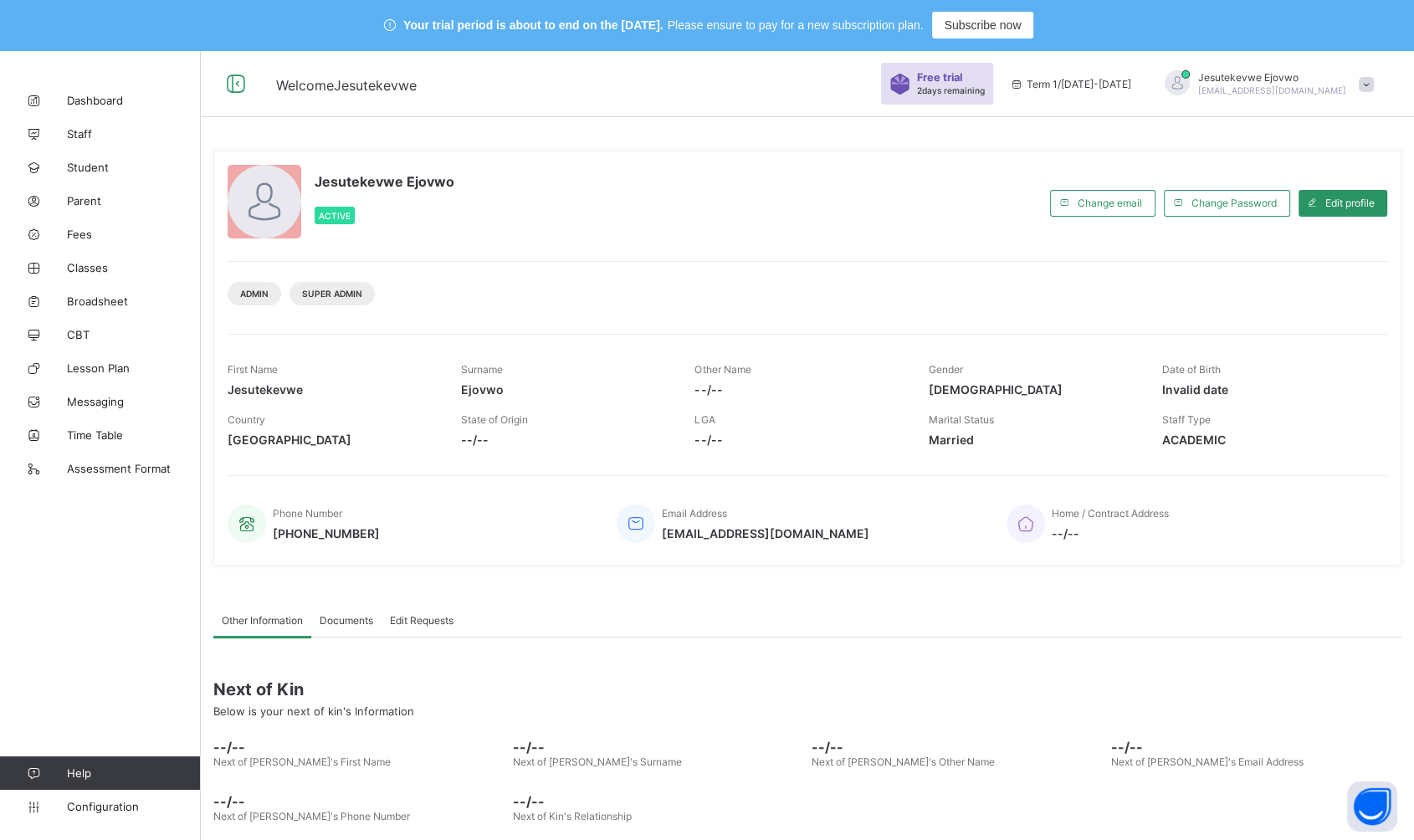
click at [83, 203] on span "Parent" at bounding box center [133, 200] width 133 height 13
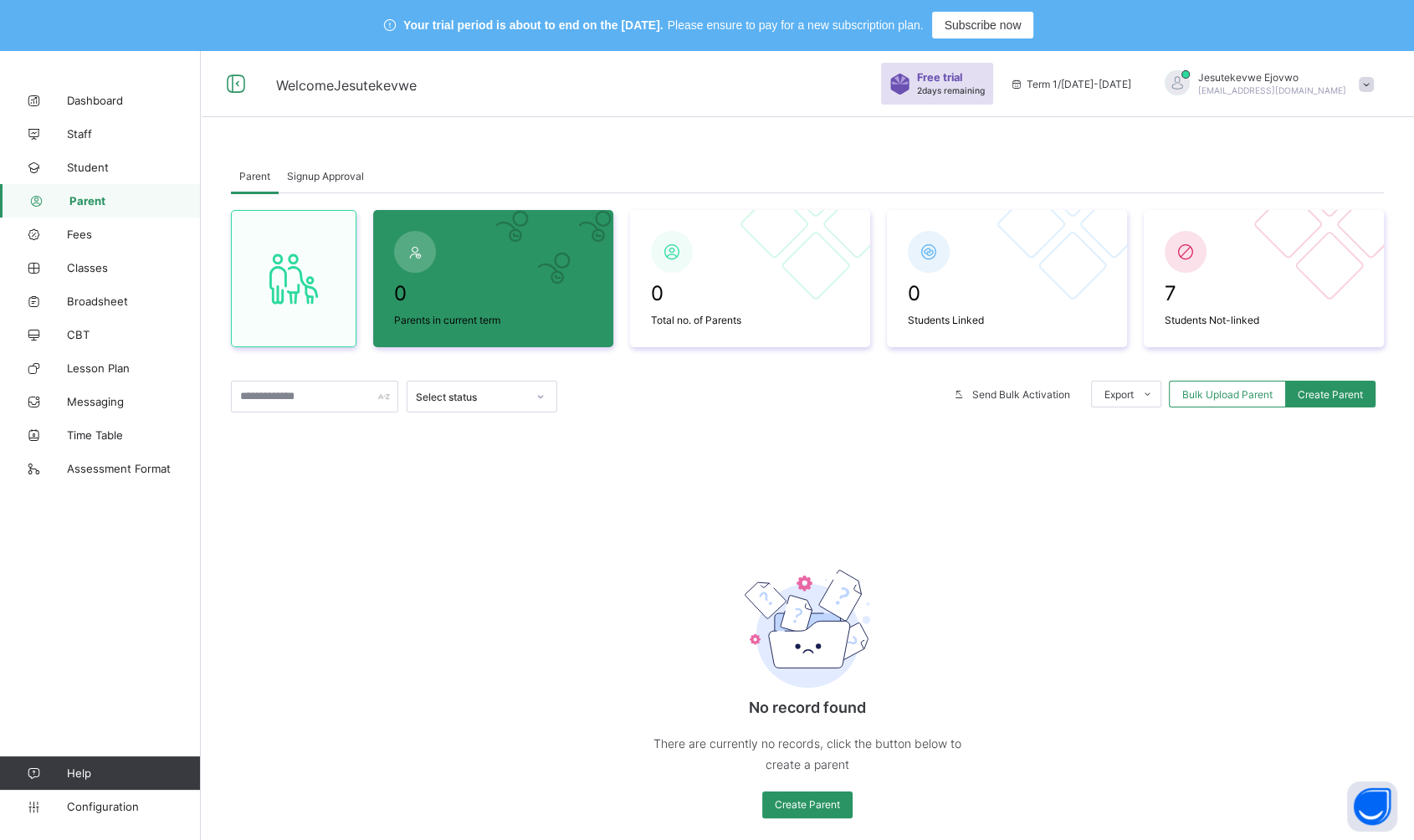
click at [87, 163] on span "Student" at bounding box center [133, 166] width 133 height 13
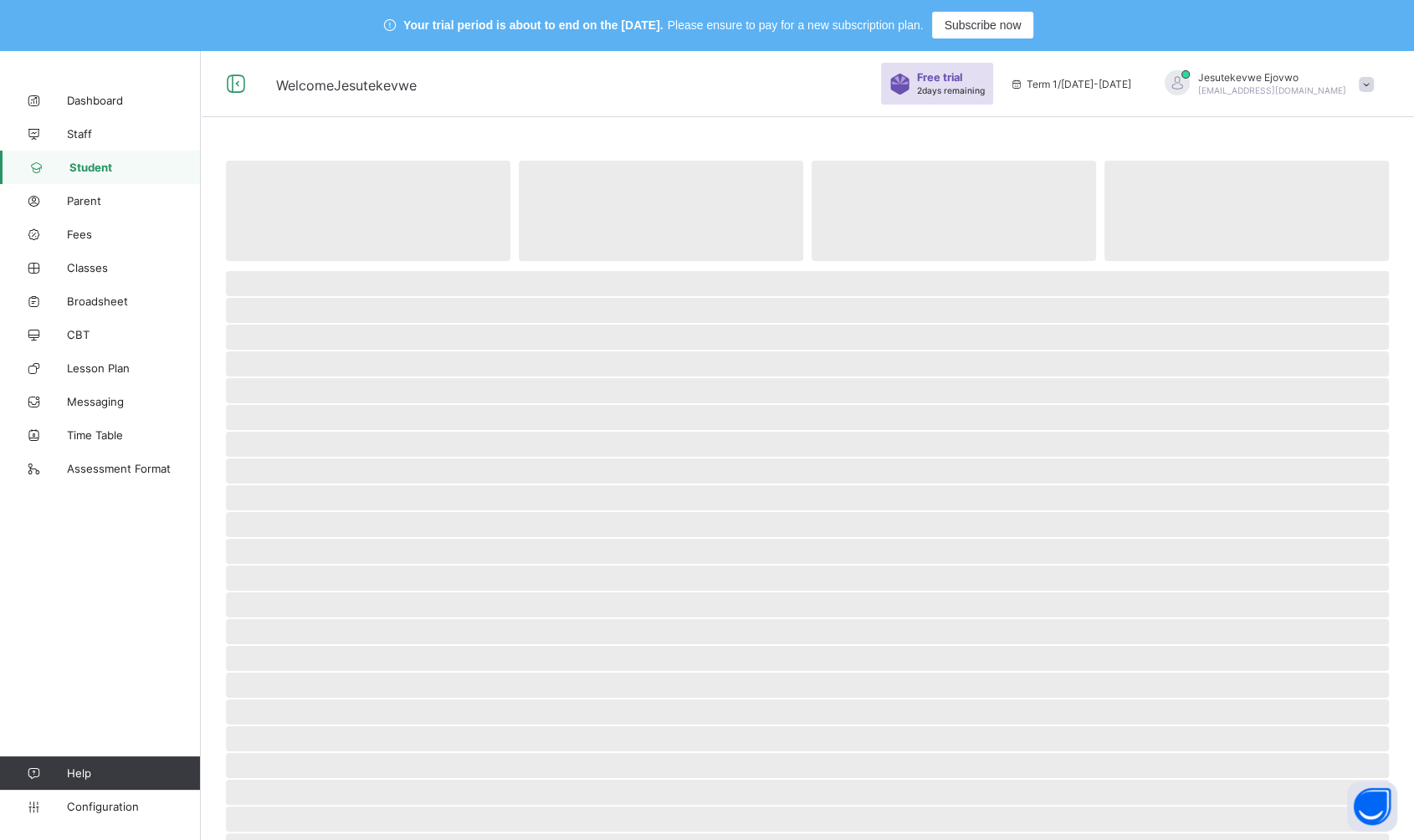
click at [91, 265] on span "Classes" at bounding box center [133, 267] width 133 height 13
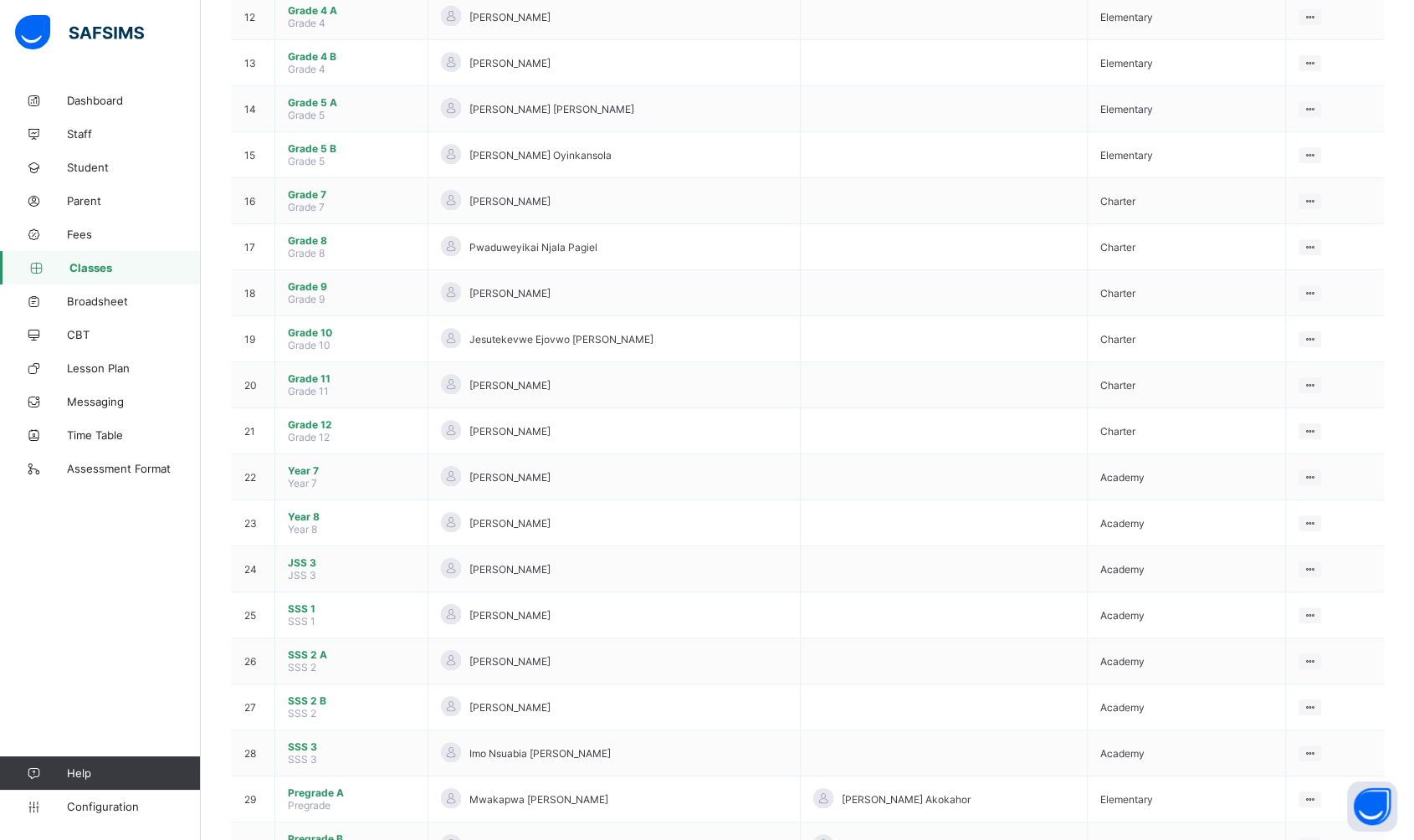
scroll to position [786, 0]
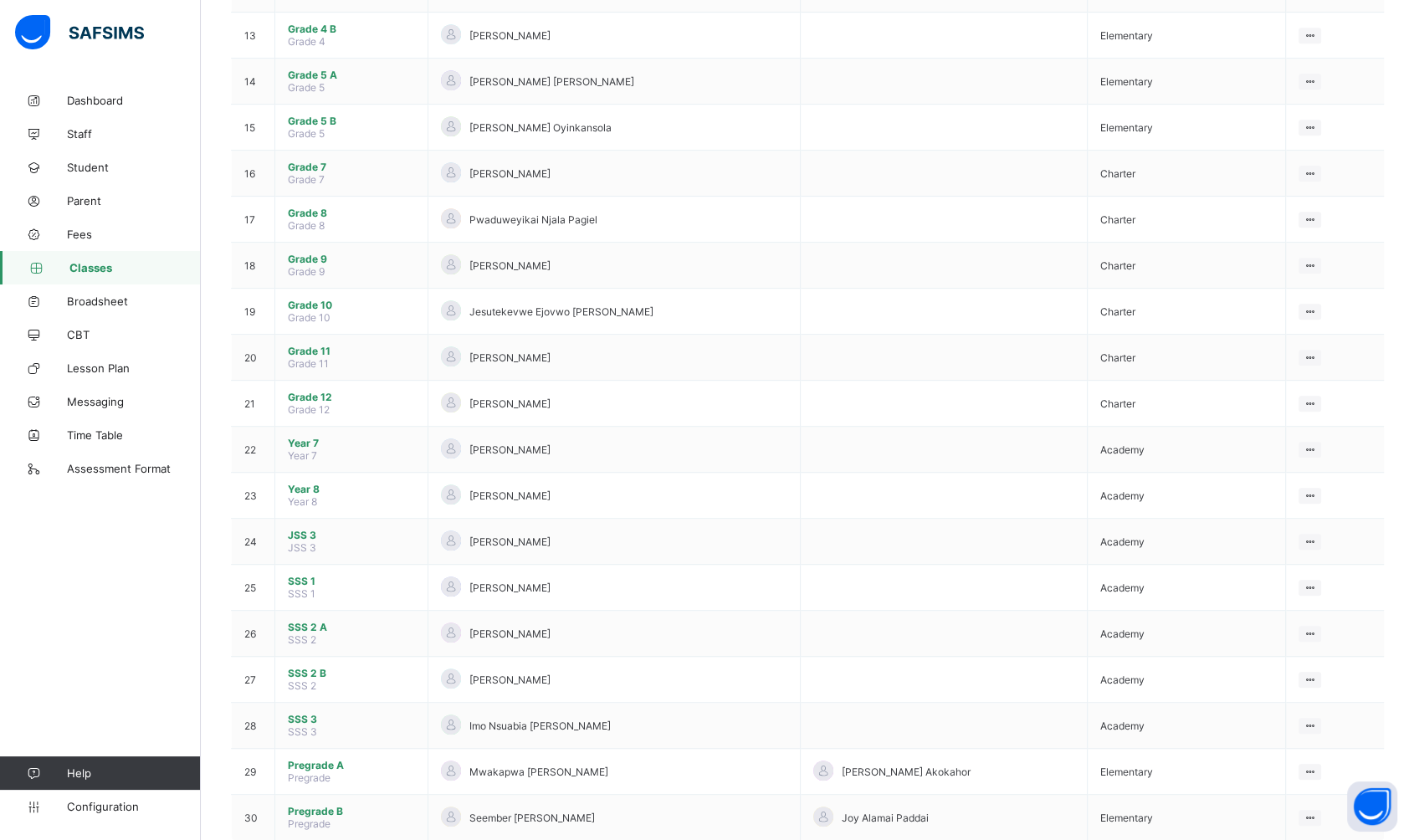
click at [323, 758] on span "Pregrade A" at bounding box center [352, 764] width 127 height 13
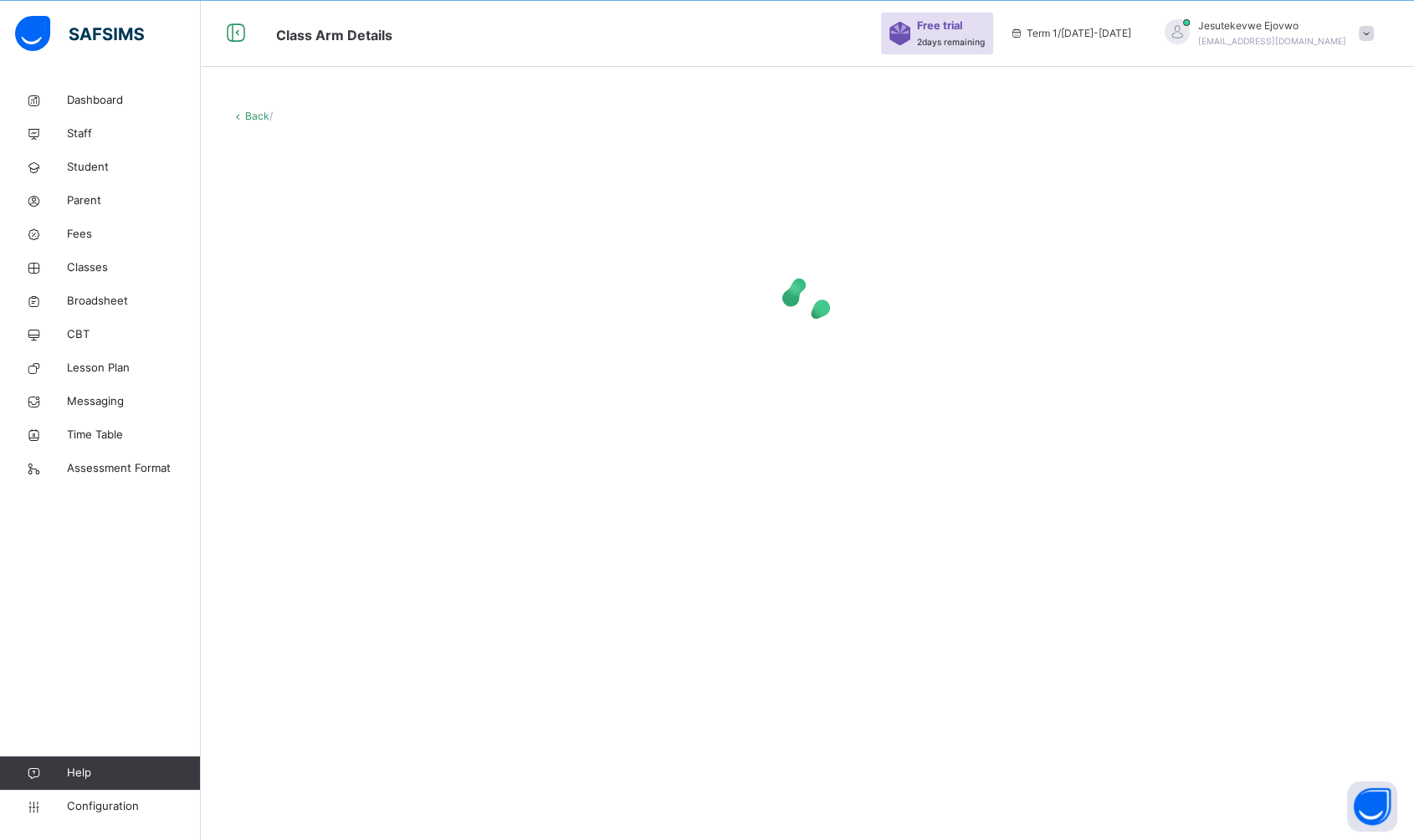
scroll to position [50, 0]
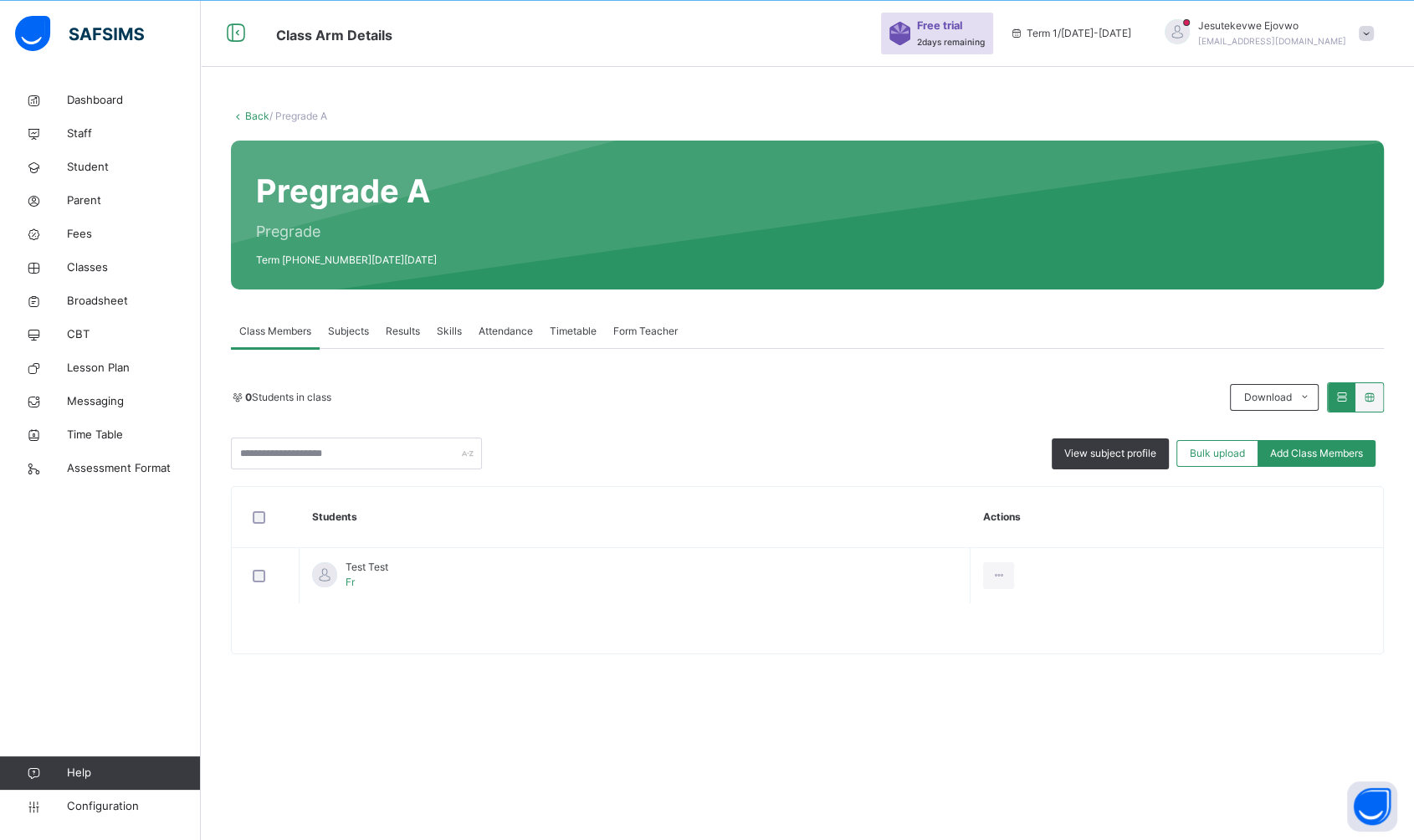
click at [349, 329] on span "Subjects" at bounding box center [348, 330] width 41 height 15
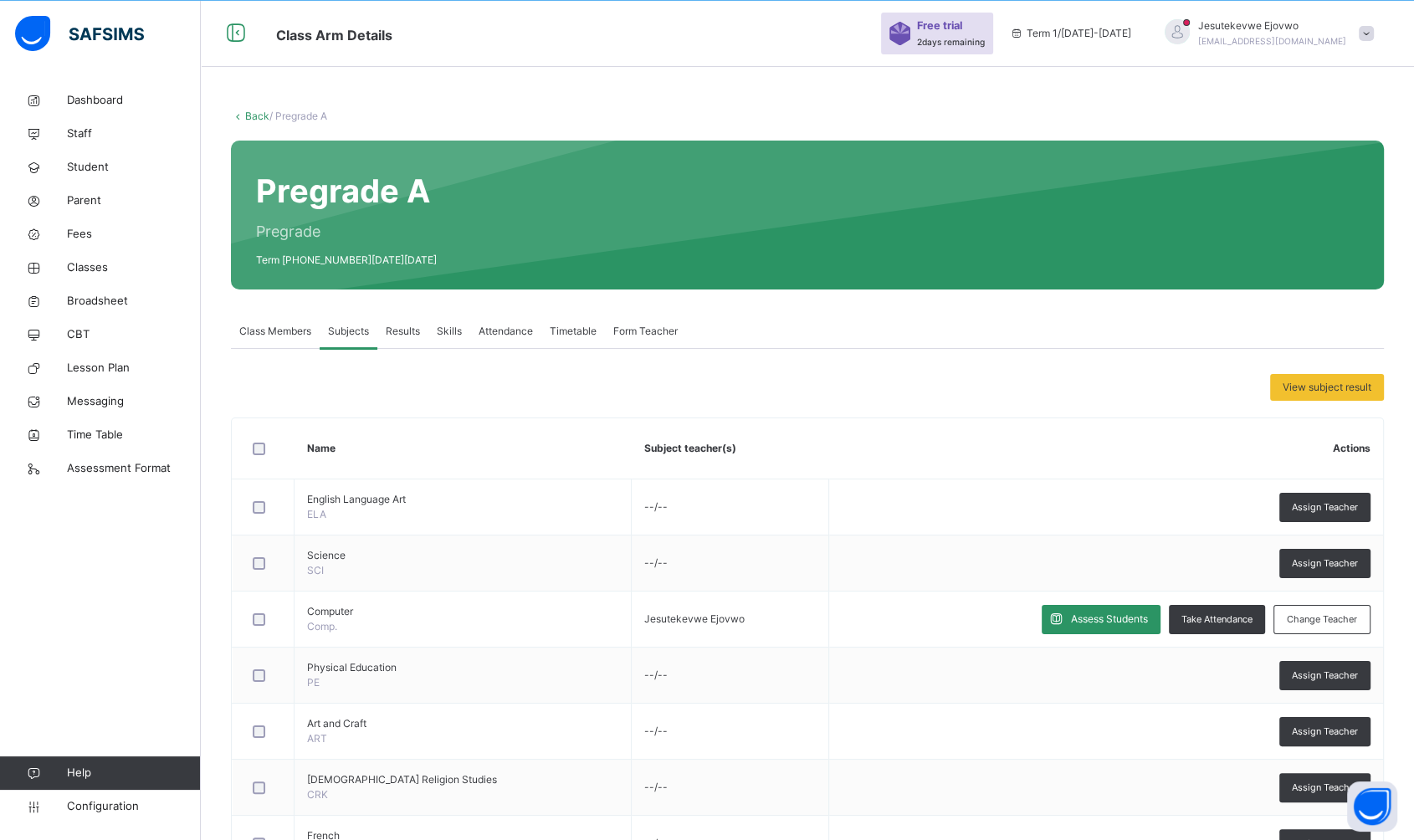
scroll to position [347, 0]
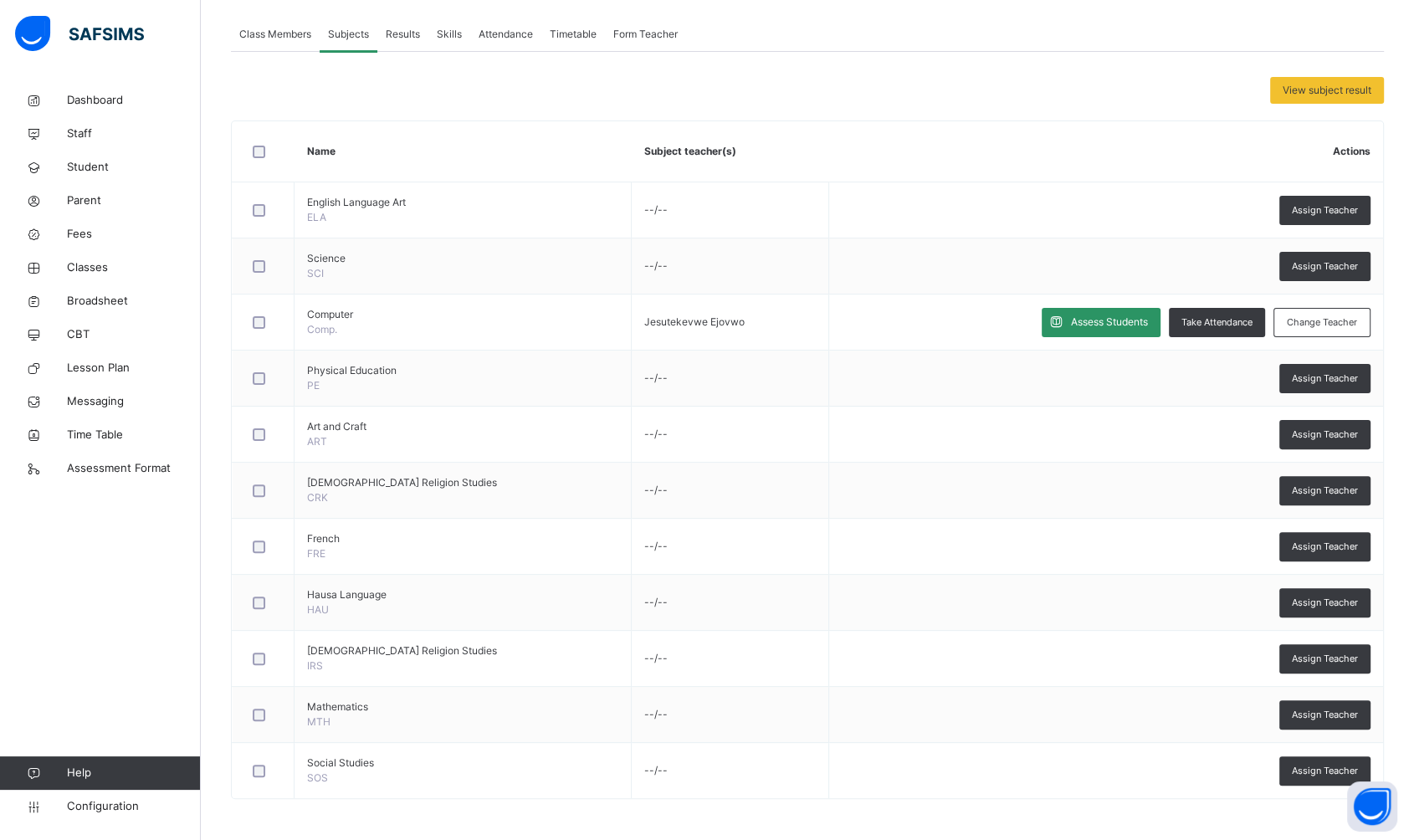
click at [1095, 332] on div "Assess Students" at bounding box center [1100, 321] width 118 height 29
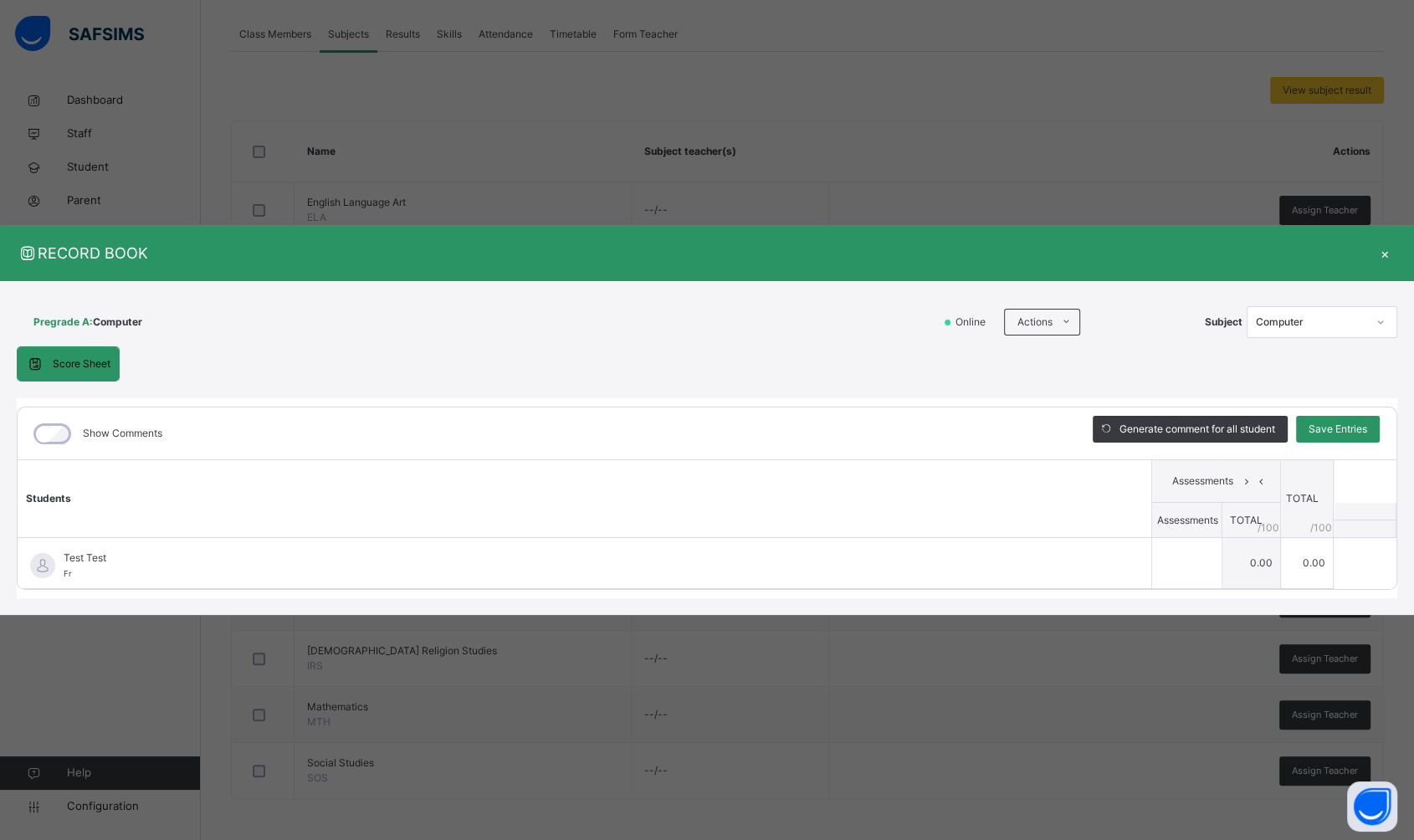
click at [1254, 567] on td "0.00" at bounding box center [1252, 561] width 59 height 51
click at [1191, 565] on input "text" at bounding box center [1187, 562] width 70 height 50
type input "***"
click at [1349, 435] on span "Save Entries" at bounding box center [1337, 428] width 59 height 15
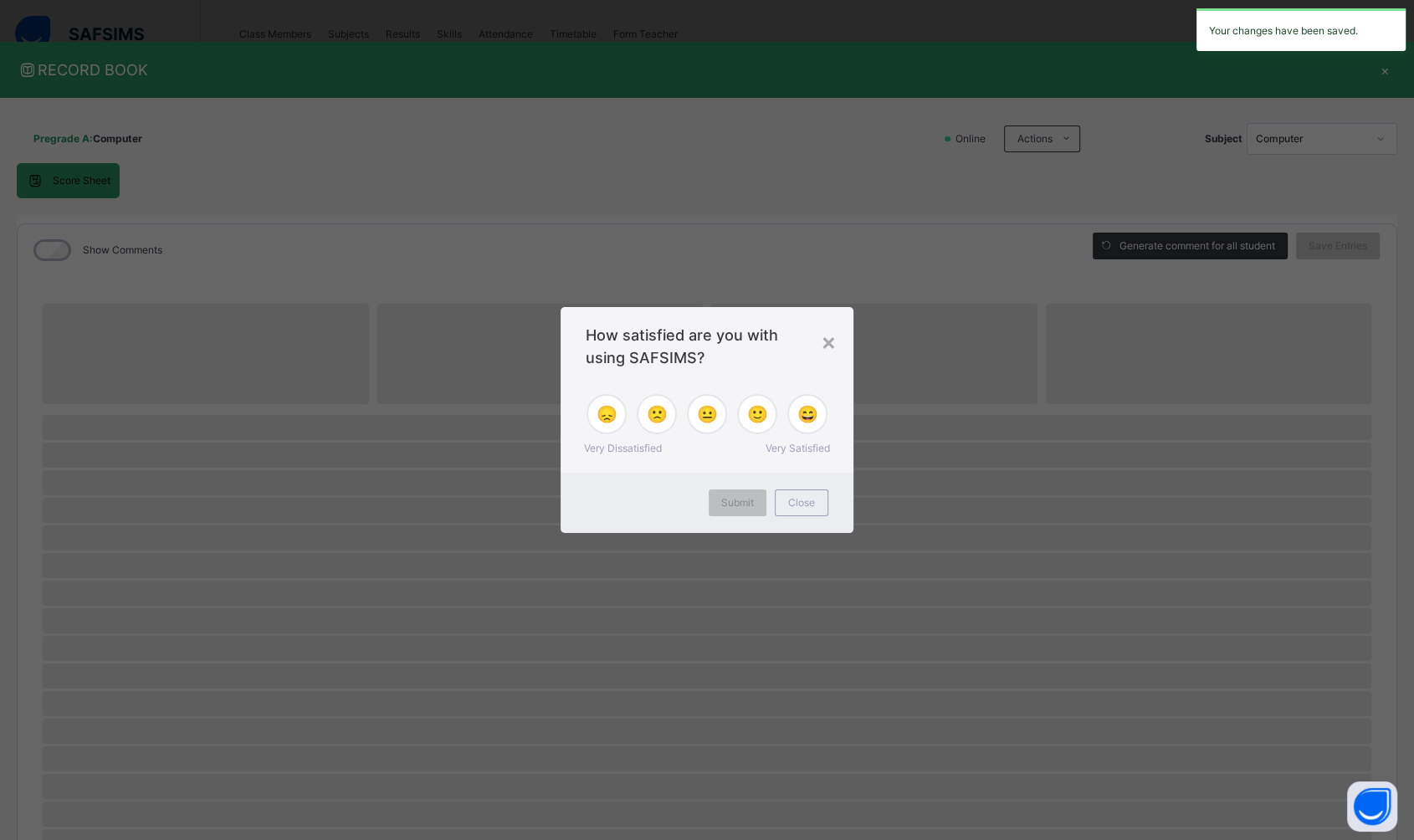
click at [799, 506] on span "Close" at bounding box center [801, 502] width 27 height 15
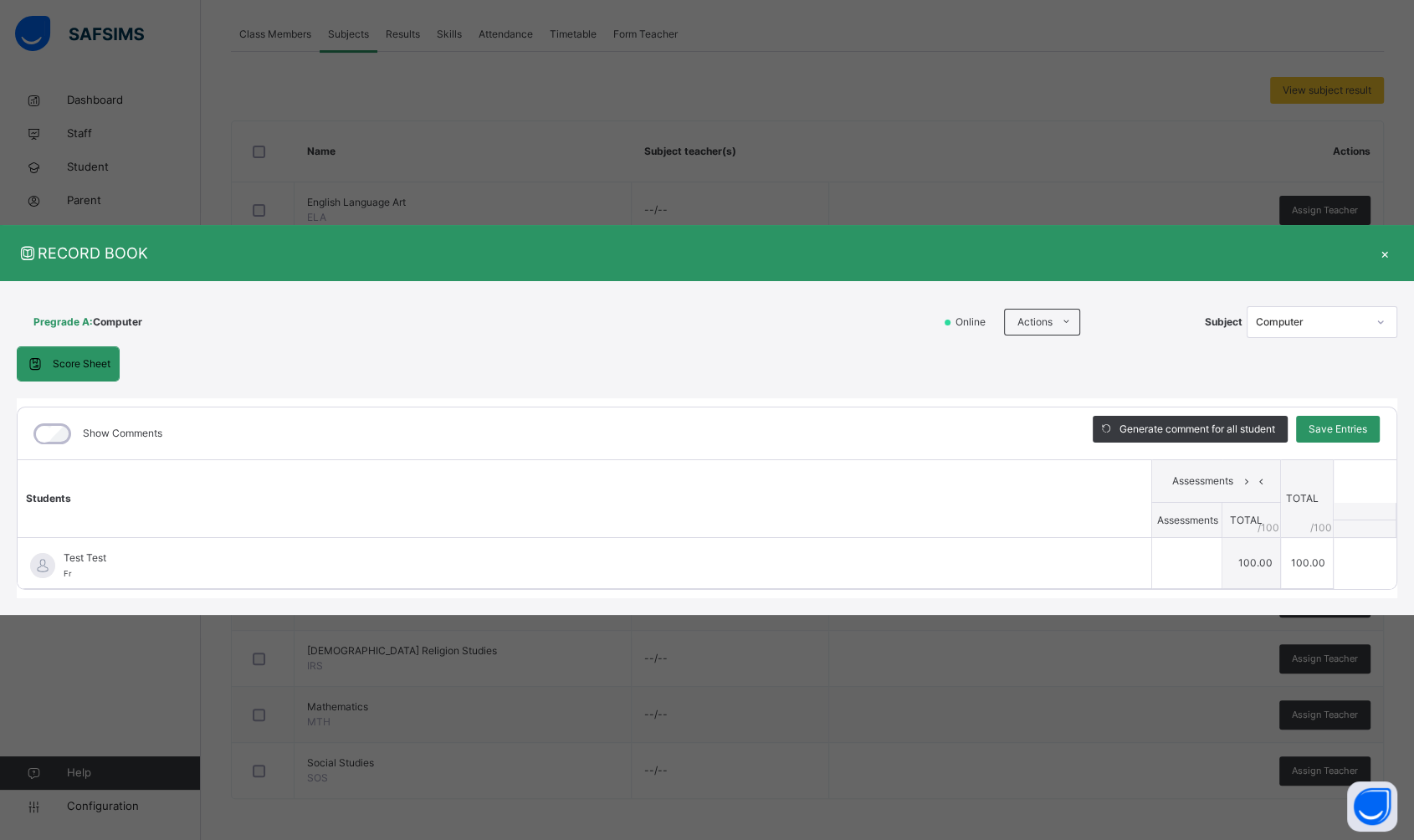
type input "***"
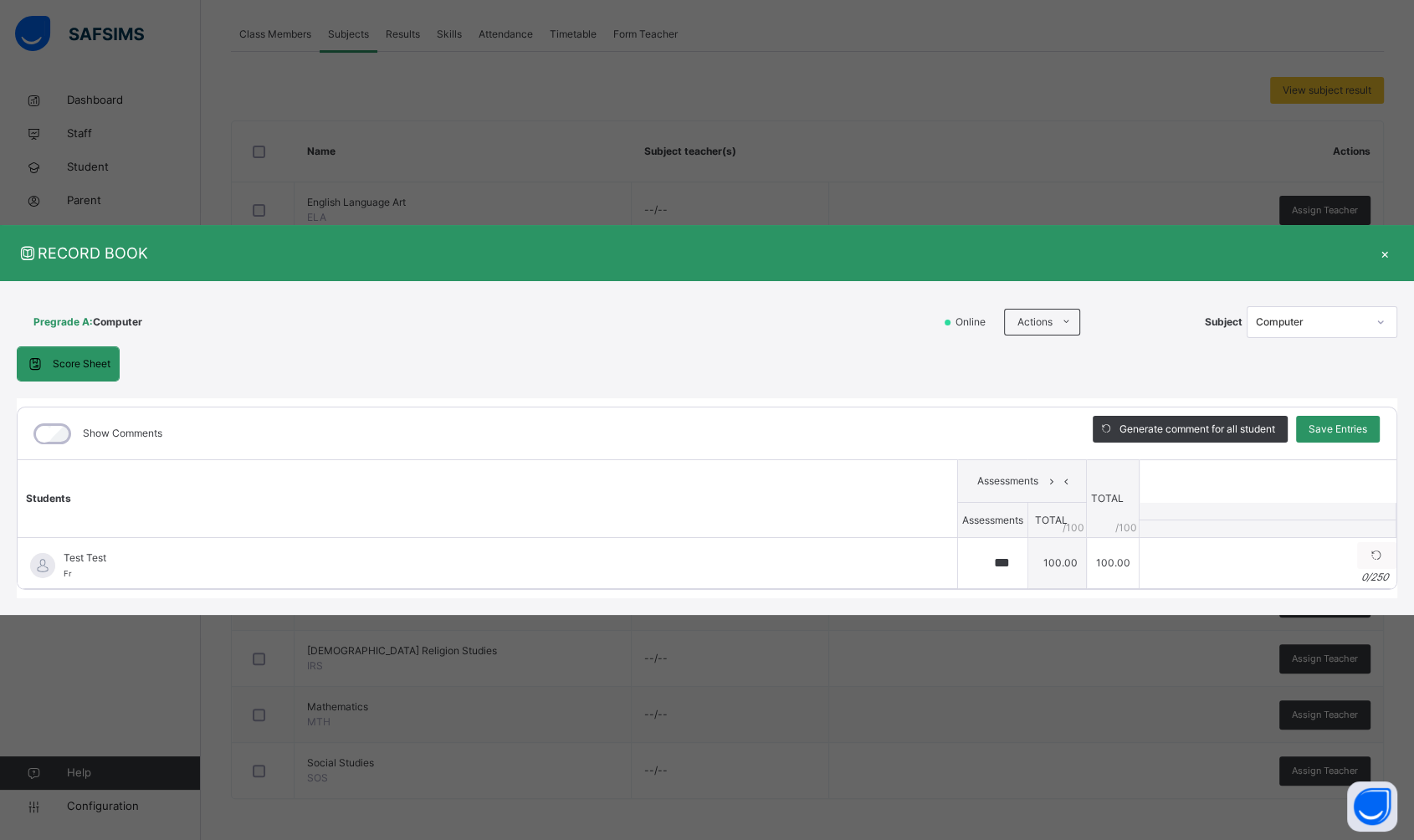
click at [1250, 483] on table "Students Assessments TOTAL /100 Comment Assessments TOTAL / 100 Test Test Fr Te…" at bounding box center [707, 524] width 1379 height 129
click at [1191, 549] on input "text" at bounding box center [1248, 554] width 217 height 29
click at [1379, 320] on div at bounding box center [1380, 321] width 29 height 27
click at [1379, 320] on icon at bounding box center [1380, 321] width 10 height 17
click at [1386, 249] on div "×" at bounding box center [1384, 253] width 25 height 23
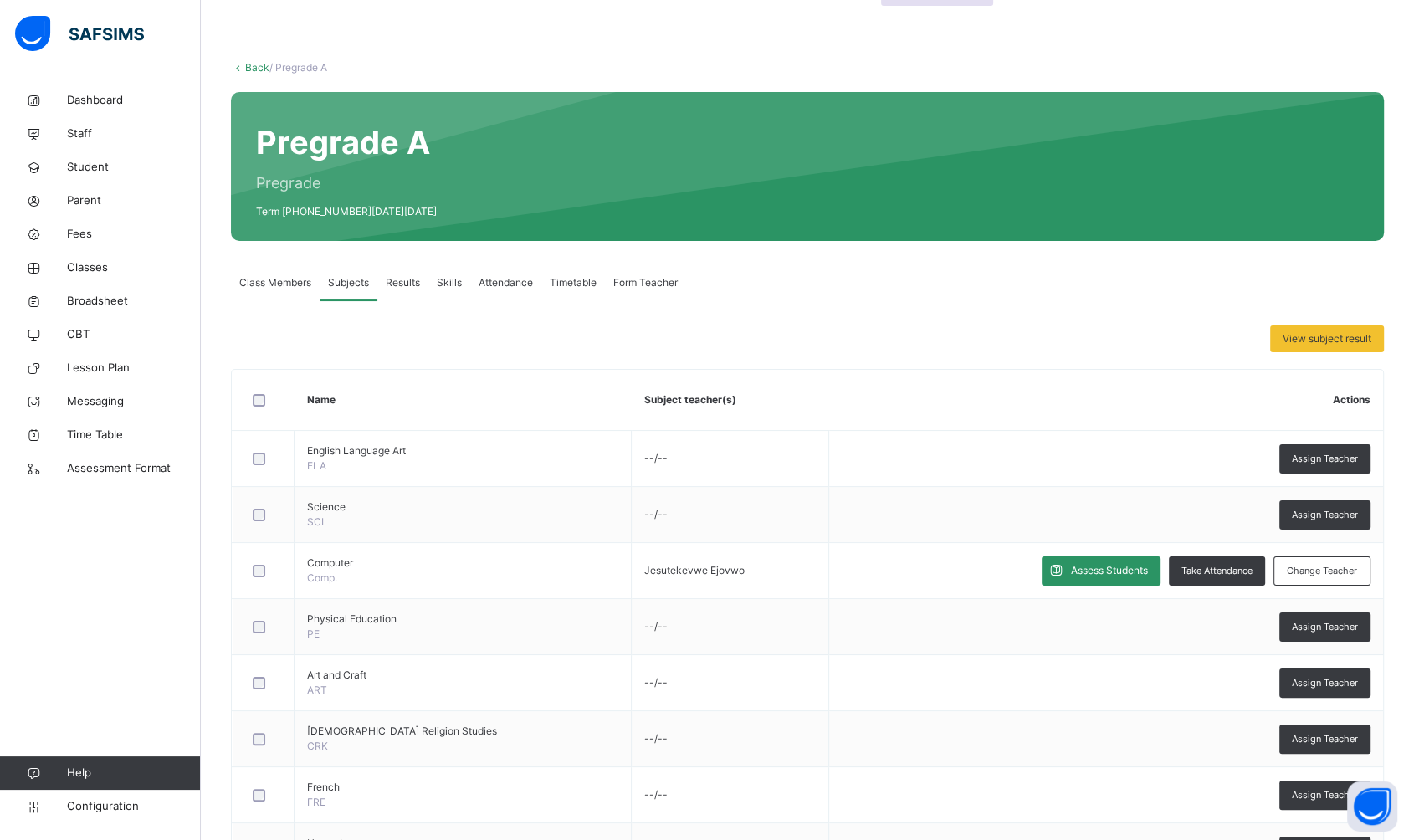
scroll to position [68, 0]
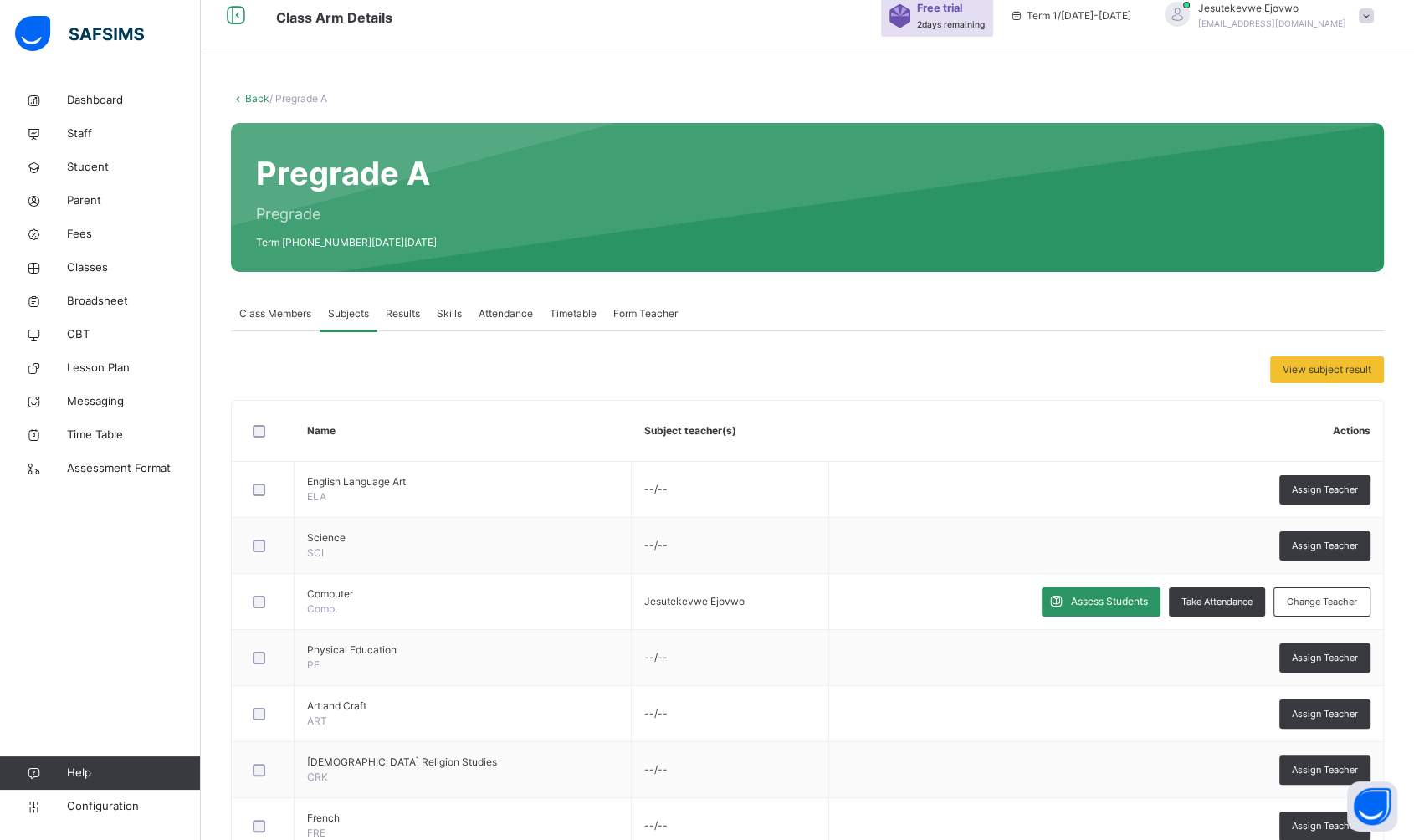
click at [406, 304] on div "Results" at bounding box center [402, 314] width 51 height 34
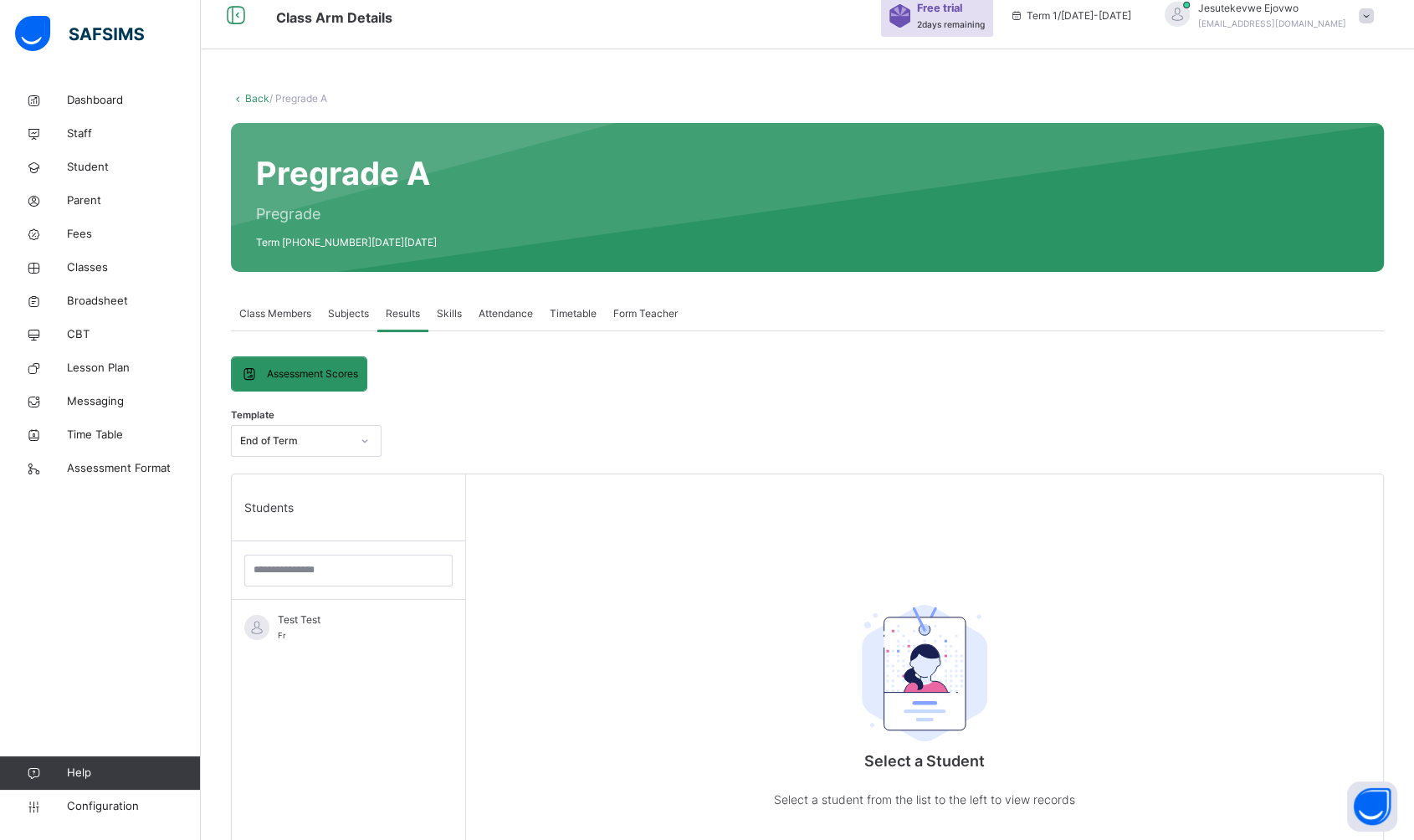
click at [345, 639] on div "Test Test Fr" at bounding box center [353, 627] width 149 height 30
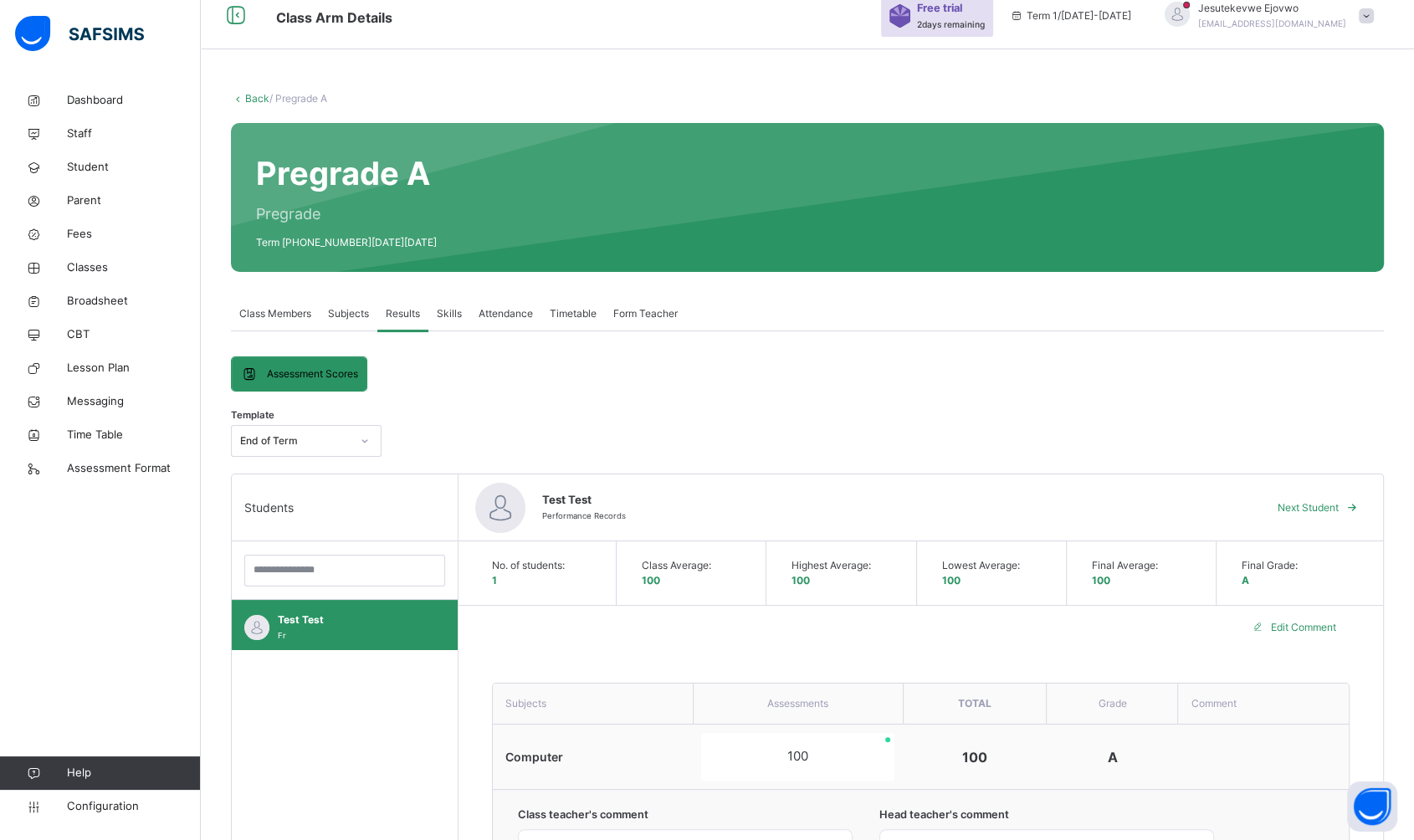
click at [102, 296] on span "Broadsheet" at bounding box center [133, 301] width 133 height 17
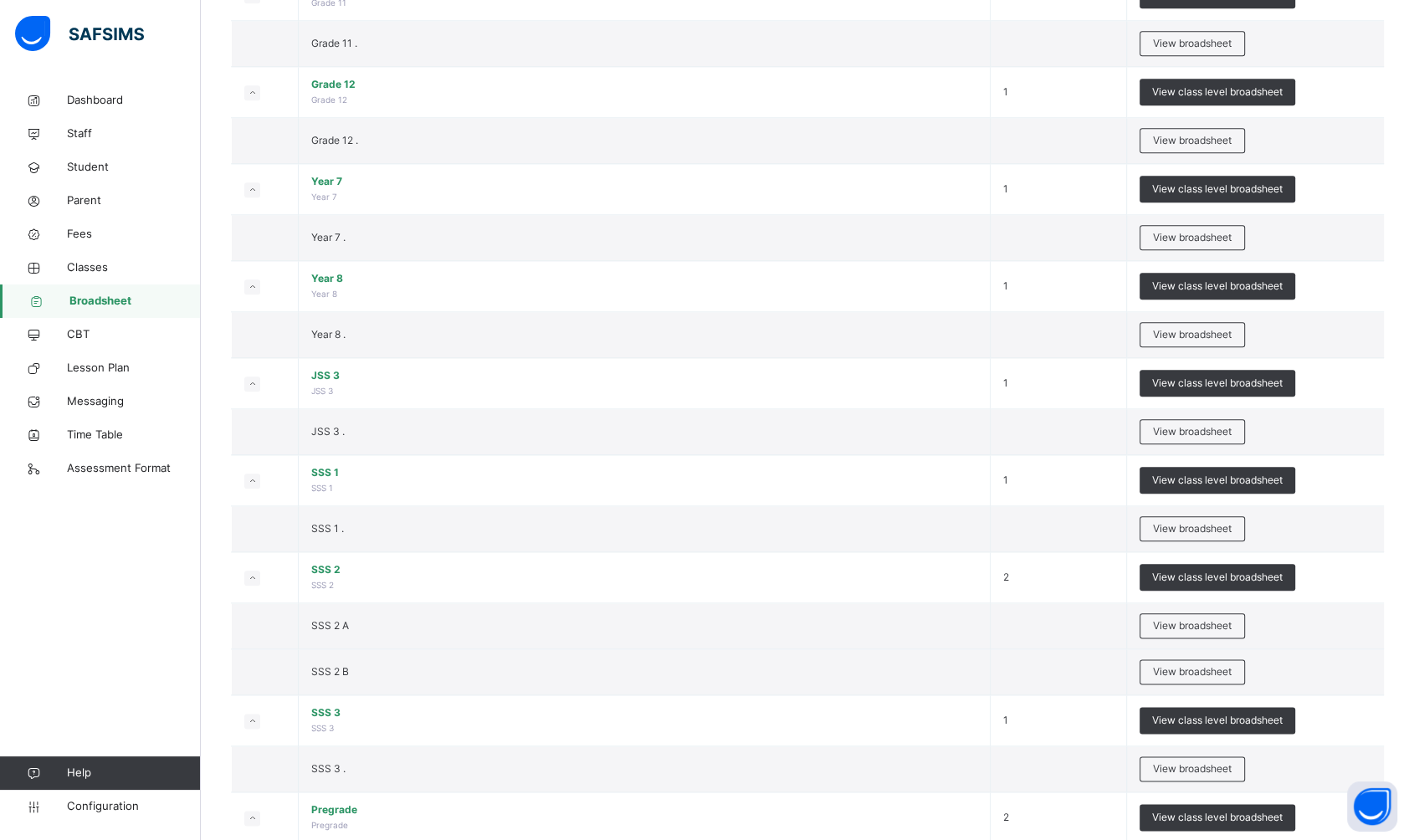
scroll to position [1897, 0]
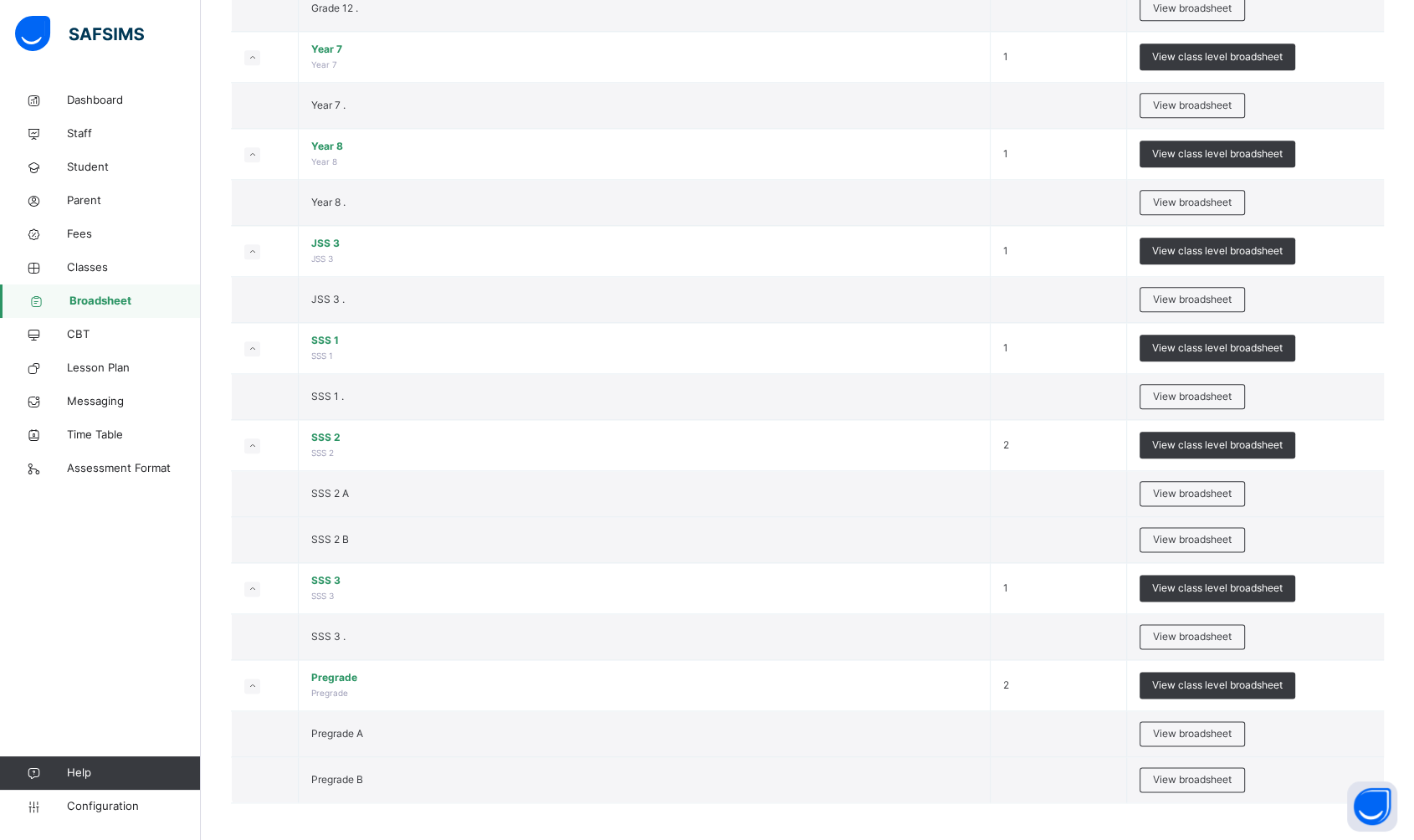
click at [1191, 734] on span "View broadsheet" at bounding box center [1192, 733] width 79 height 15
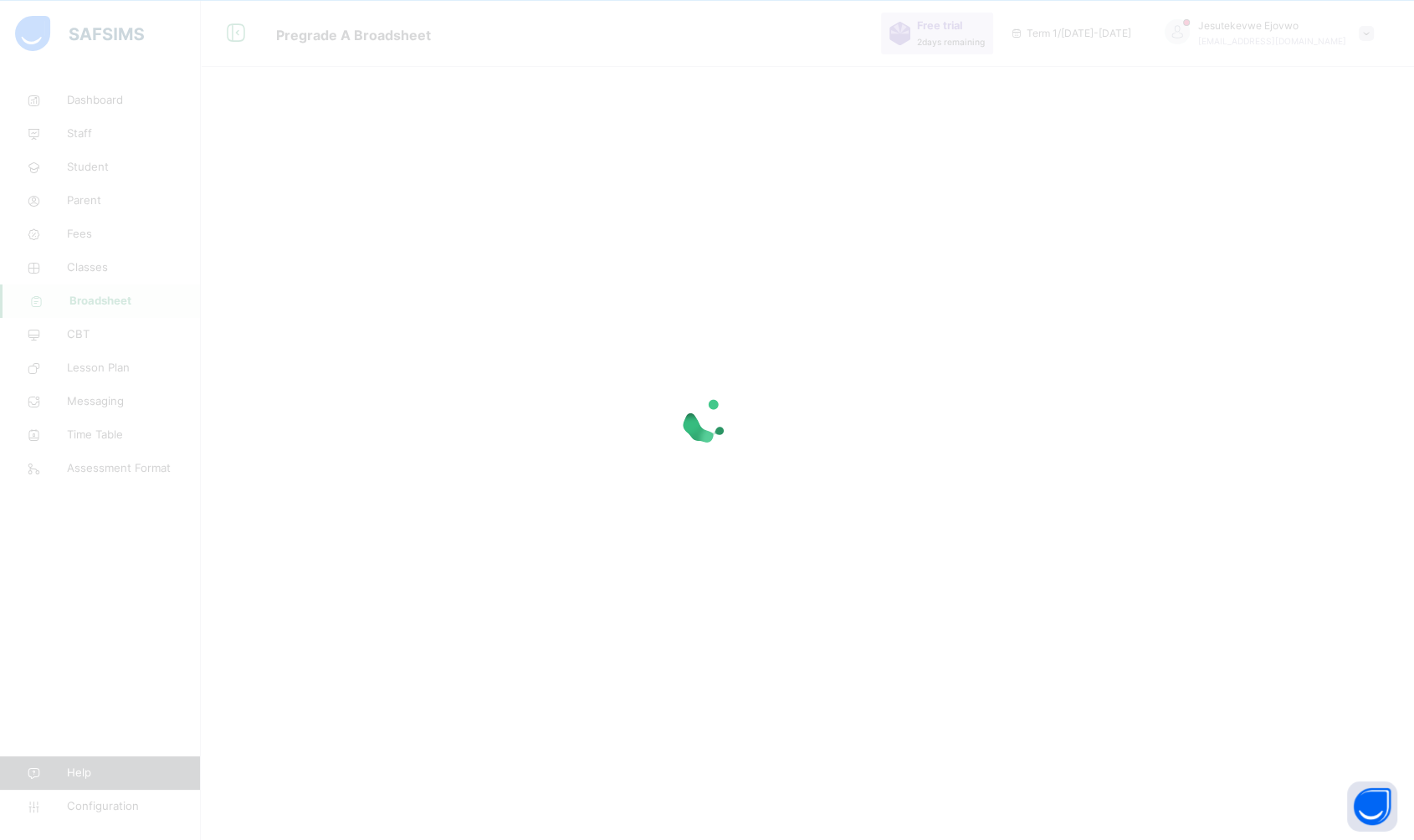
scroll to position [50, 0]
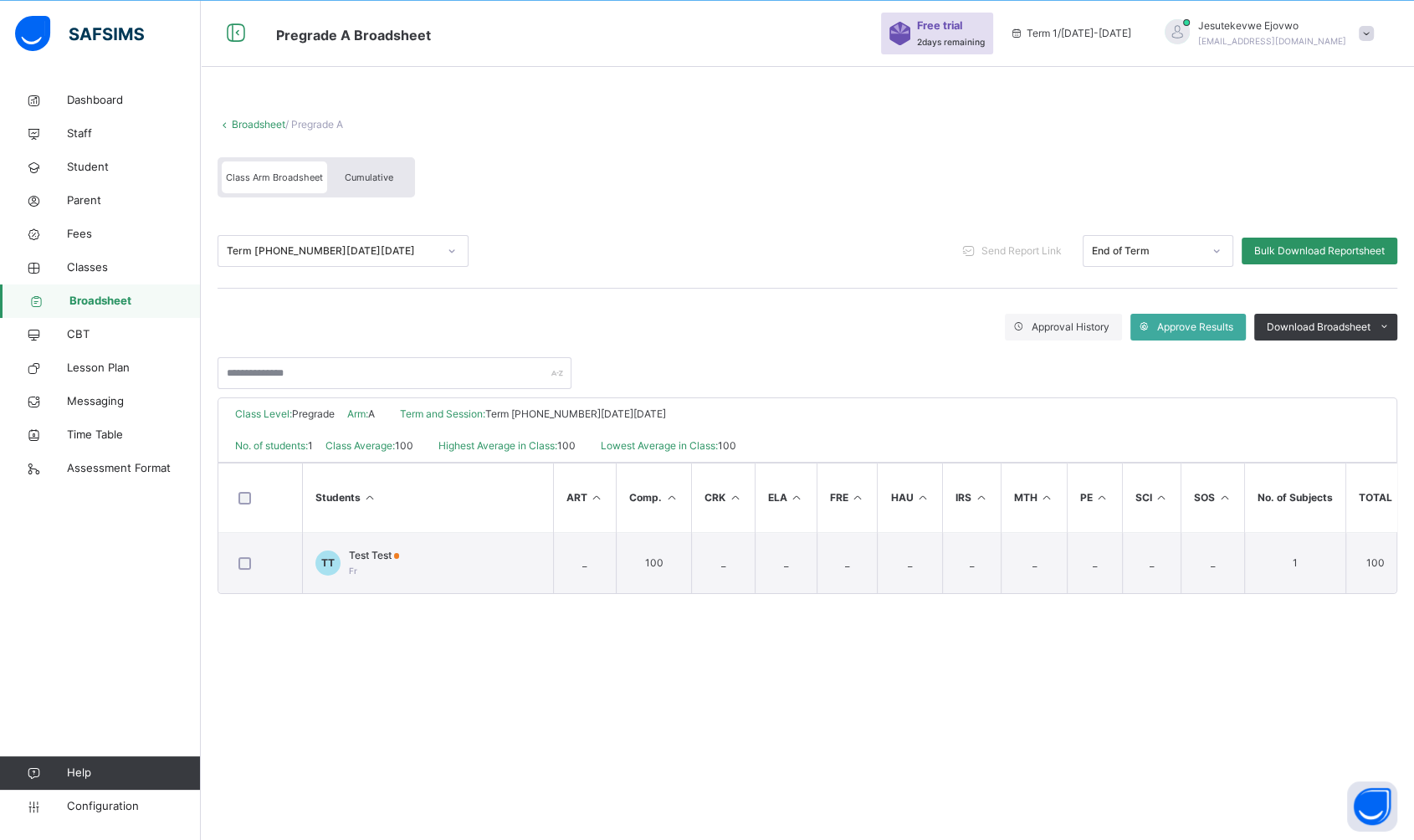
click at [335, 566] on div "TT" at bounding box center [328, 562] width 25 height 25
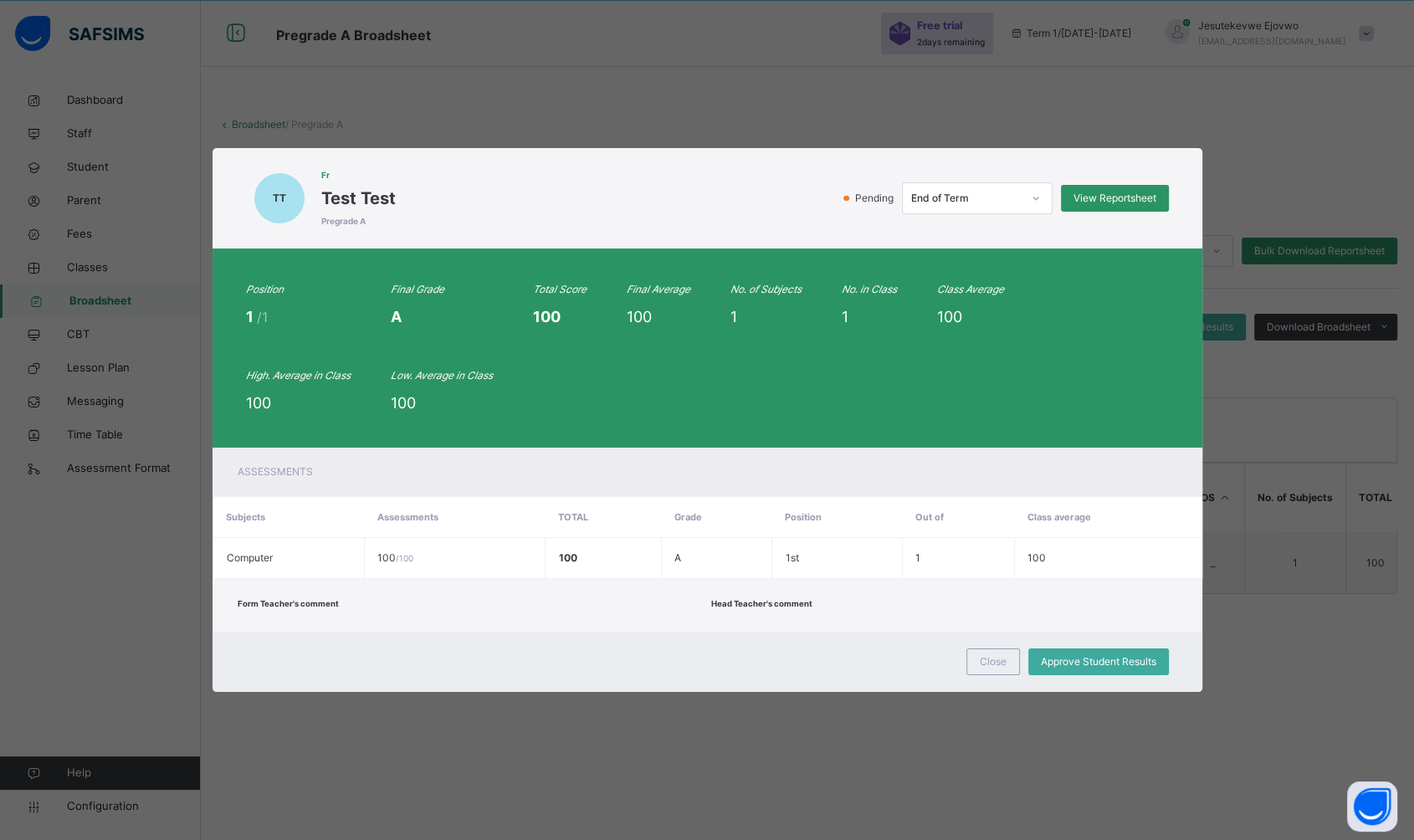
click at [1097, 201] on span "View Reportsheet" at bounding box center [1114, 198] width 83 height 15
click at [1001, 668] on span "Close" at bounding box center [993, 661] width 27 height 15
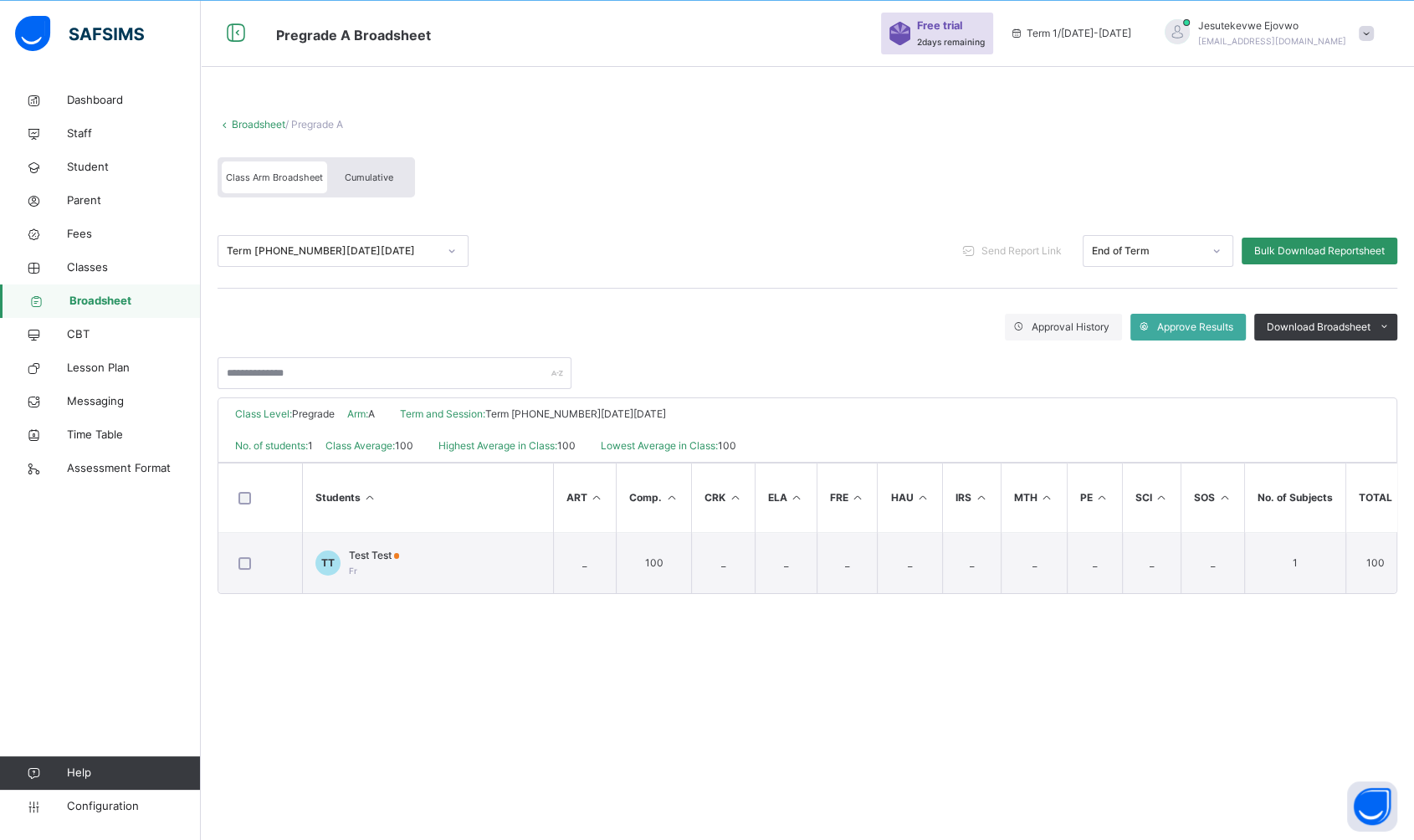
click at [84, 274] on span "Classes" at bounding box center [133, 267] width 133 height 17
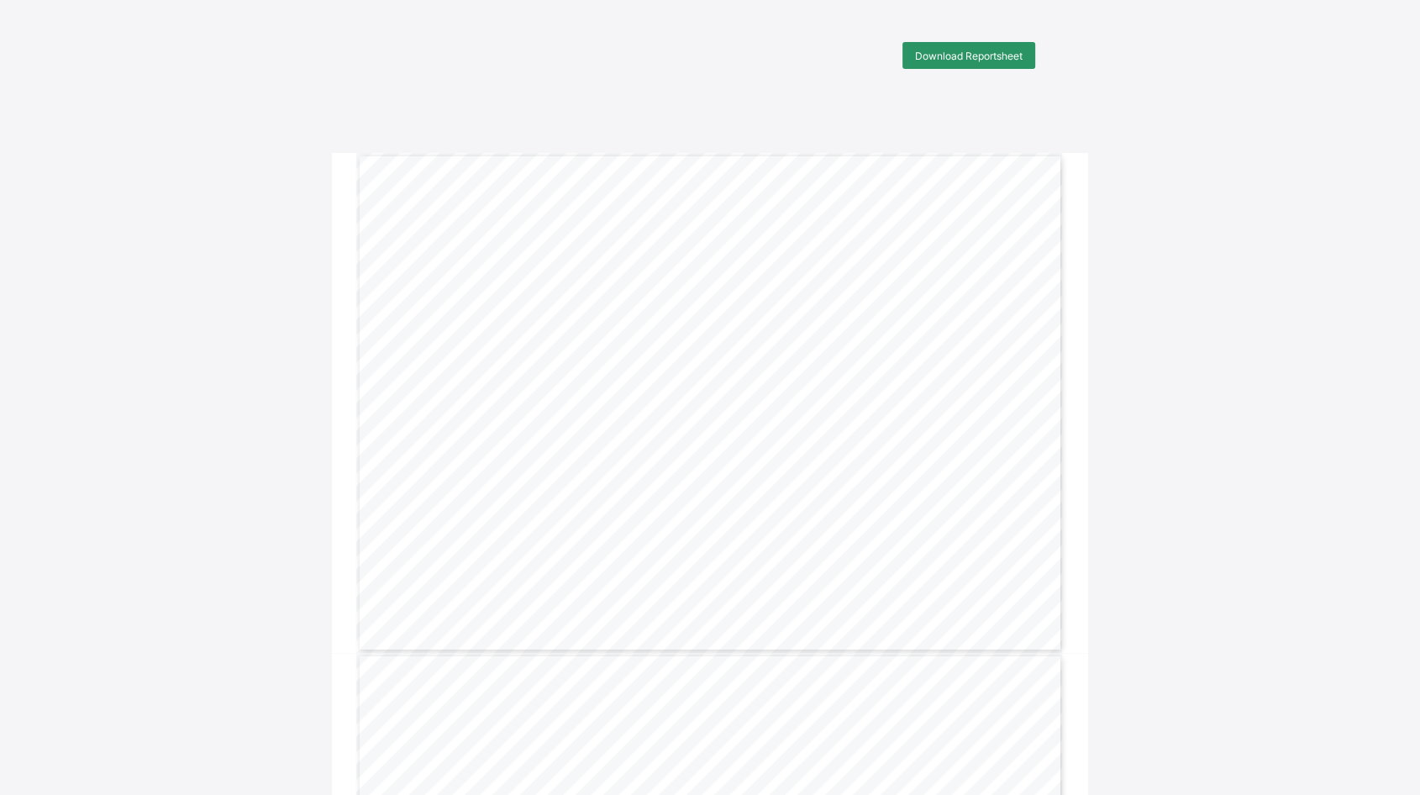
click at [959, 52] on span "Download Reportsheet" at bounding box center [969, 56] width 108 height 13
